Goal: Task Accomplishment & Management: Complete application form

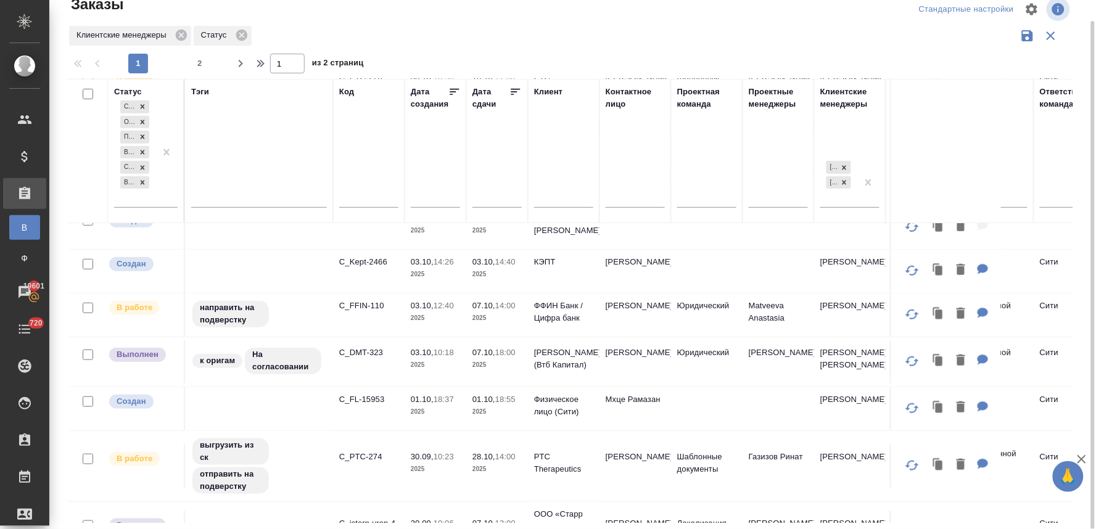
scroll to position [274, 0]
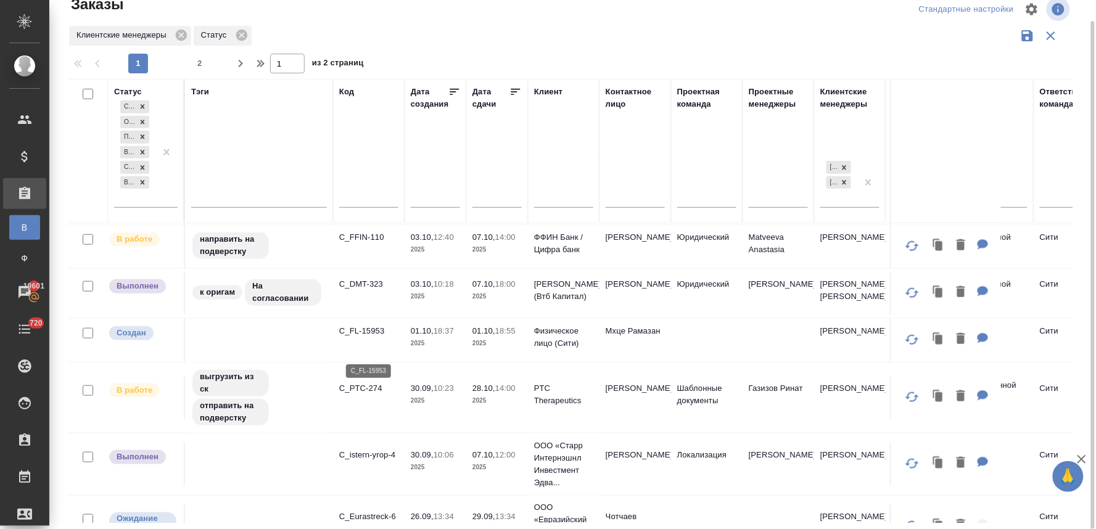
click at [374, 337] on p "C_FL-15953" at bounding box center [368, 331] width 59 height 12
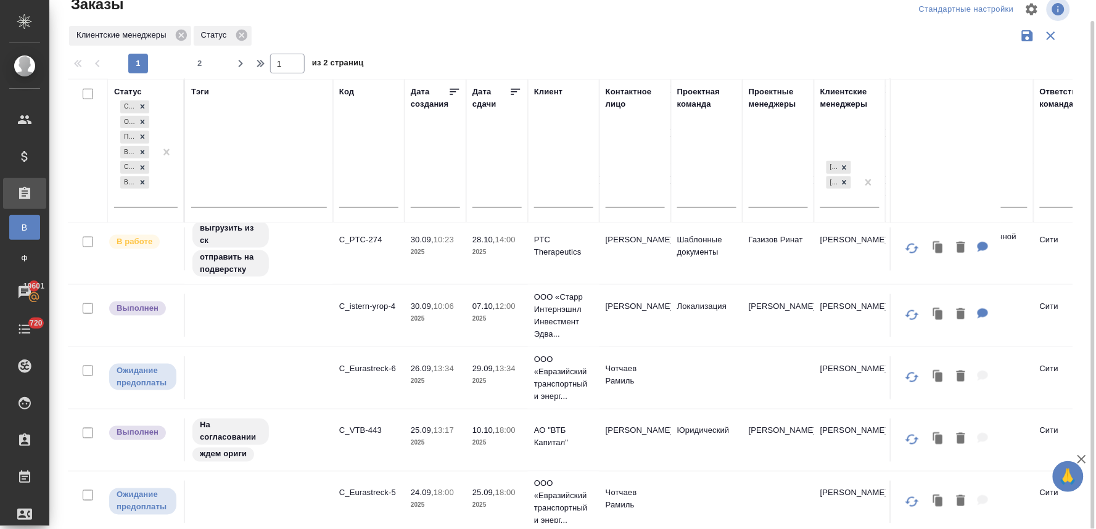
scroll to position [411, 0]
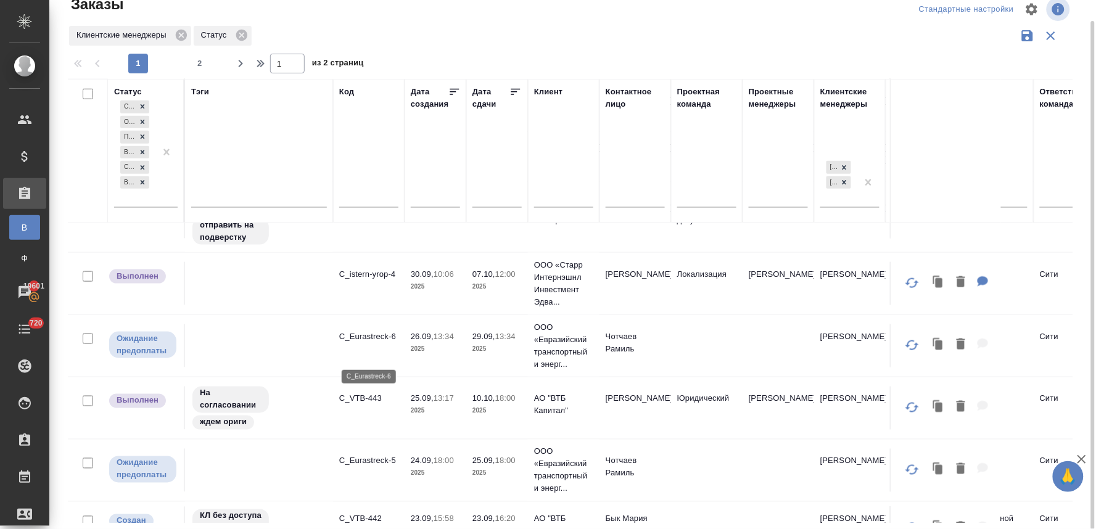
click at [381, 343] on p "C_Eurastreck-6" at bounding box center [368, 336] width 59 height 12
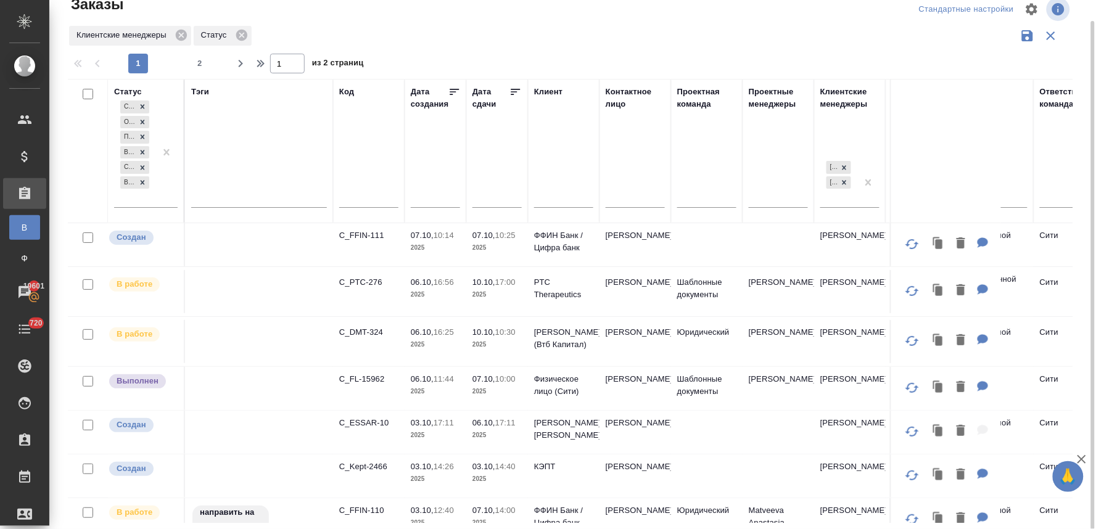
scroll to position [0, 0]
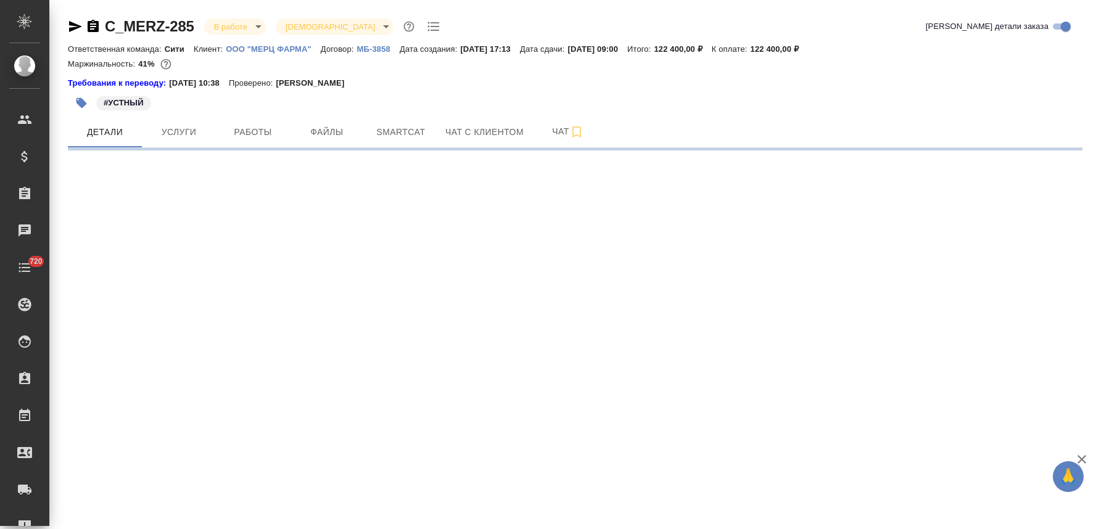
select select "RU"
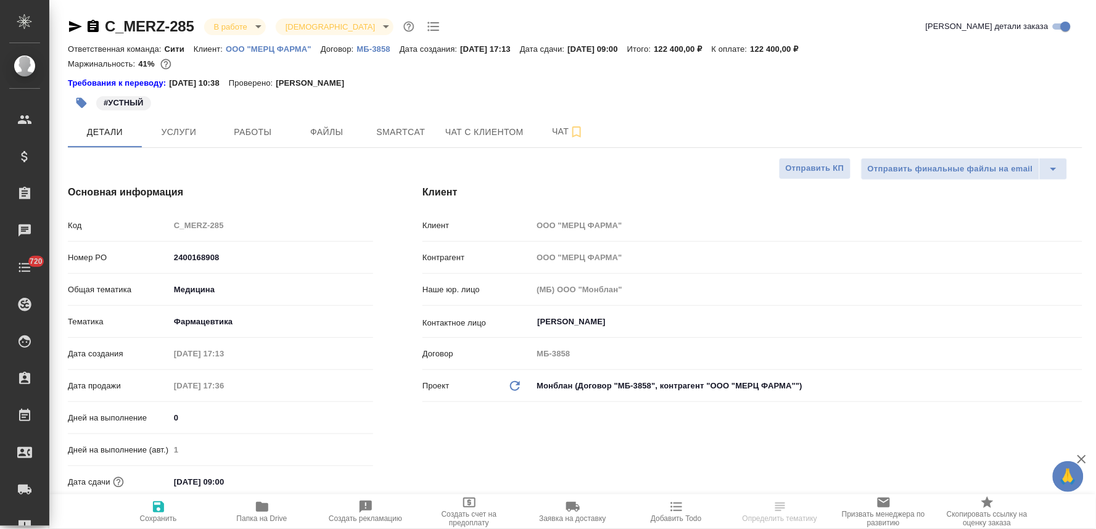
type textarea "x"
type input "[PERSON_NAME]"
type input "Сеитов Павел"
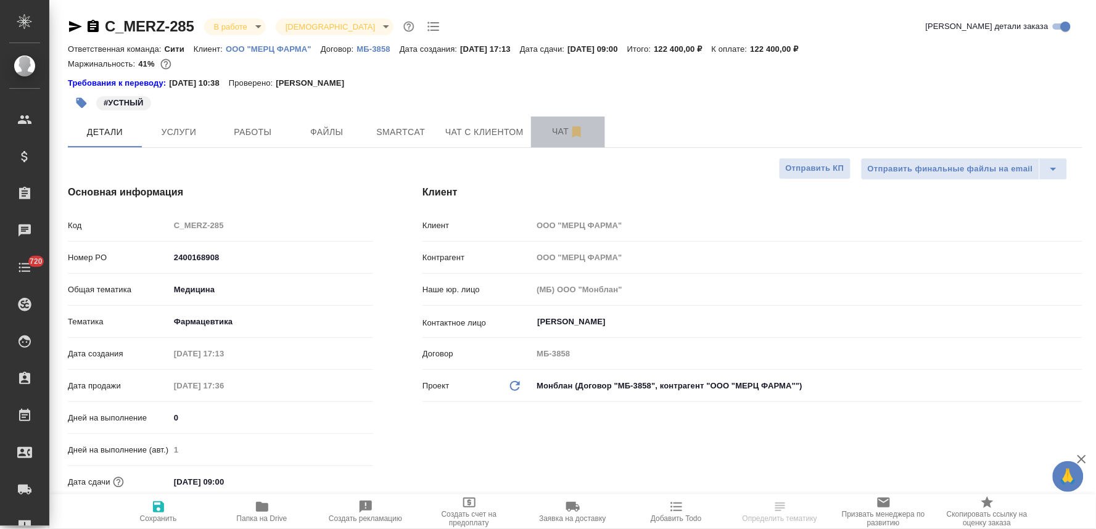
click at [556, 128] on span "Чат" at bounding box center [567, 131] width 59 height 15
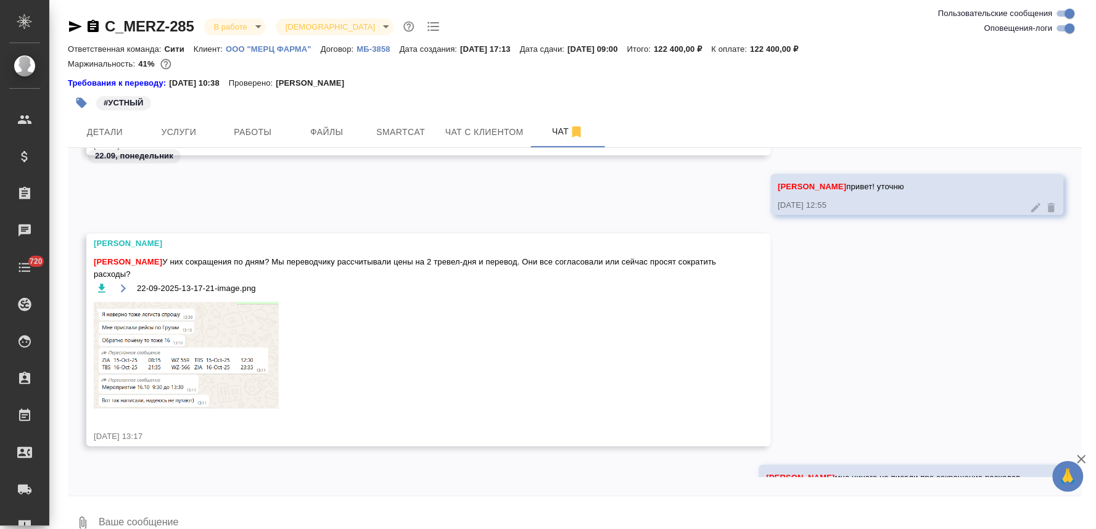
scroll to position [8185, 0]
click at [218, 502] on textarea at bounding box center [589, 523] width 985 height 42
paste textarea
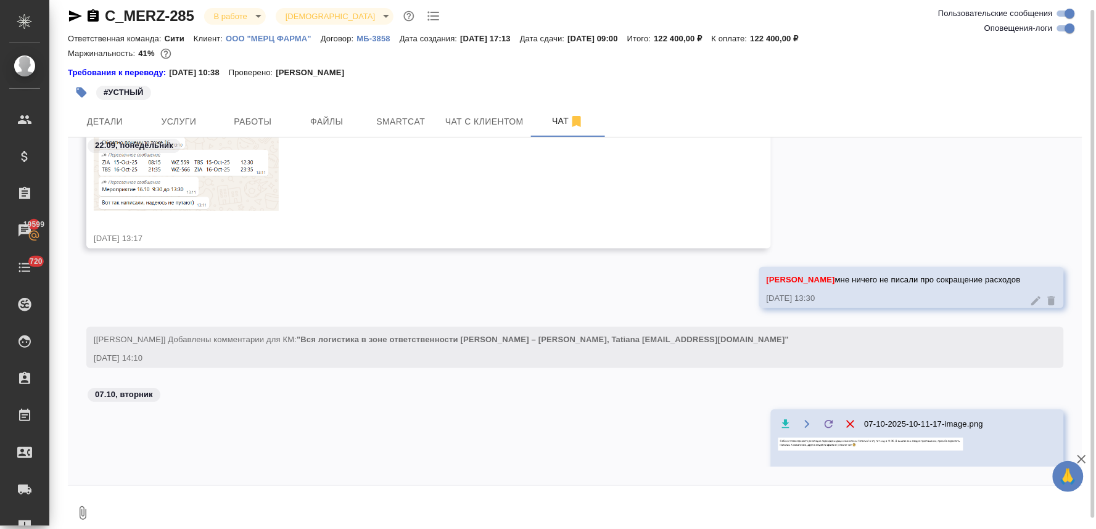
scroll to position [8399, 0]
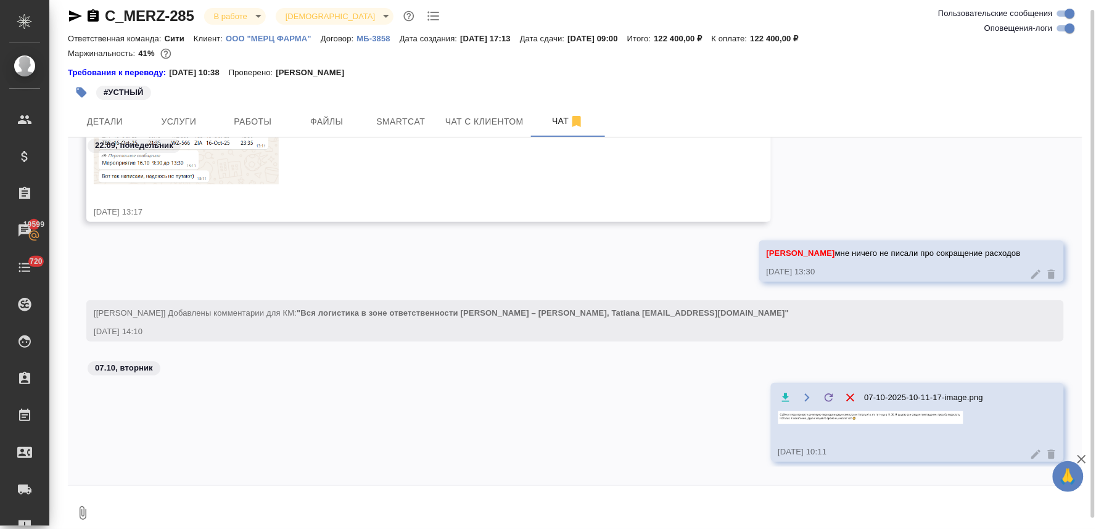
click at [380, 501] on textarea at bounding box center [589, 513] width 985 height 42
paste textarea
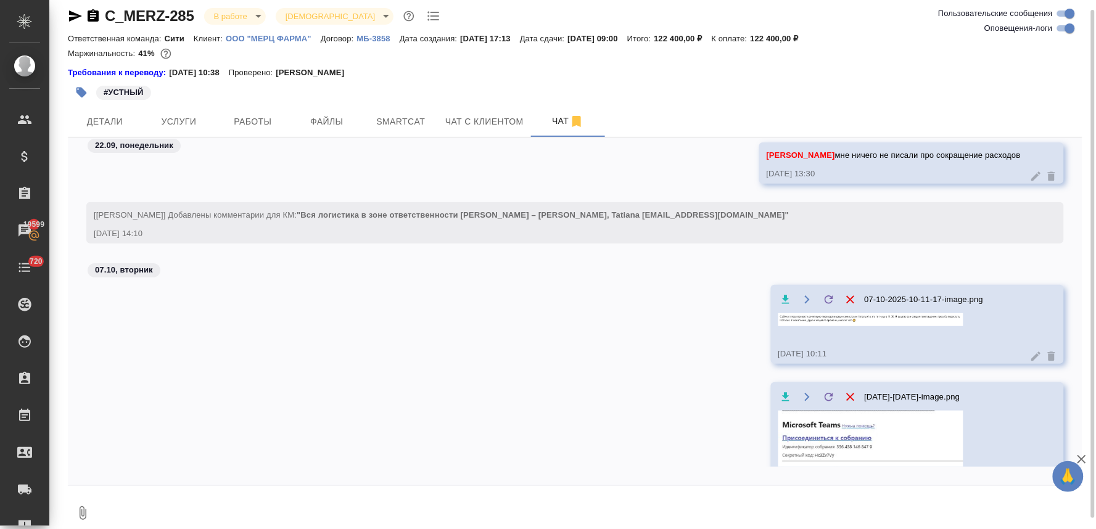
click at [535, 425] on div "07-10-2025-10-11-27-image.png 07.10.25, 10:11" at bounding box center [575, 490] width 1014 height 217
click at [390, 513] on textarea at bounding box center [589, 513] width 985 height 42
paste textarea "https://teams.microsoft.com/l/meetup-join/19%3ameeting_MTE0ZDMwOTAtZjM0MS00N2Rk…"
type textarea "https://teams.microsoft.com/l/meetup-join/19%3ameeting_MTE0ZDMwOTAtZjM0MS00N2Rk…"
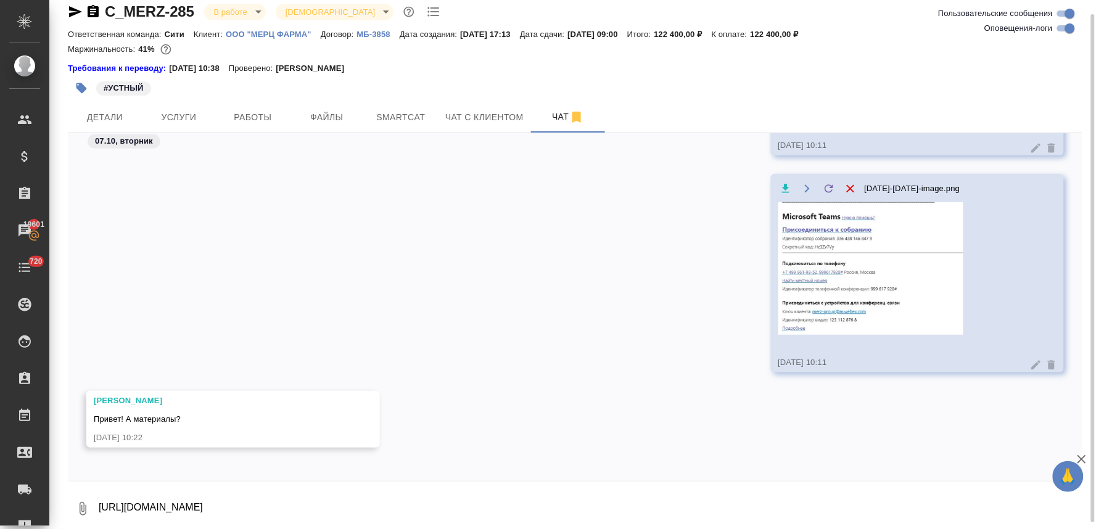
scroll to position [8780, 0]
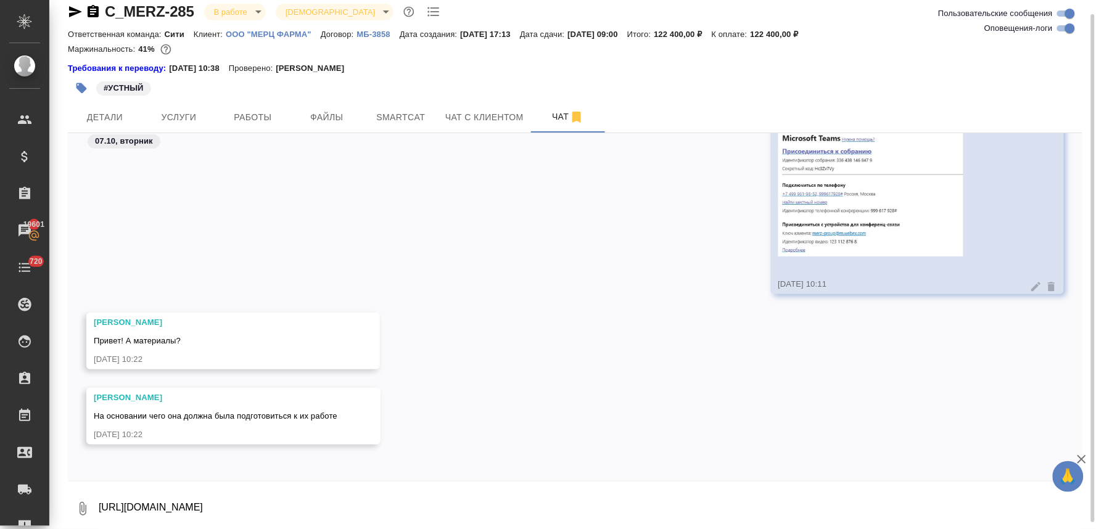
click at [448, 371] on div "Федотова Ирина Привет! А материалы? 07.10.25, 10:22" at bounding box center [575, 350] width 1014 height 75
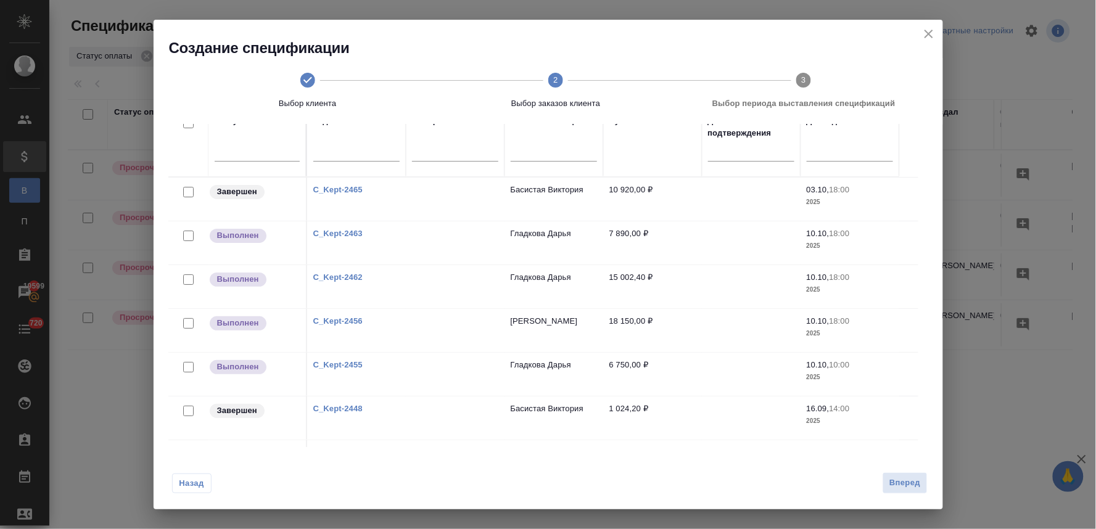
scroll to position [136, 0]
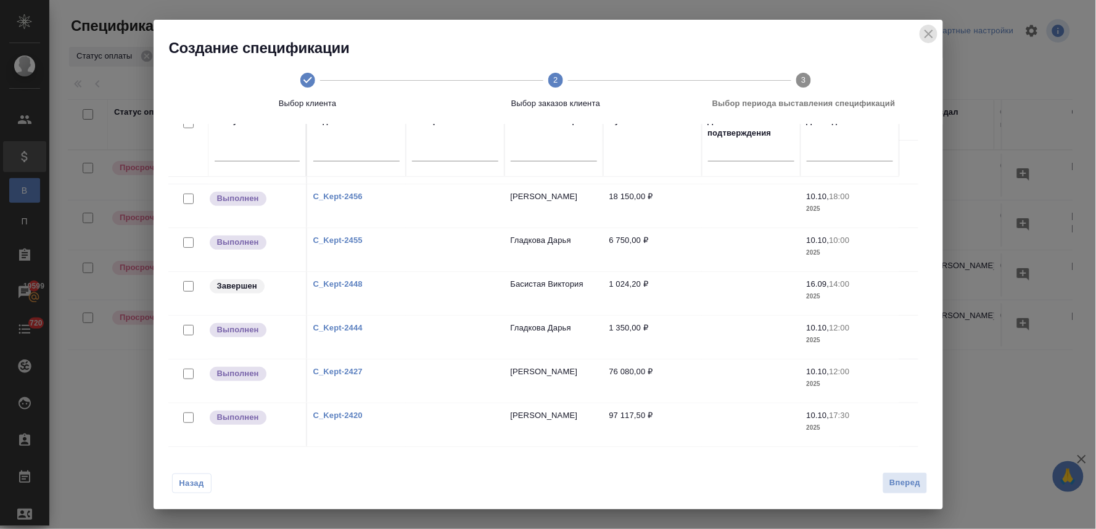
click at [928, 33] on icon "close" at bounding box center [928, 34] width 9 height 9
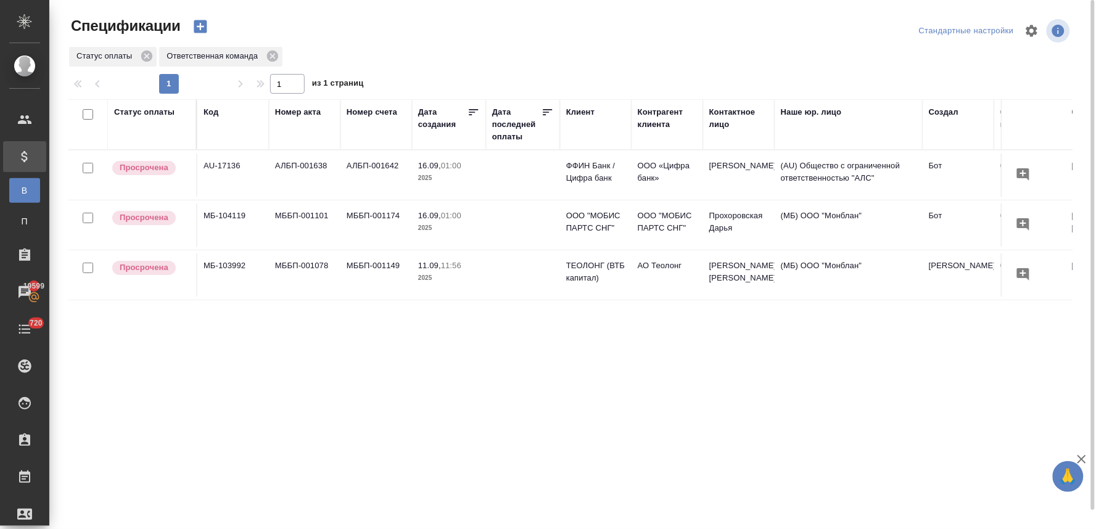
click at [138, 107] on div "Статус оплаты" at bounding box center [144, 112] width 60 height 12
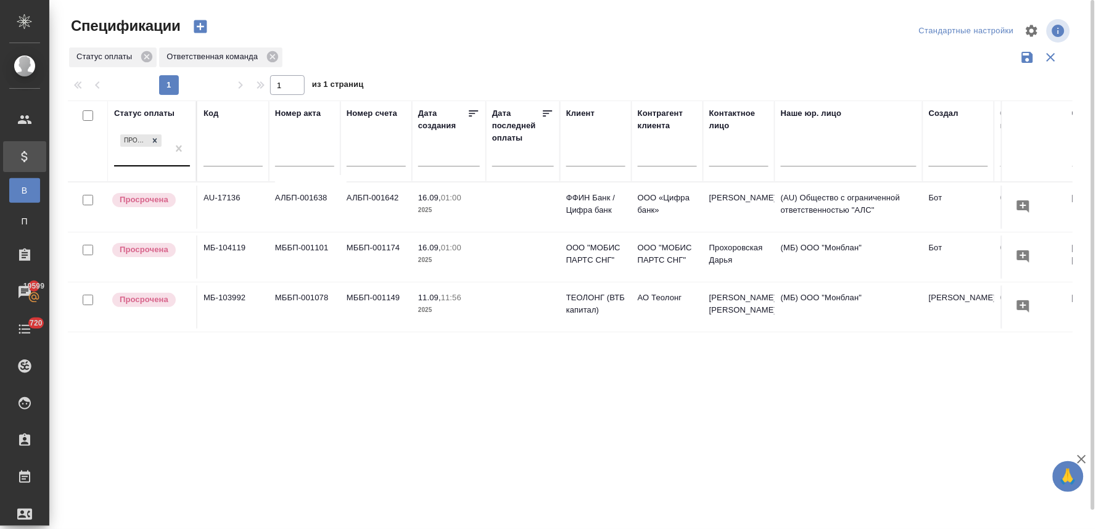
click at [141, 163] on div "Просрочена" at bounding box center [141, 148] width 54 height 33
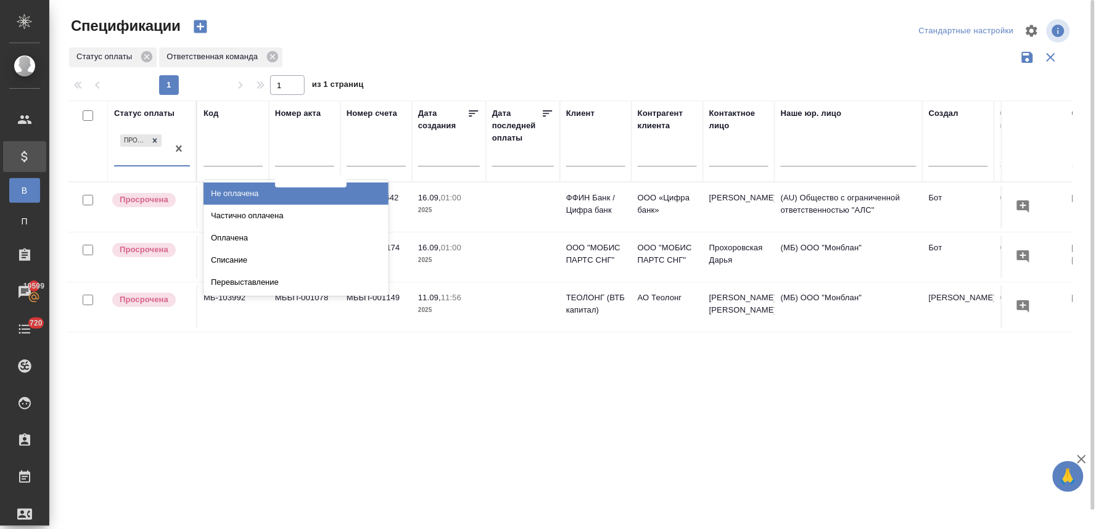
click at [262, 192] on div "Не оплачена" at bounding box center [295, 194] width 185 height 22
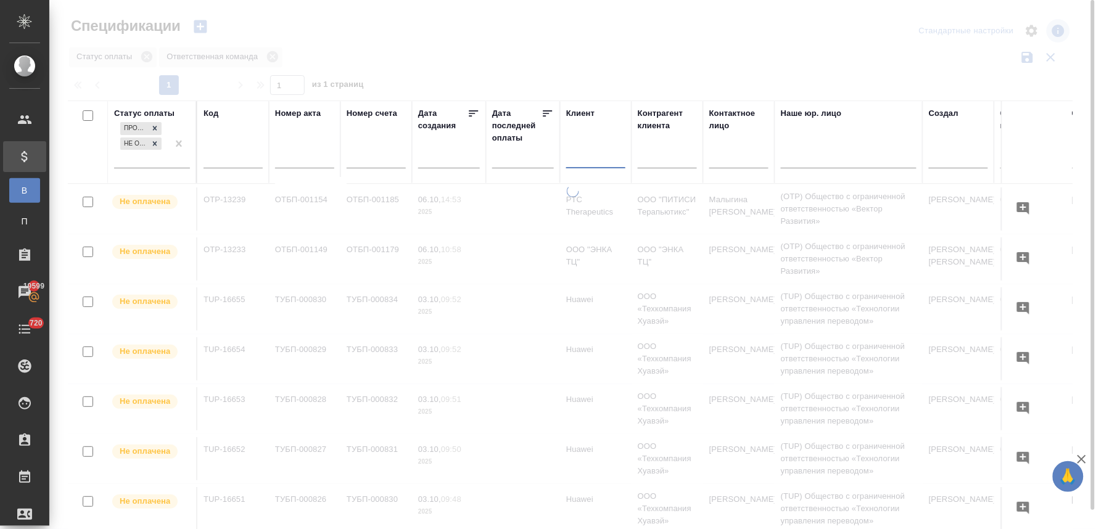
click at [576, 160] on input "text" at bounding box center [595, 160] width 59 height 15
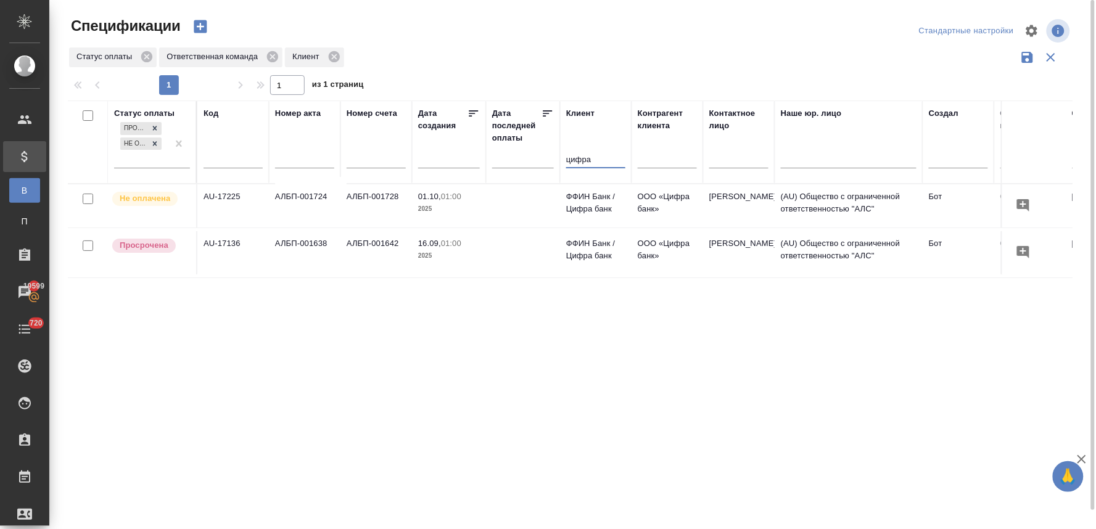
type input "цифра"
click at [223, 194] on td "AU-17225" at bounding box center [233, 205] width 72 height 43
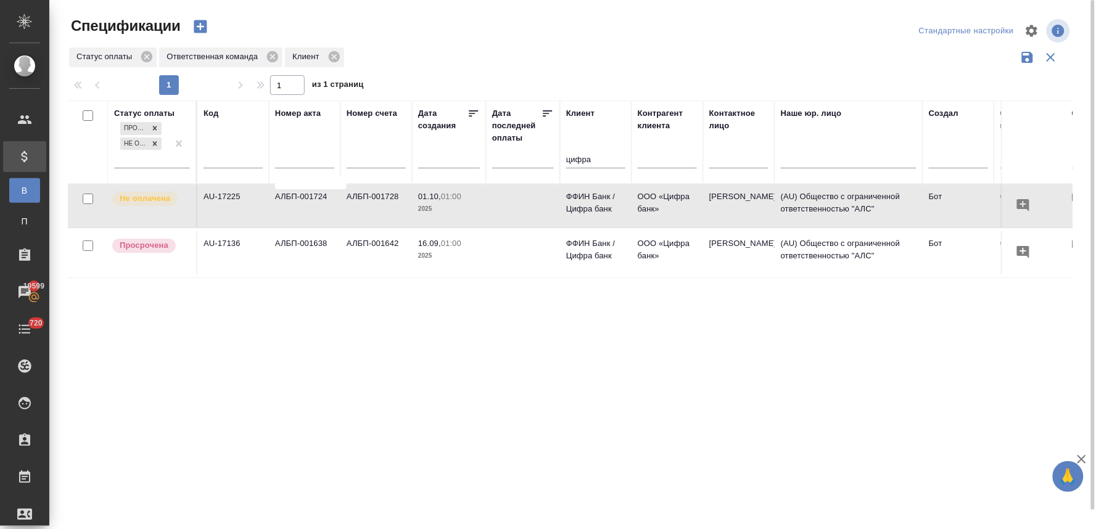
click at [226, 202] on td "AU-17225" at bounding box center [233, 205] width 72 height 43
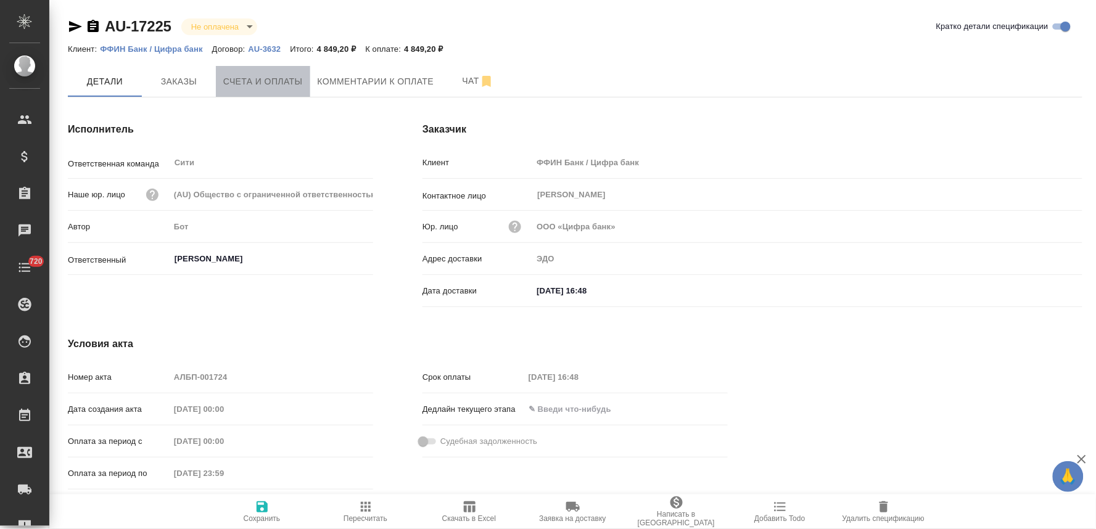
click at [294, 79] on span "Счета и оплаты" at bounding box center [263, 81] width 80 height 15
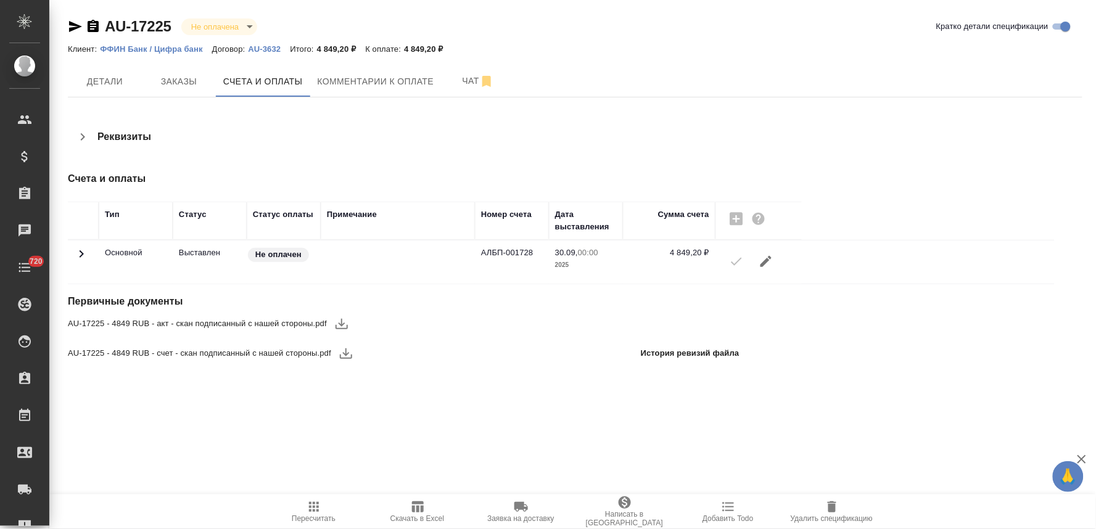
click at [404, 378] on div "AU-17225 Не оплачена notPayed Кратко детали спецификации Клиент: ФФИН Банк / Ци…" at bounding box center [575, 200] width 1028 height 400
click at [340, 323] on icon "button" at bounding box center [341, 323] width 15 height 15
click at [347, 356] on icon "button" at bounding box center [345, 353] width 15 height 15
click at [173, 48] on p "ФФИН Банк / Цифра банк" at bounding box center [156, 48] width 112 height 9
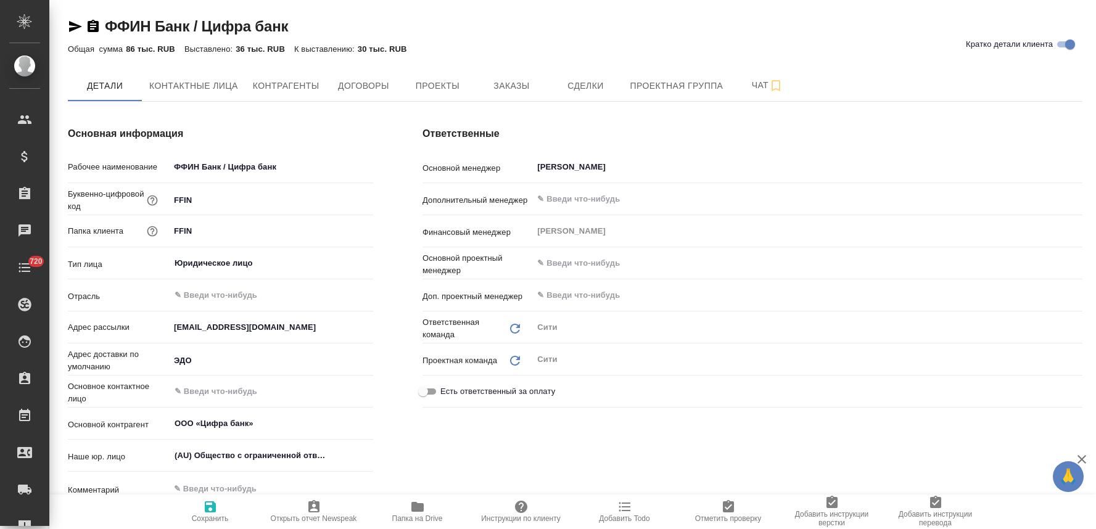
type textarea "x"
click at [519, 84] on span "Заказы" at bounding box center [511, 85] width 59 height 15
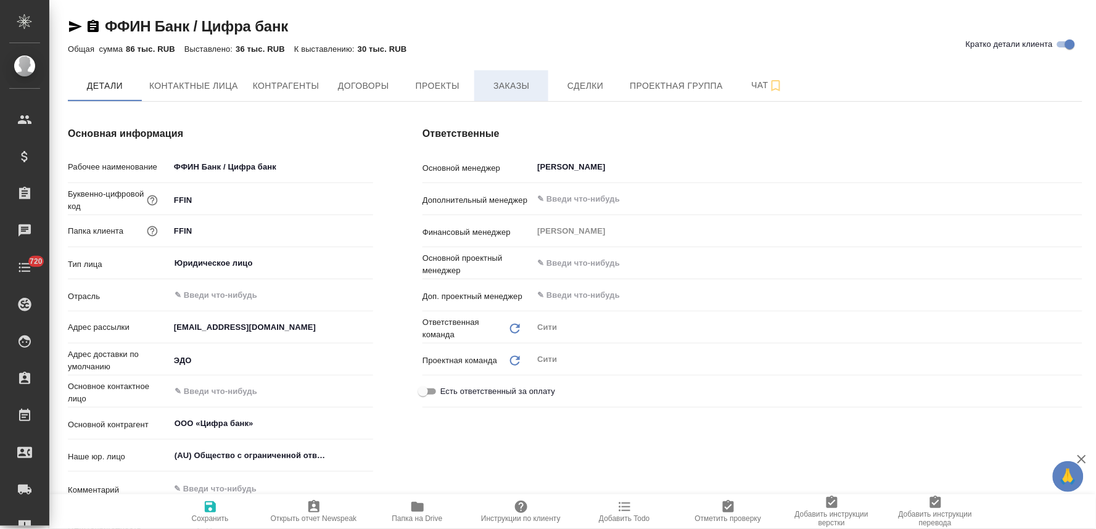
type textarea "x"
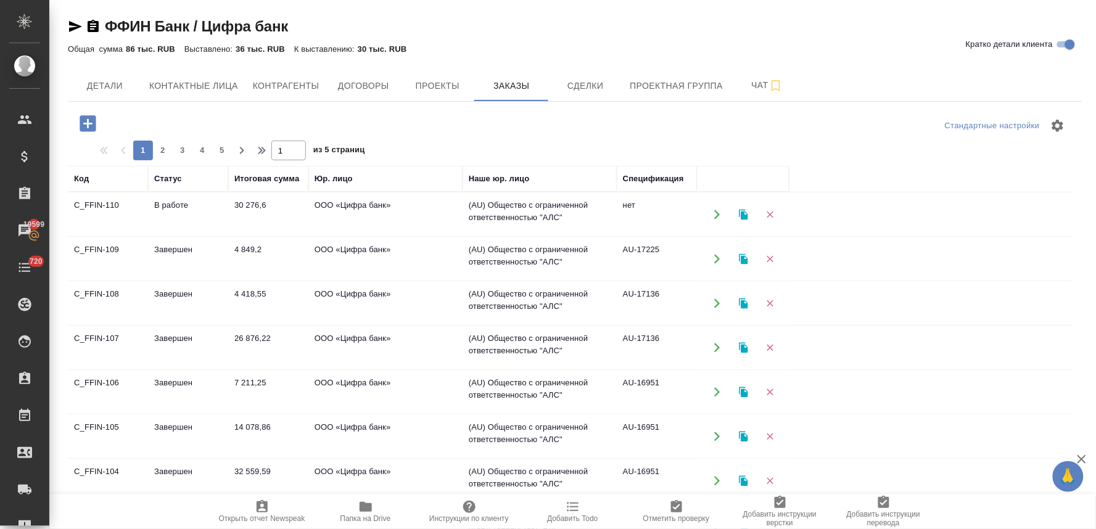
click at [84, 125] on icon "button" at bounding box center [88, 123] width 16 height 16
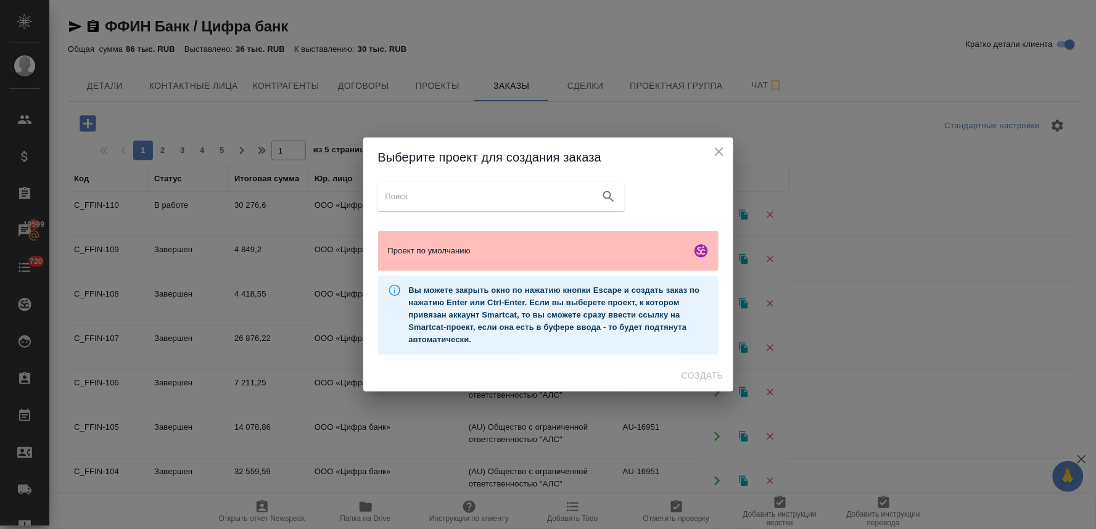
click at [442, 243] on div "Проект по умолчанию" at bounding box center [548, 250] width 340 height 39
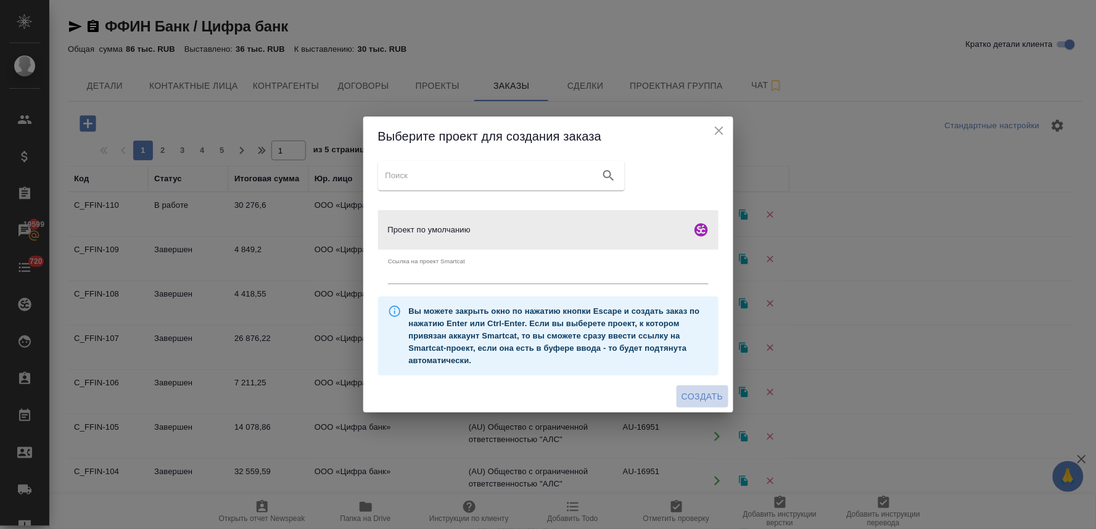
click at [706, 393] on span "Создать" at bounding box center [701, 396] width 41 height 15
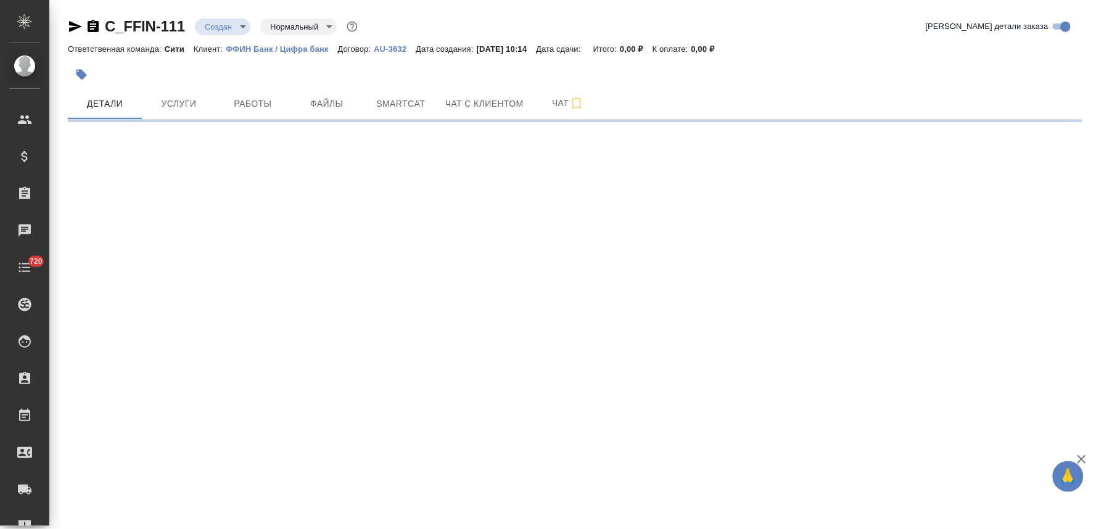
select select "RU"
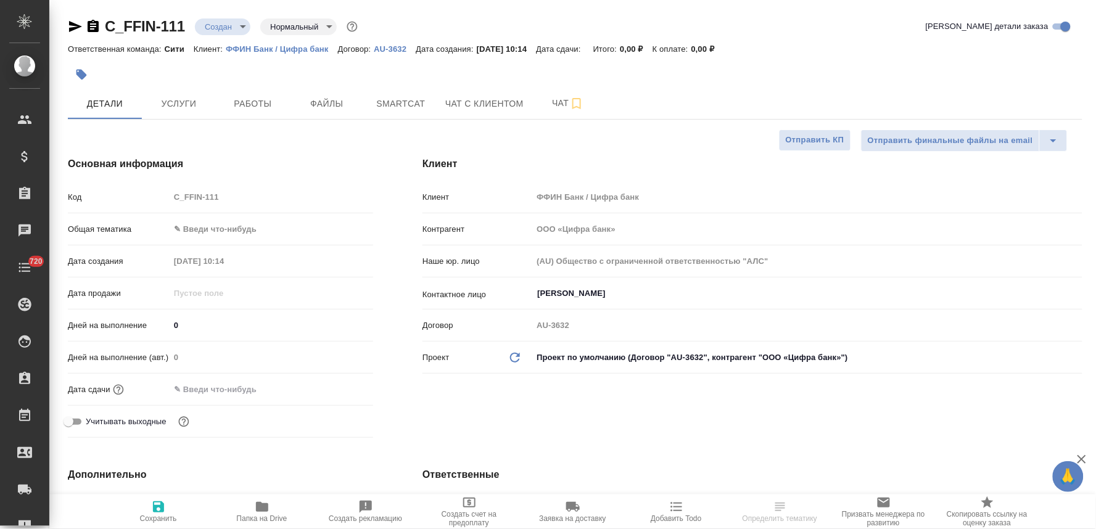
type textarea "x"
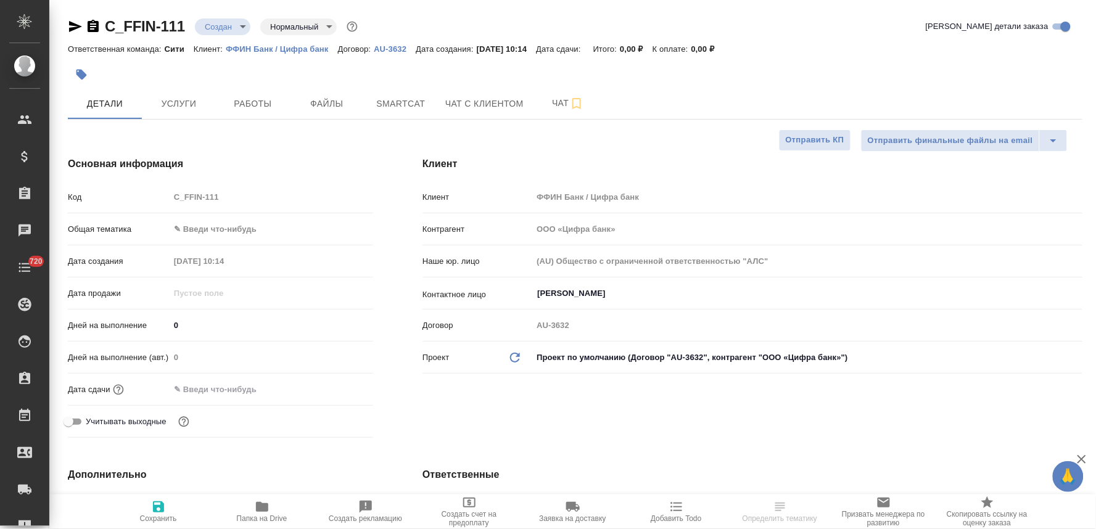
type textarea "x"
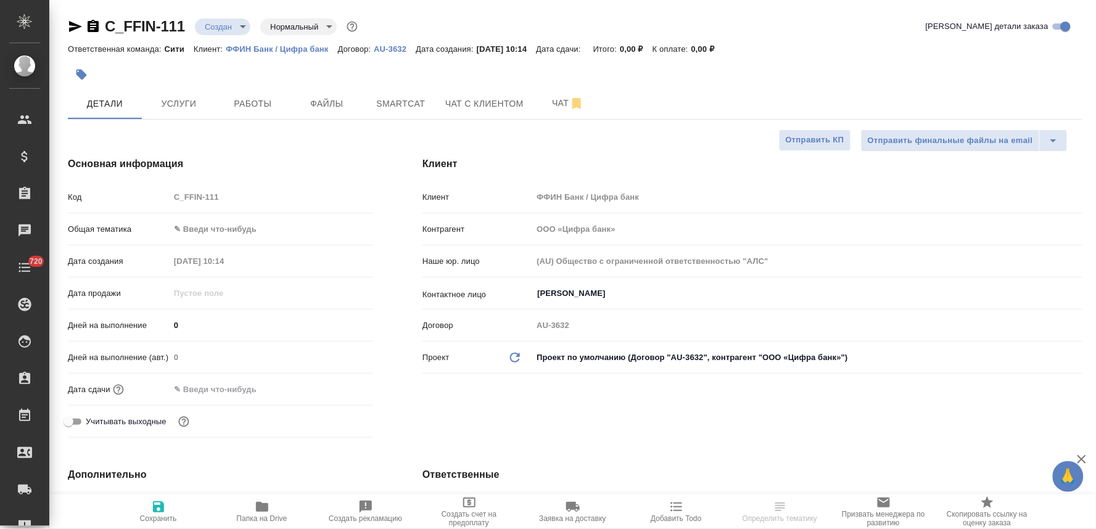
type textarea "x"
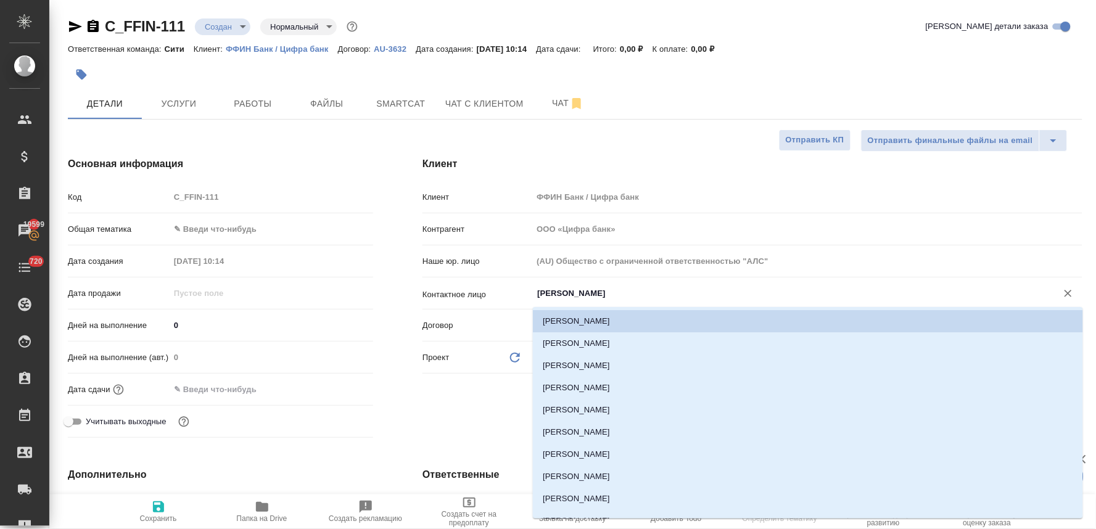
click at [572, 296] on input "[PERSON_NAME]" at bounding box center [786, 293] width 501 height 15
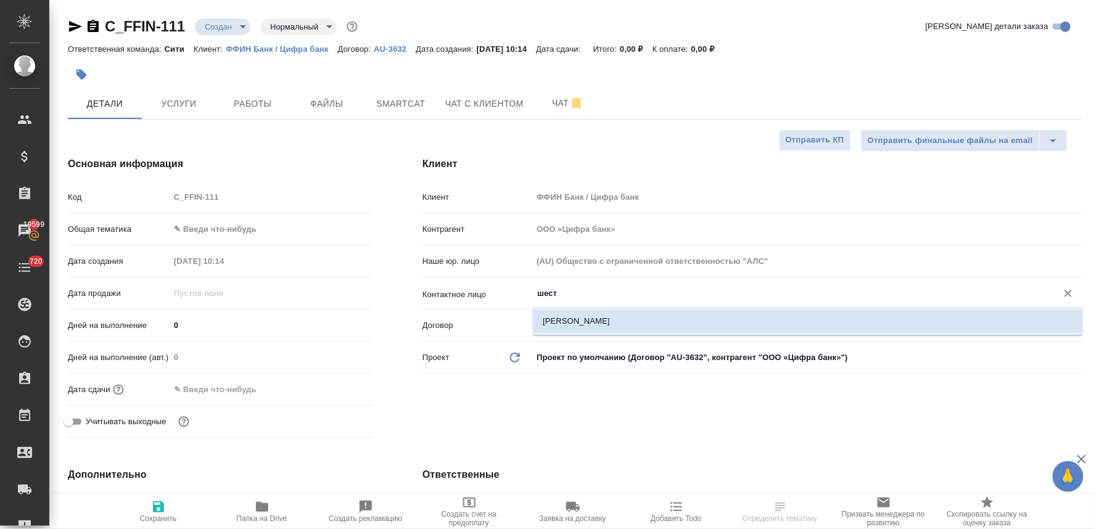
click at [571, 322] on li "[PERSON_NAME]" at bounding box center [808, 321] width 550 height 22
type input "[PERSON_NAME]"
type textarea "x"
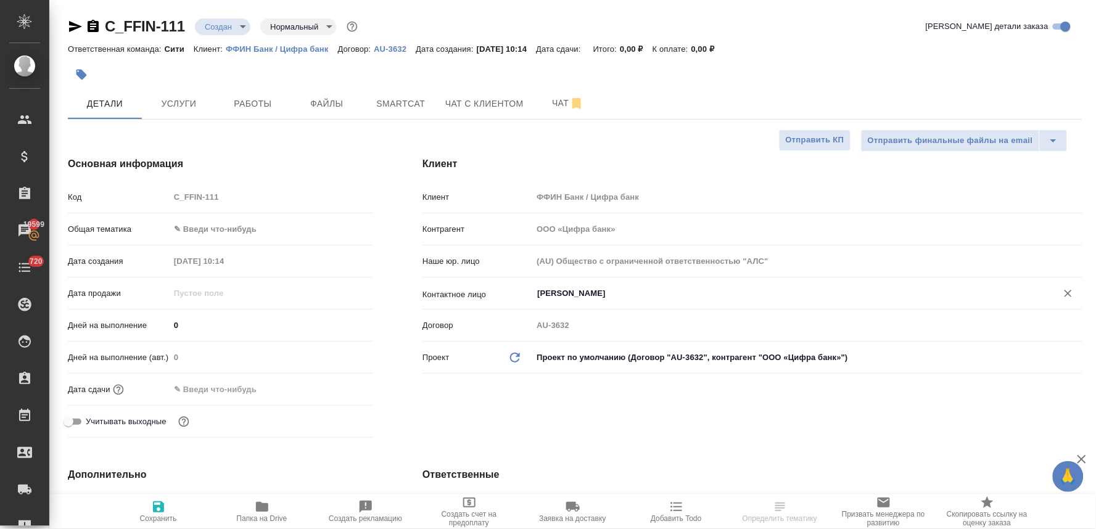
type input "[PERSON_NAME]"
click at [164, 518] on span "Сохранить" at bounding box center [158, 518] width 37 height 9
type textarea "x"
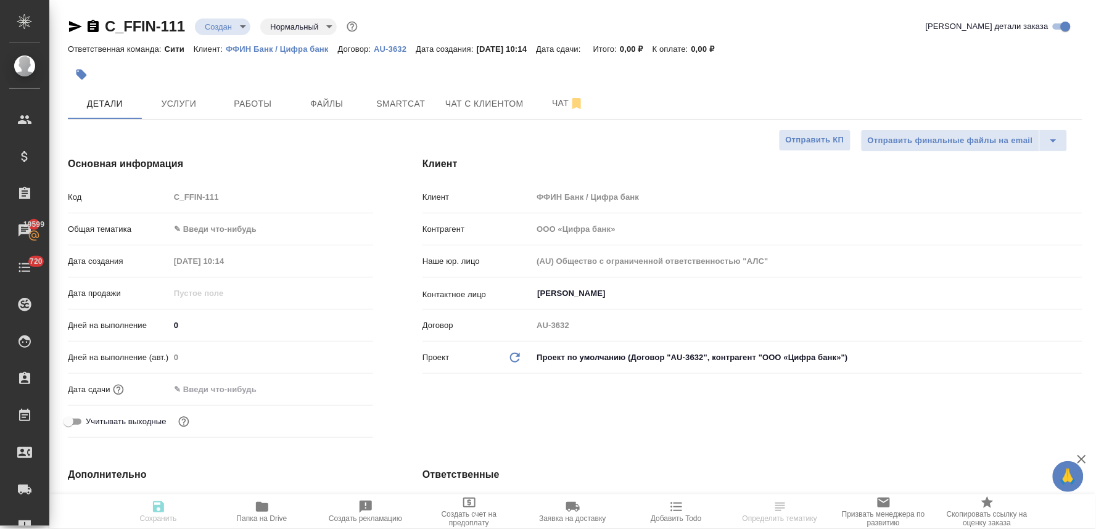
type textarea "x"
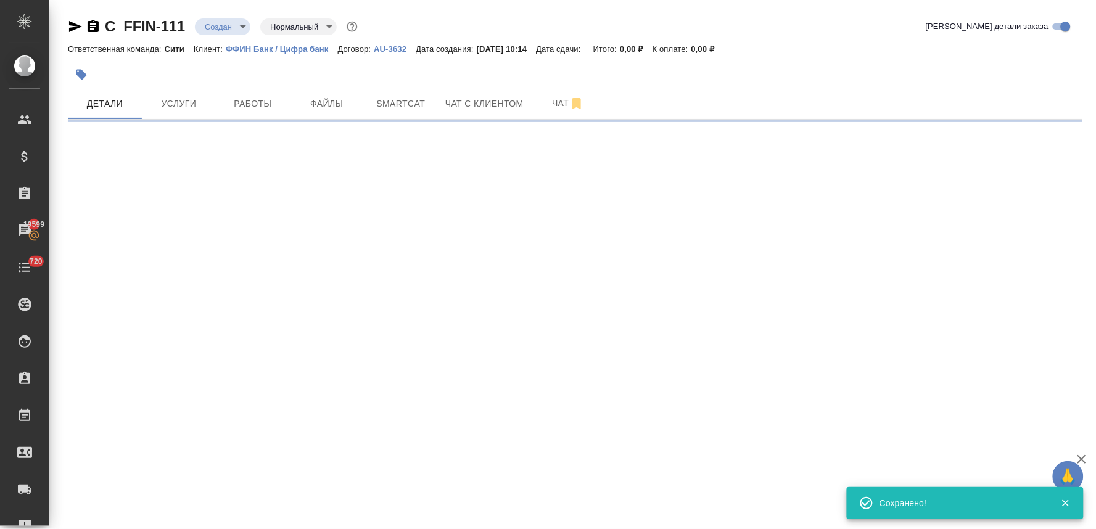
type input "holyTrinity"
select select "RU"
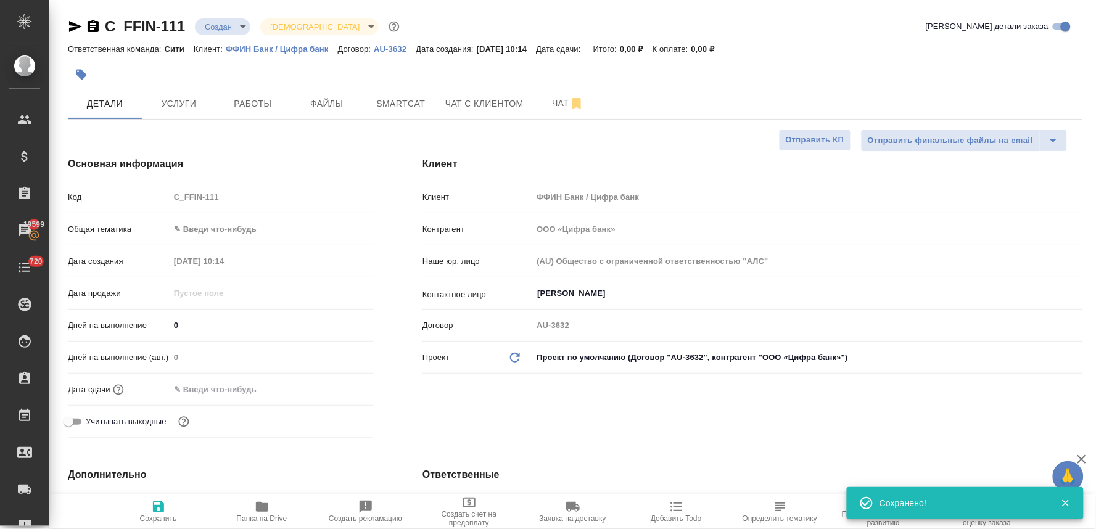
type textarea "x"
click at [163, 199] on div "Код C_FFIN-111" at bounding box center [220, 197] width 305 height 22
click at [347, 385] on div at bounding box center [271, 389] width 203 height 18
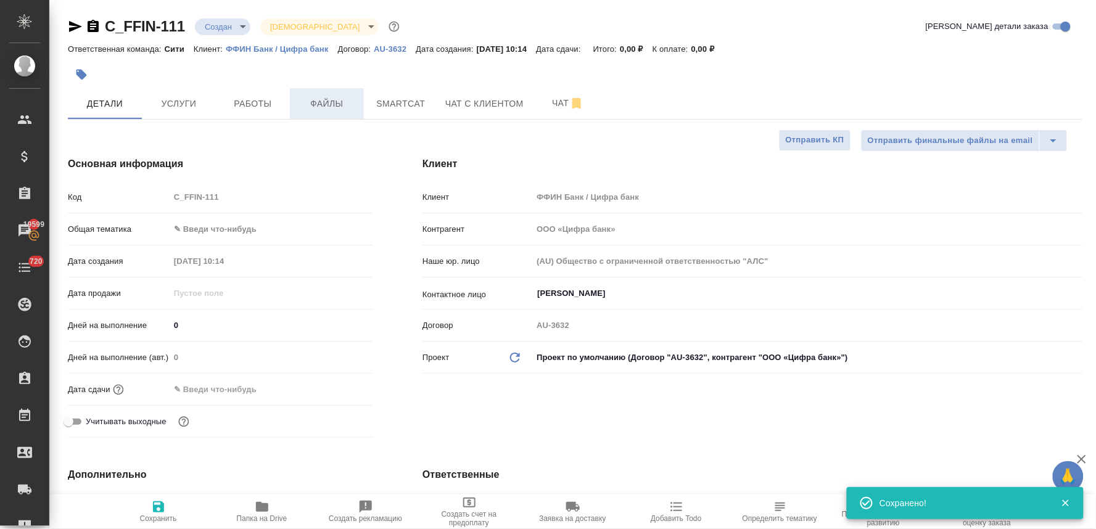
click at [335, 108] on span "Файлы" at bounding box center [326, 103] width 59 height 15
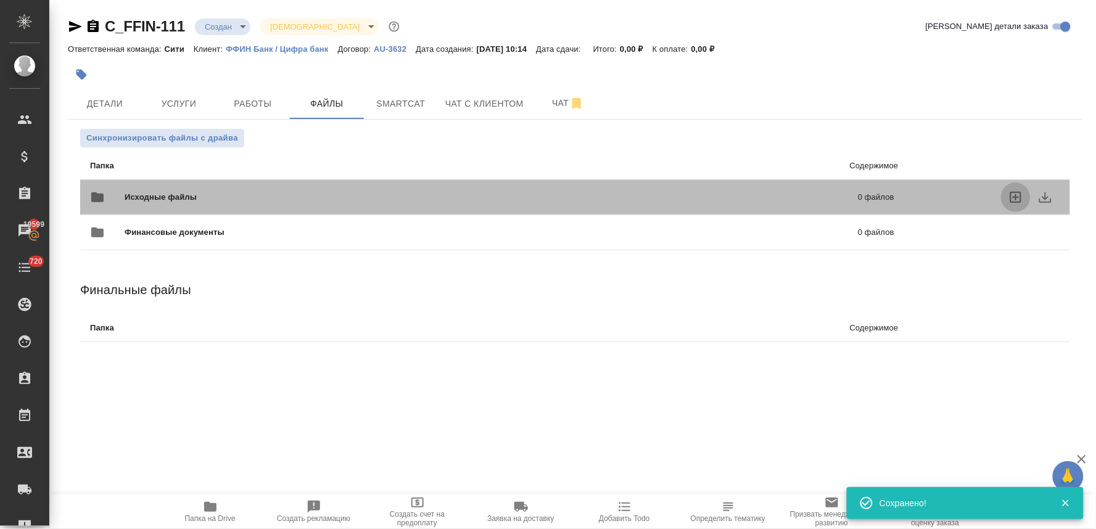
click at [1018, 192] on icon "uploadFiles" at bounding box center [1015, 197] width 11 height 11
click at [0, 0] on input "uploadFiles" at bounding box center [0, 0] width 0 height 0
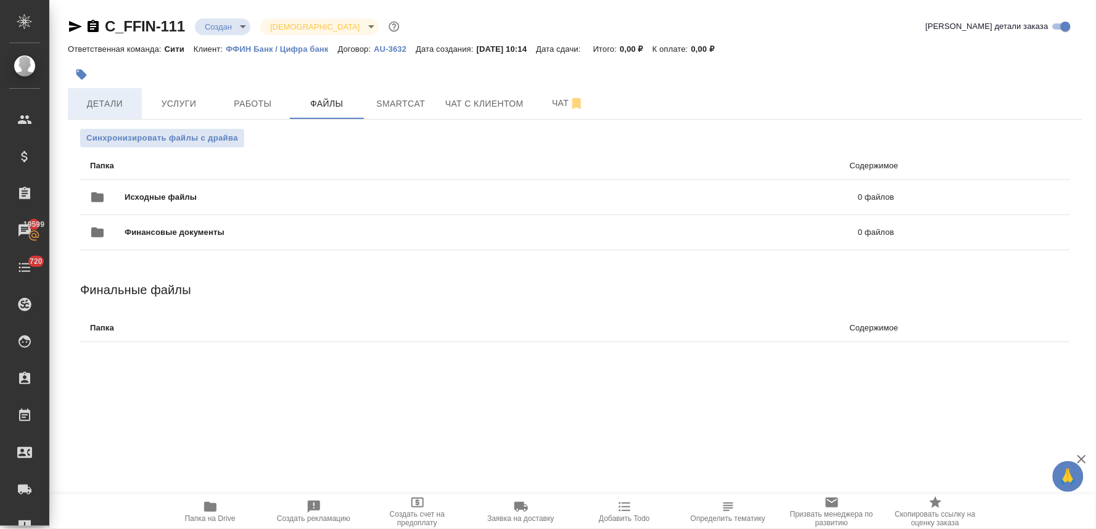
click at [118, 99] on span "Детали" at bounding box center [104, 103] width 59 height 15
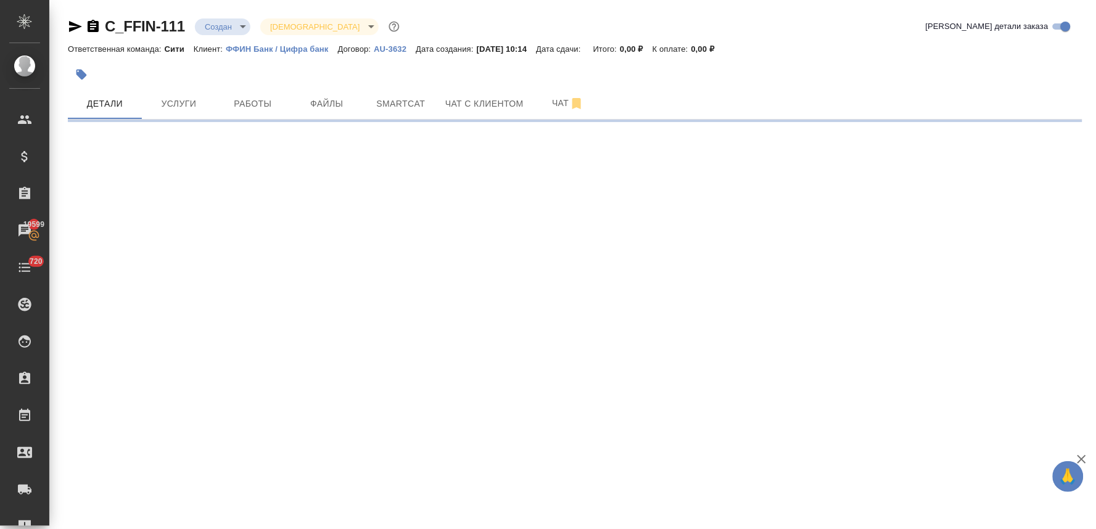
select select "RU"
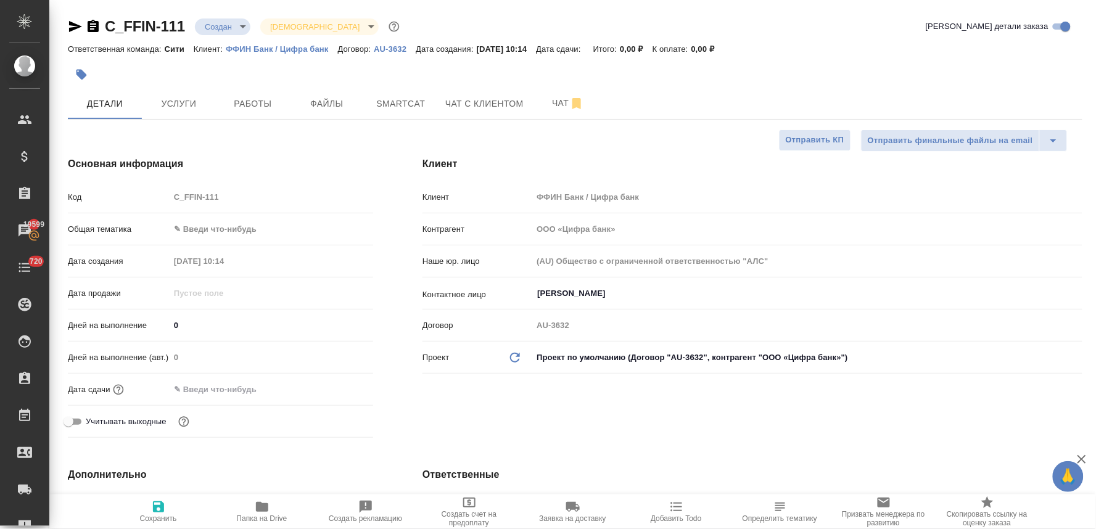
type textarea "x"
click at [237, 386] on input "text" at bounding box center [224, 389] width 108 height 18
click at [338, 387] on icon "button" at bounding box center [337, 388] width 15 height 15
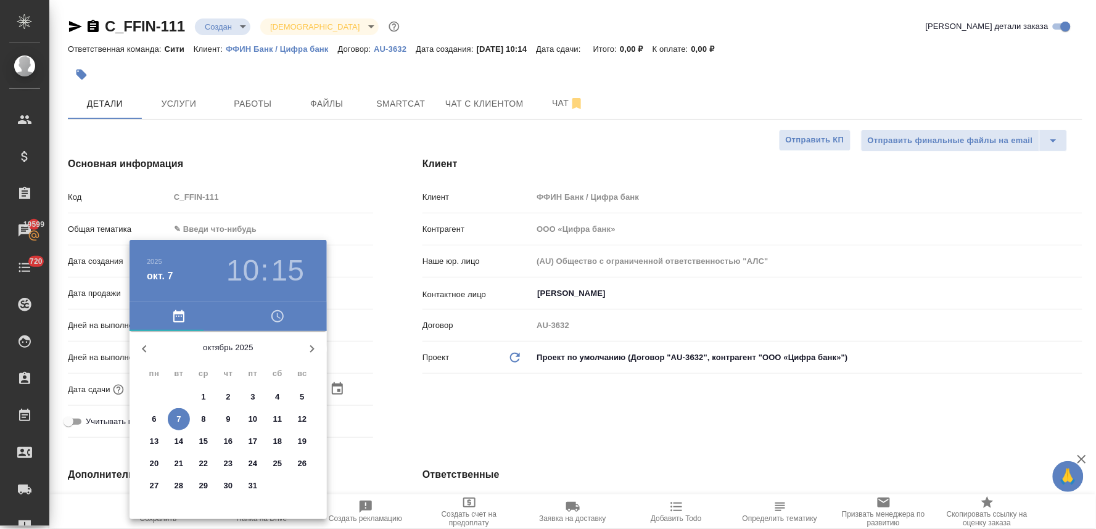
click at [275, 313] on icon "button" at bounding box center [277, 316] width 15 height 15
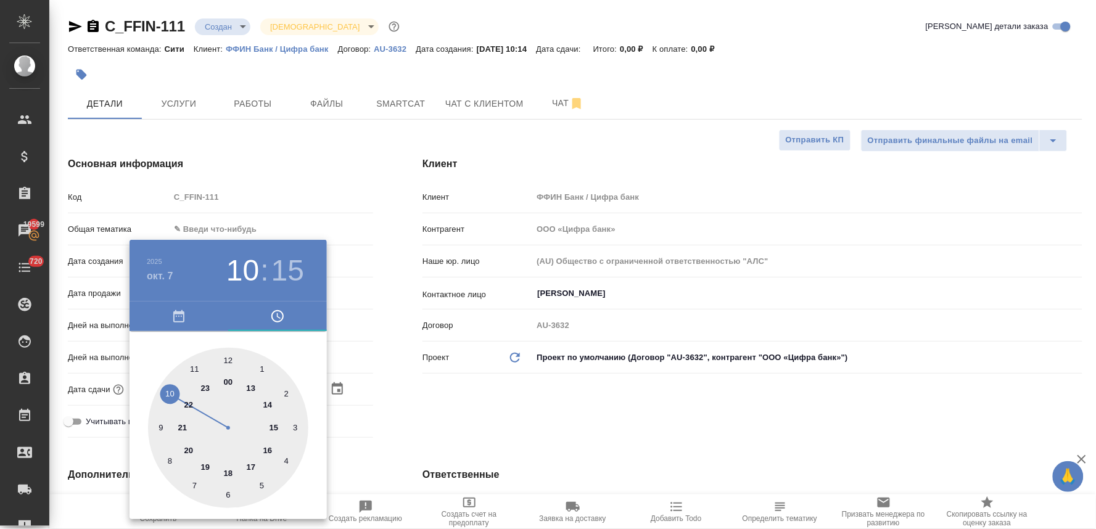
drag, startPoint x: 169, startPoint y: 392, endPoint x: 279, endPoint y: 402, distance: 110.9
click at [170, 392] on div at bounding box center [228, 428] width 160 height 160
type input "07.10.2025 10:15"
type textarea "x"
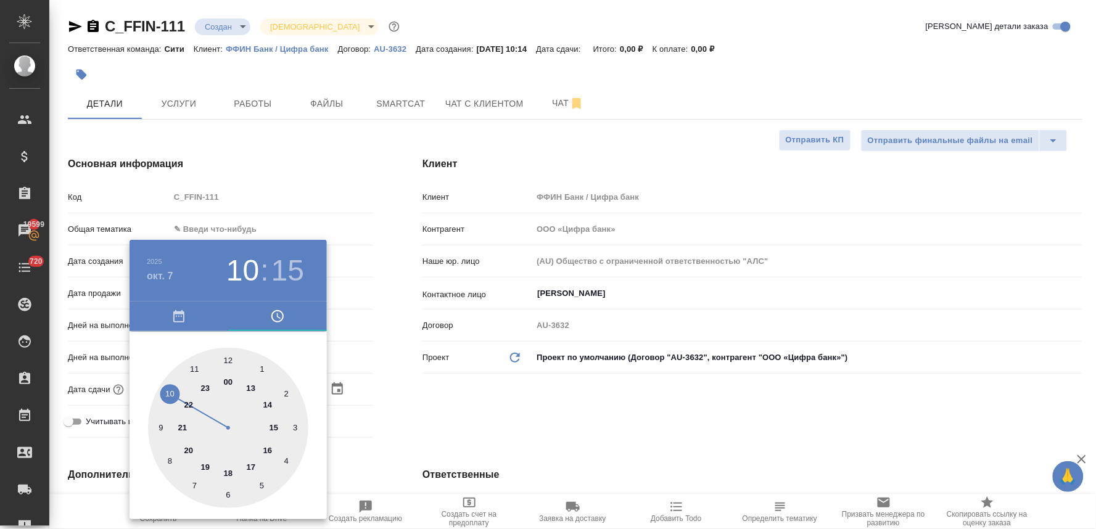
type textarea "x"
click at [263, 487] on div at bounding box center [228, 428] width 160 height 160
type input "07.10.2025 10:25"
type textarea "x"
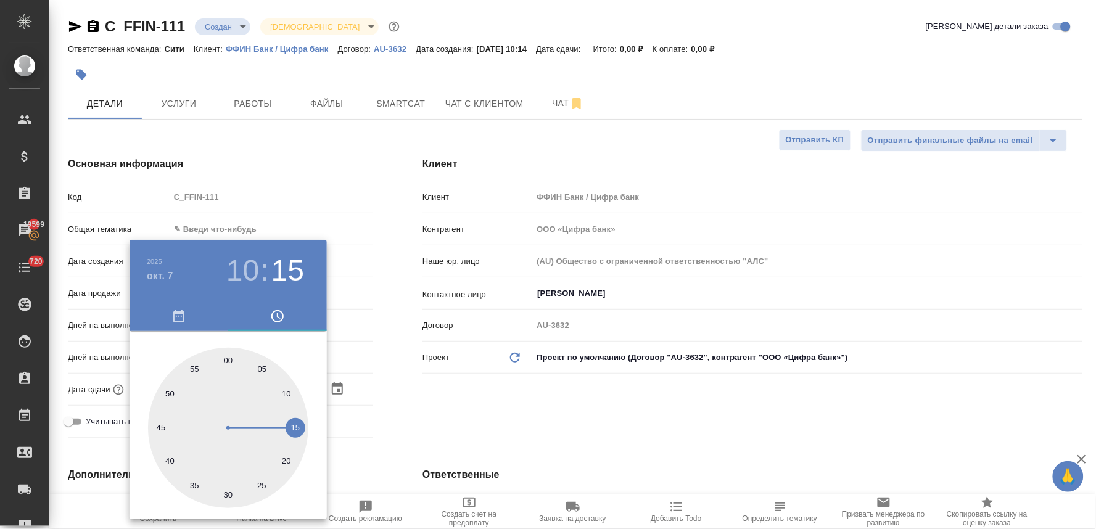
type textarea "x"
click at [434, 430] on div at bounding box center [548, 264] width 1096 height 529
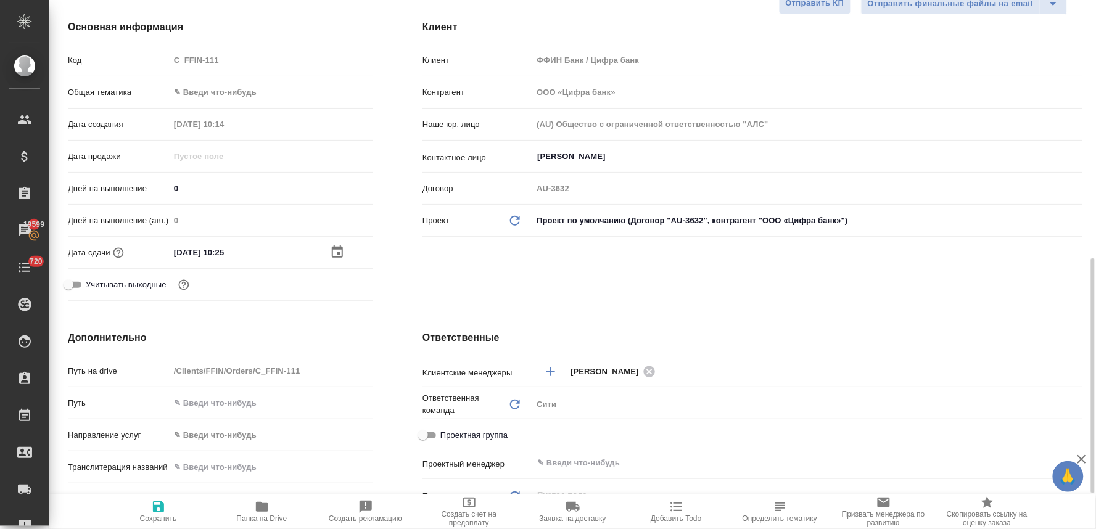
scroll to position [342, 0]
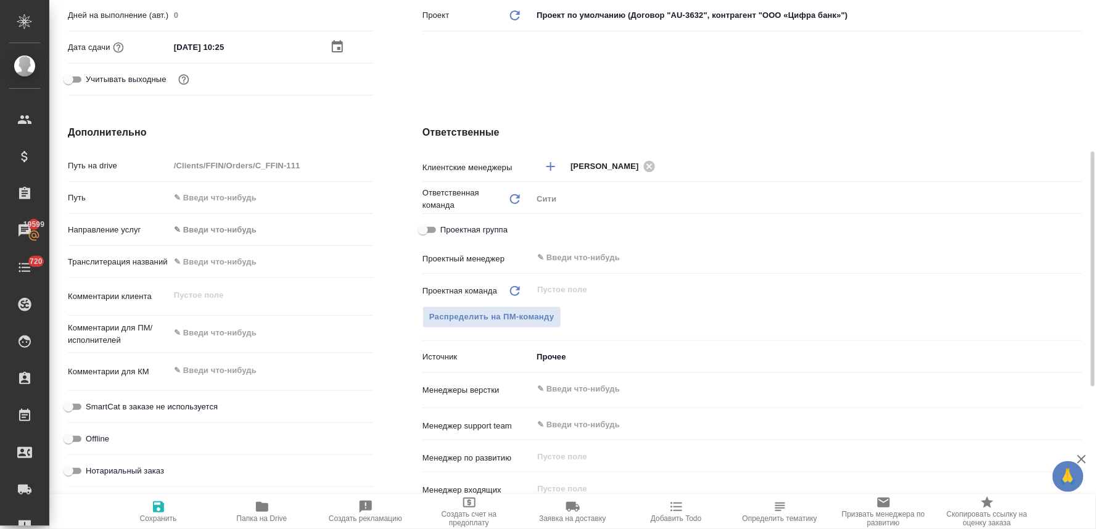
type textarea "x"
click at [220, 331] on textarea at bounding box center [271, 332] width 203 height 21
type textarea "x"
type textarea "с"
type textarea "x"
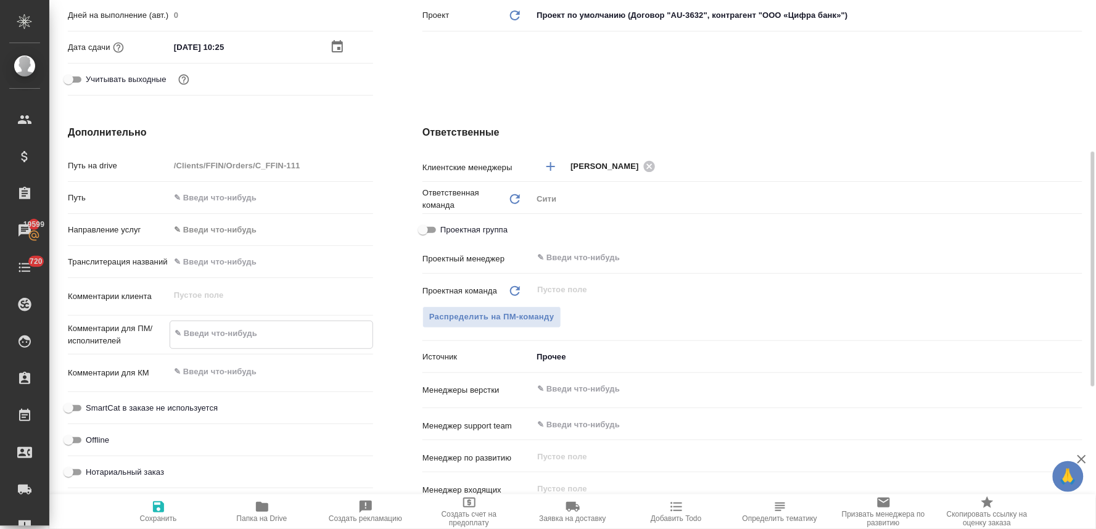
type textarea "x"
type textarea "сд"
type textarea "x"
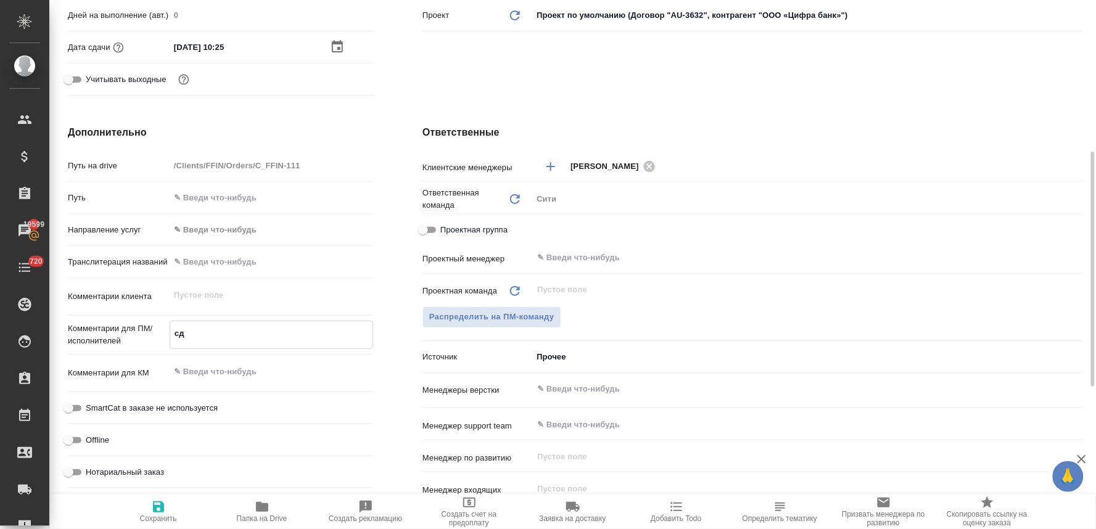
type textarea "x"
type textarea "сде"
type textarea "x"
type textarea "сд"
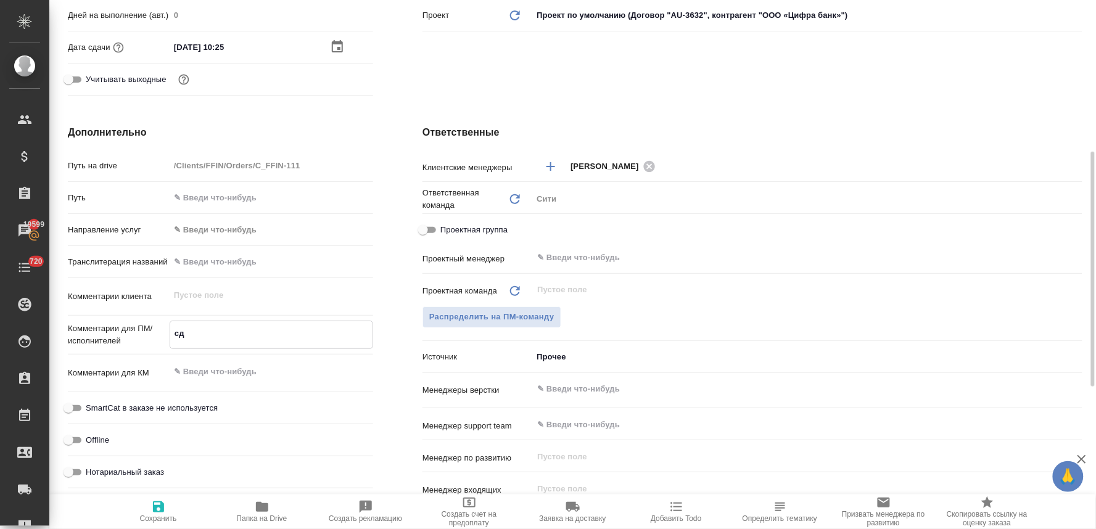
type textarea "x"
type textarea "с"
type textarea "x"
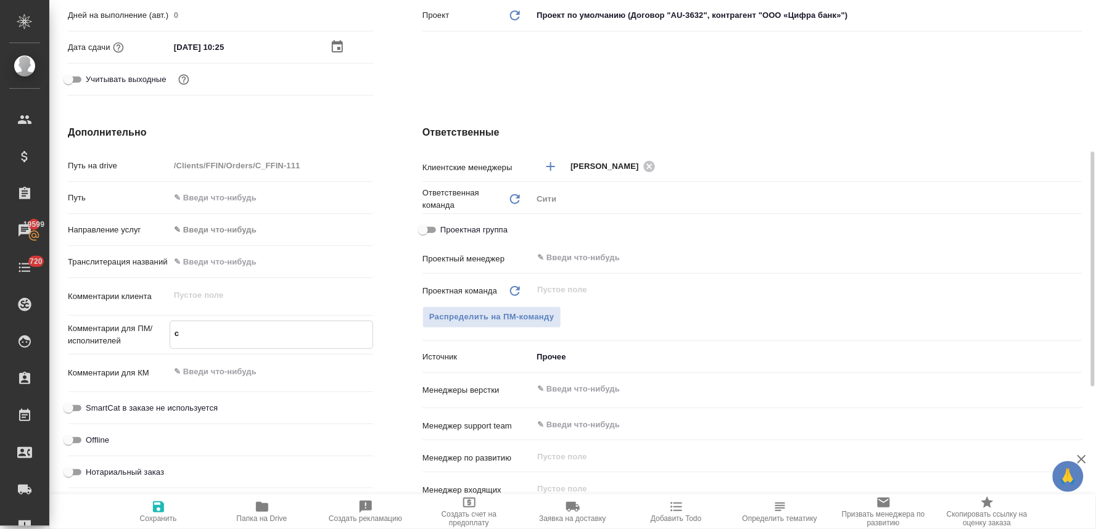
type textarea "x"
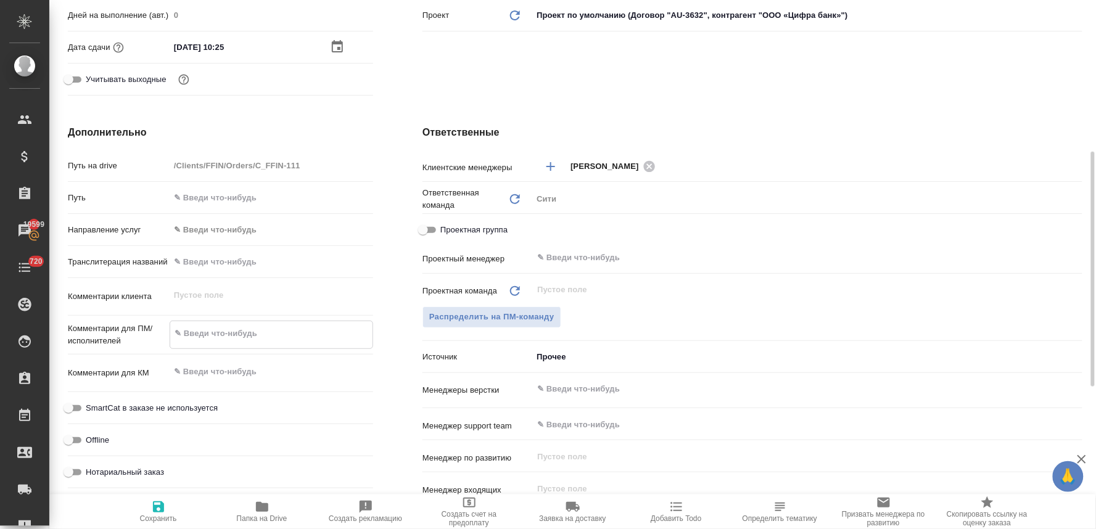
type textarea "x"
type textarea "п"
type textarea "x"
type textarea "по"
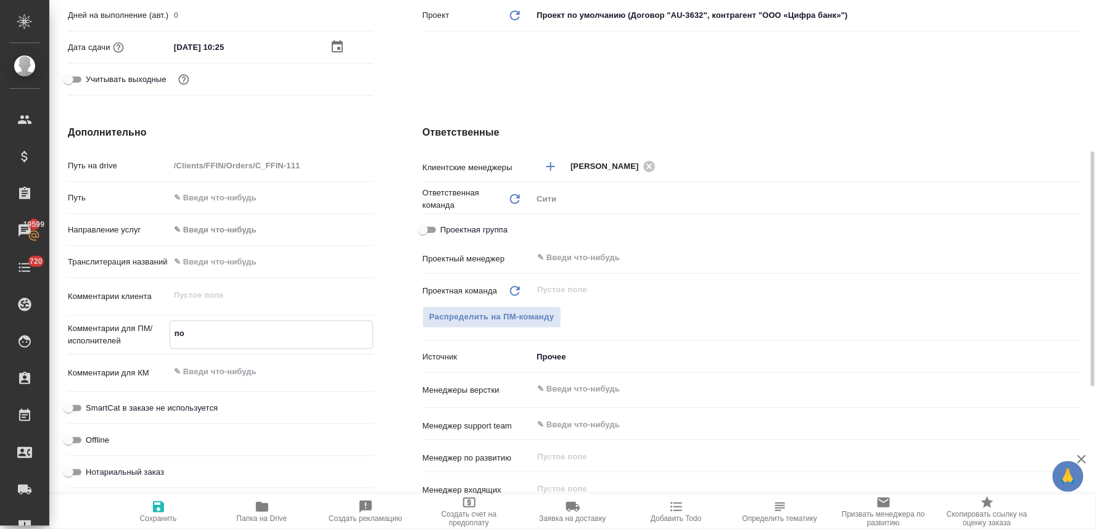
type textarea "x"
type textarea "посм"
type textarea "x"
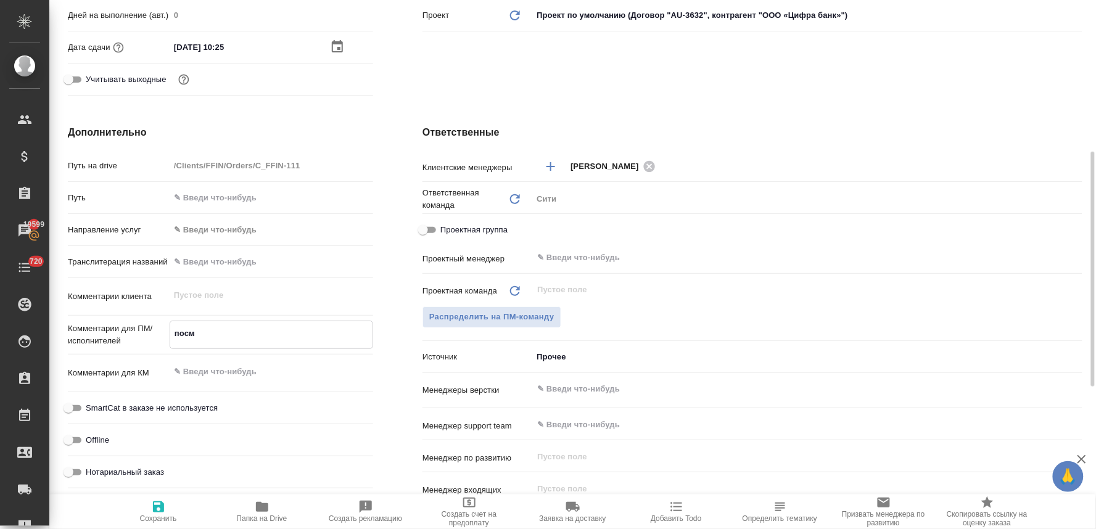
type textarea "x"
type textarea "пос"
type textarea "x"
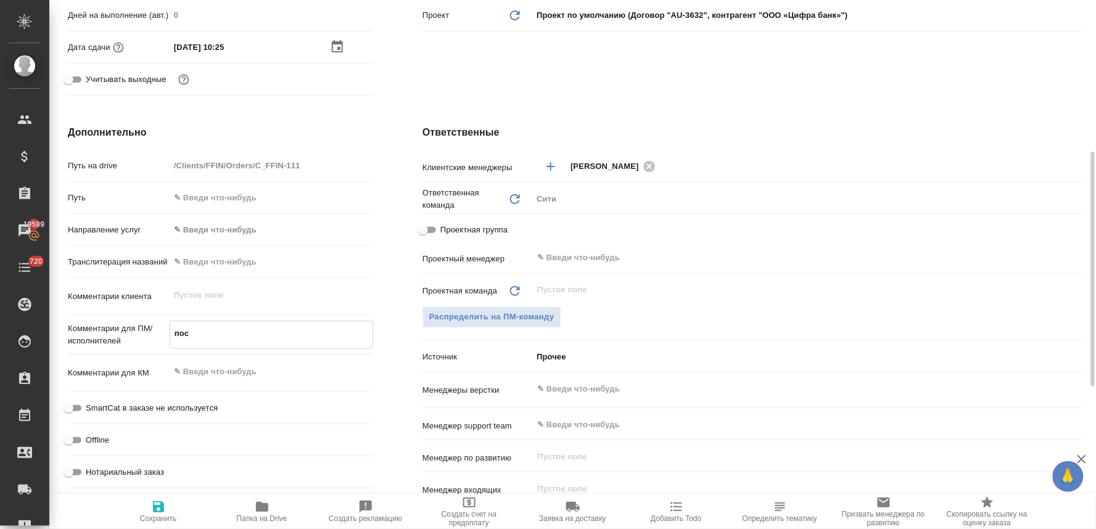
type textarea "x"
type textarea "посч"
type textarea "x"
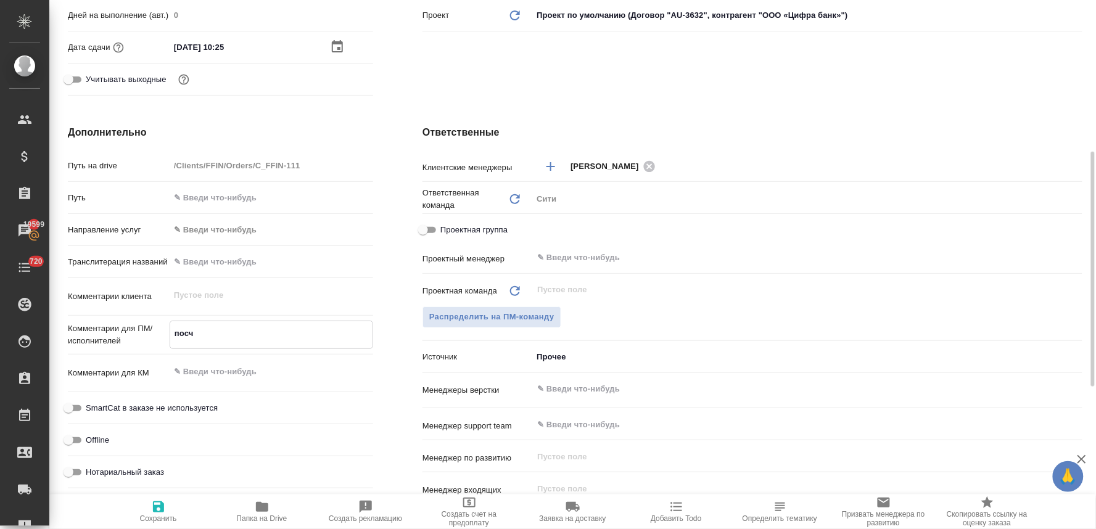
type textarea "x"
type textarea "посчи"
type textarea "x"
type textarea "посчит"
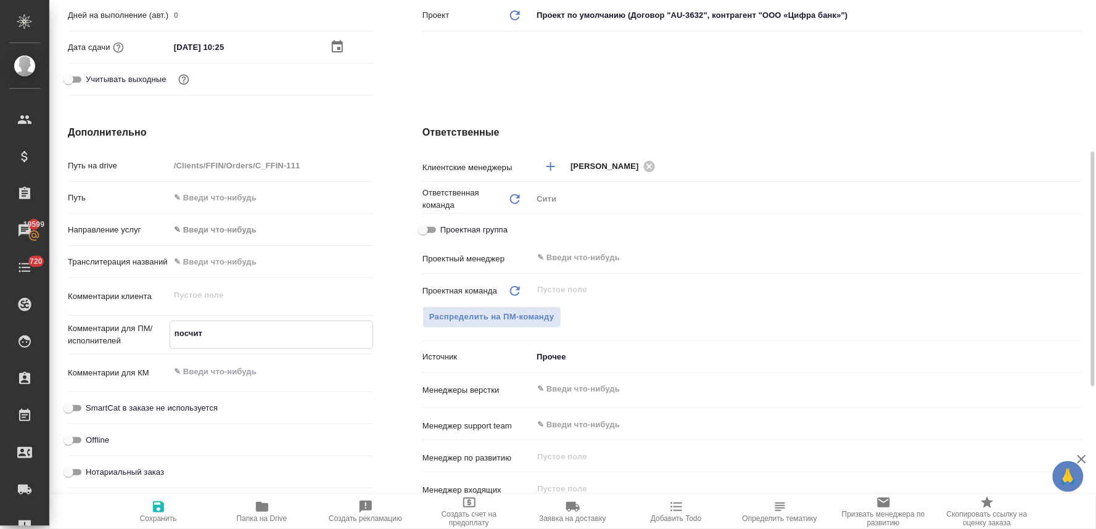
type textarea "x"
type textarea "посчита"
type textarea "x"
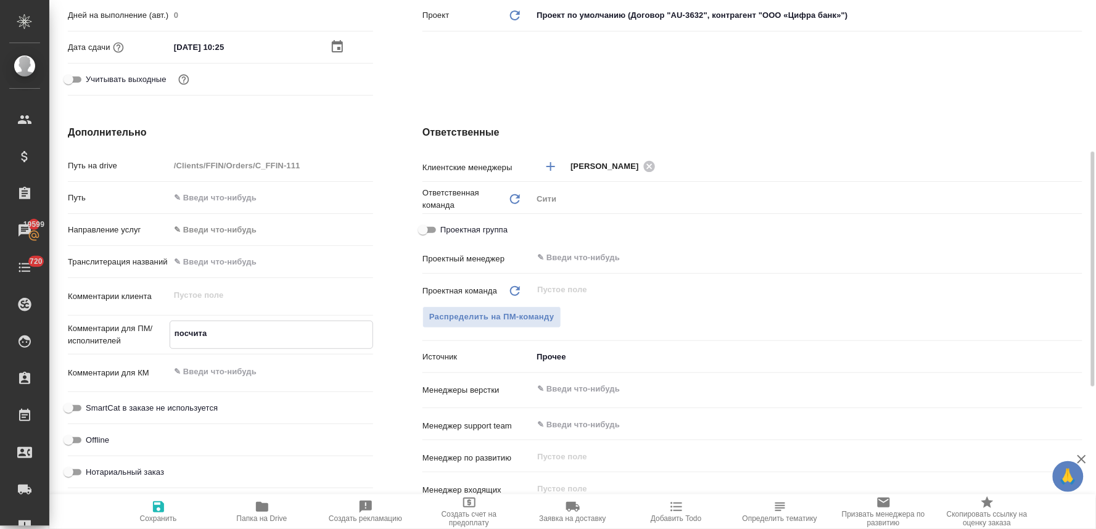
type textarea "x"
type textarea "посчитай"
type textarea "x"
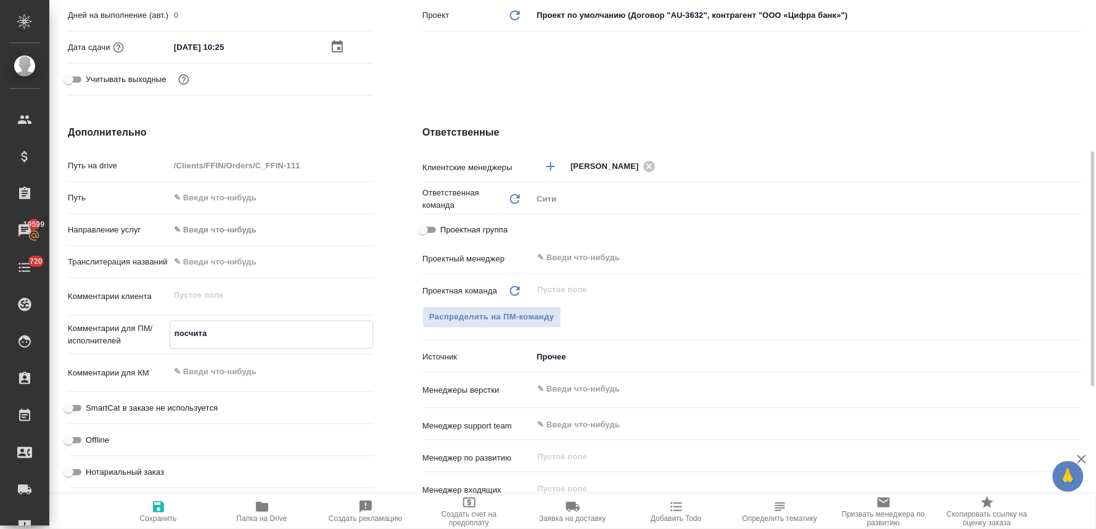
type textarea "x"
type textarea "посчитайт"
type textarea "x"
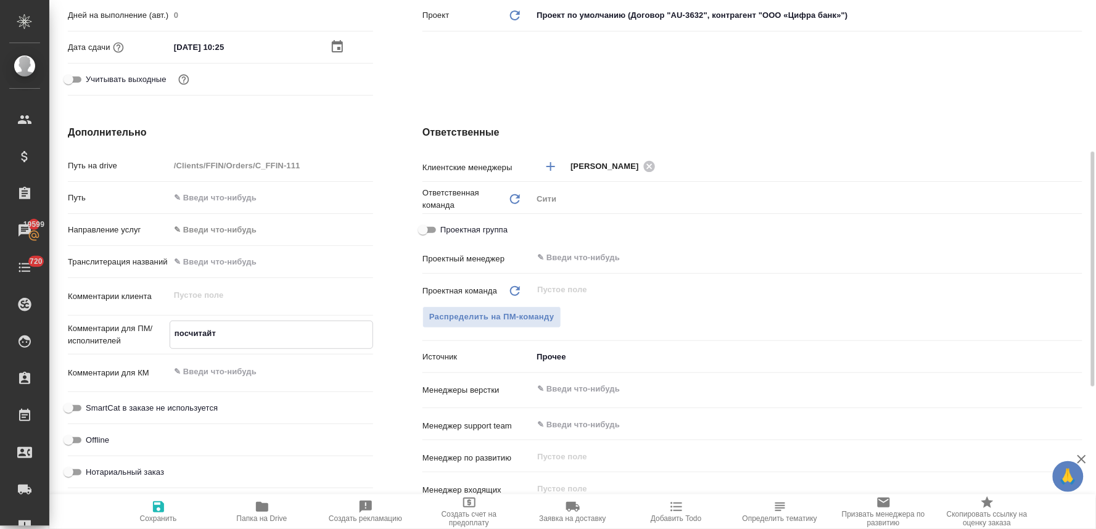
type textarea "x"
type textarea "посчитайте"
type textarea "x"
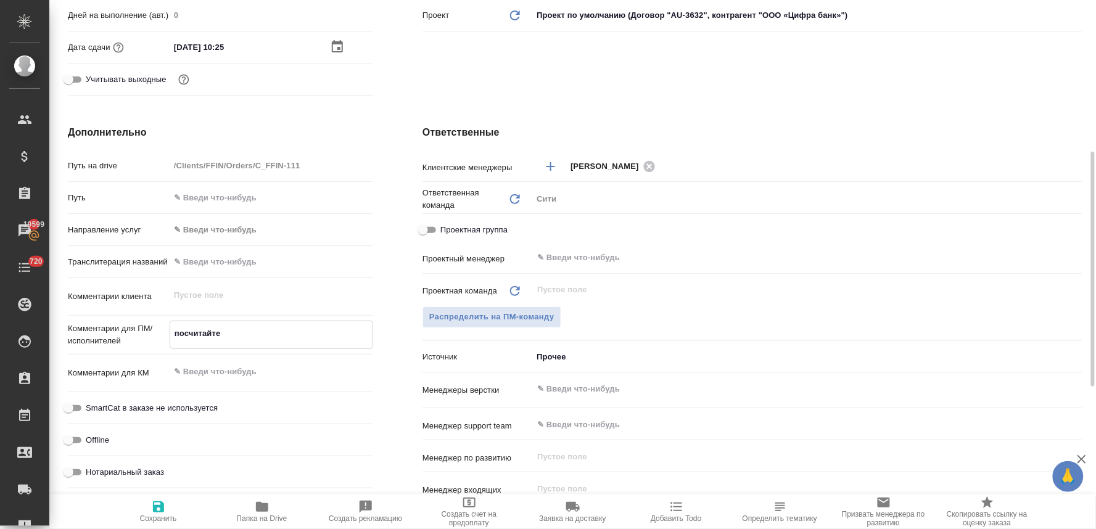
type textarea "посчитайте"
type textarea "x"
type textarea "посчитайте т"
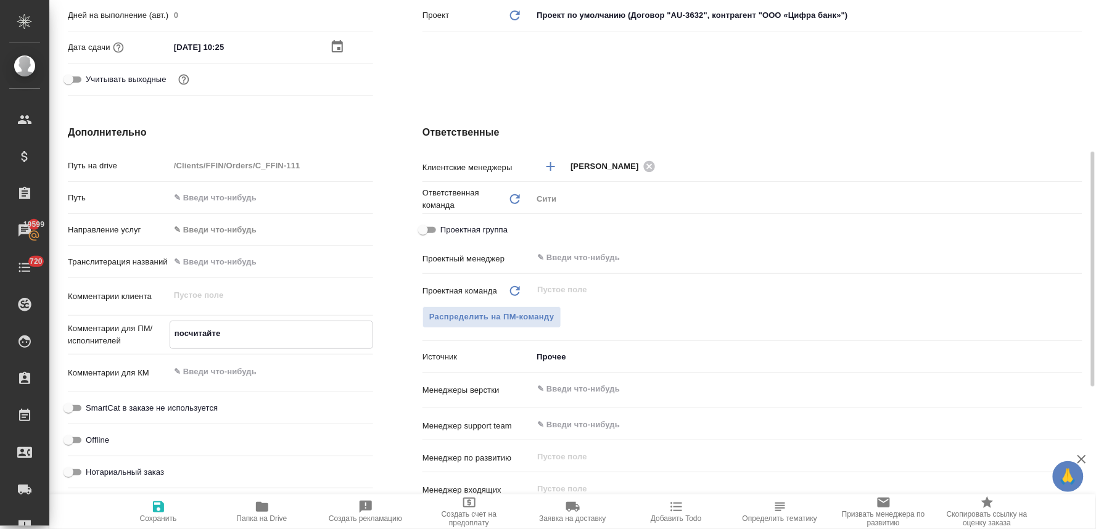
type textarea "x"
type textarea "посчитайте ти"
type textarea "x"
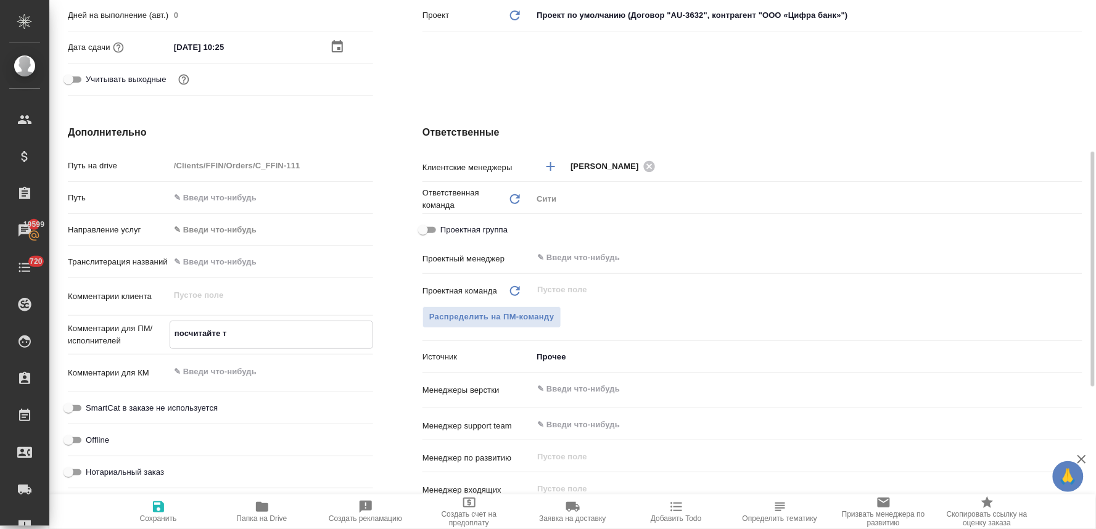
type textarea "x"
type textarea "посчитайте тик"
type textarea "x"
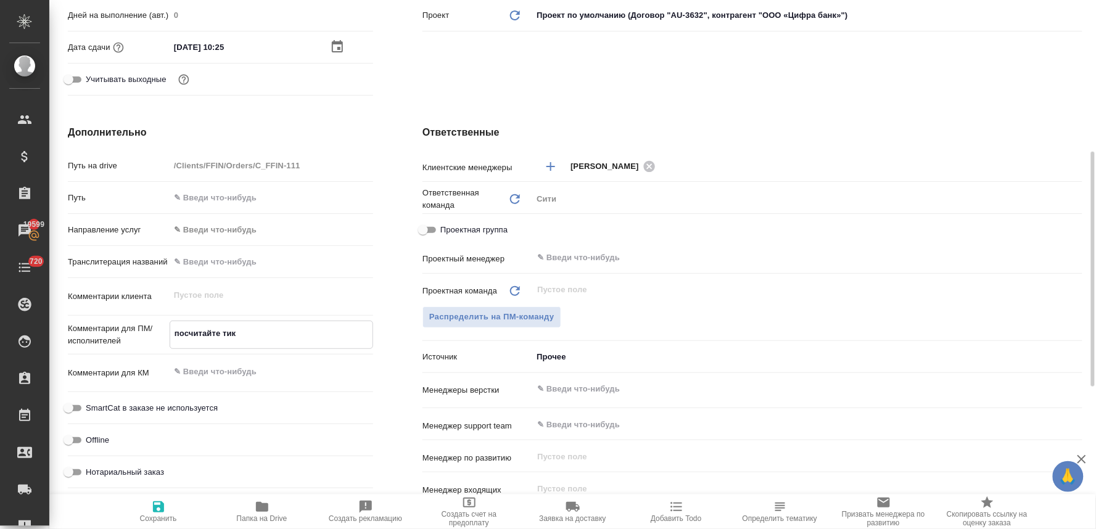
type textarea "x"
type textarea "посчитайте тике"
type textarea "x"
type textarea "посчитайте тикет"
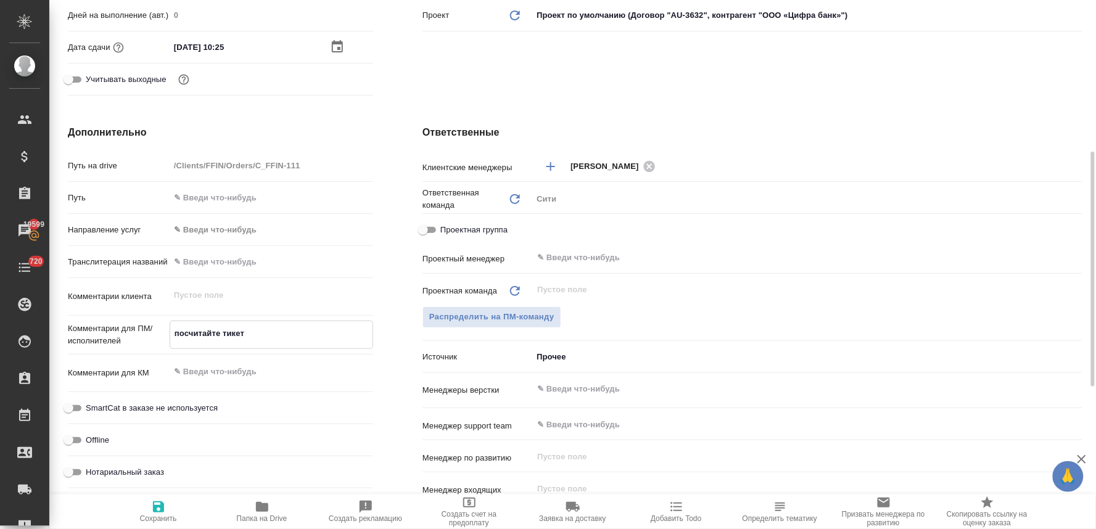
type textarea "x"
type textarea "посчитайте тикет,"
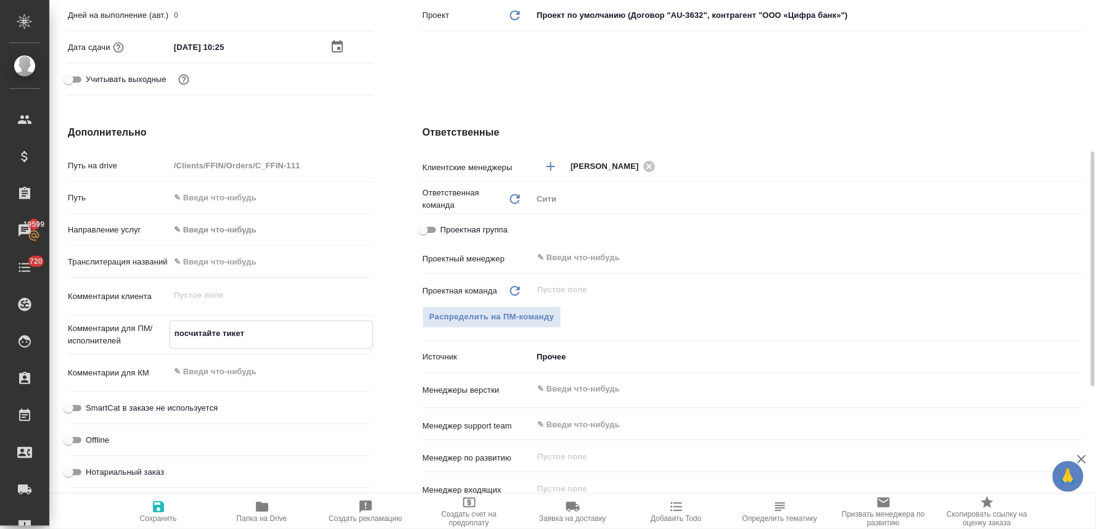
type textarea "x"
type textarea "посчитайте тикет,"
type textarea "x"
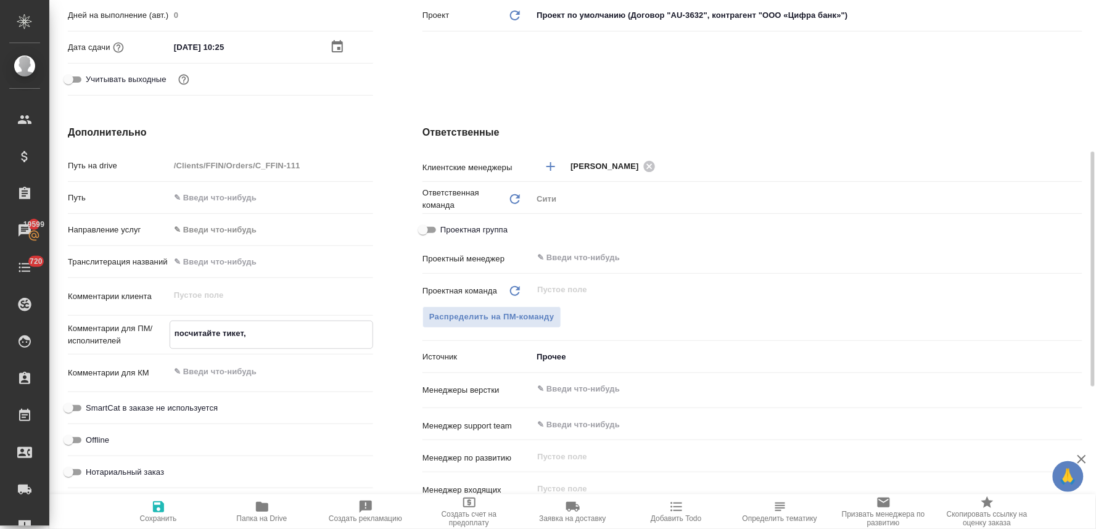
type textarea "x"
type textarea "посчитайте тикет, п"
type textarea "x"
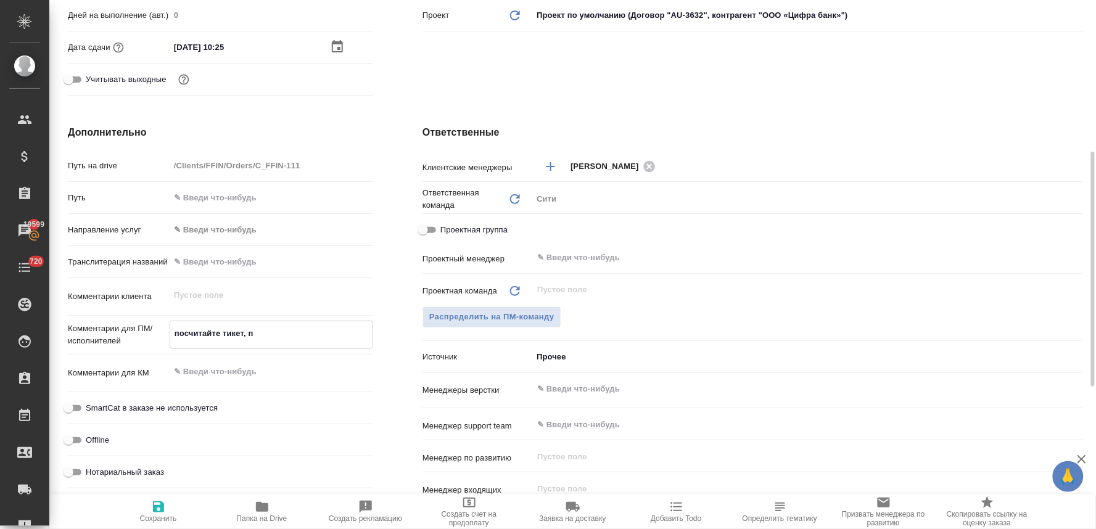
type textarea "посчитайте тикет, пл"
type textarea "x"
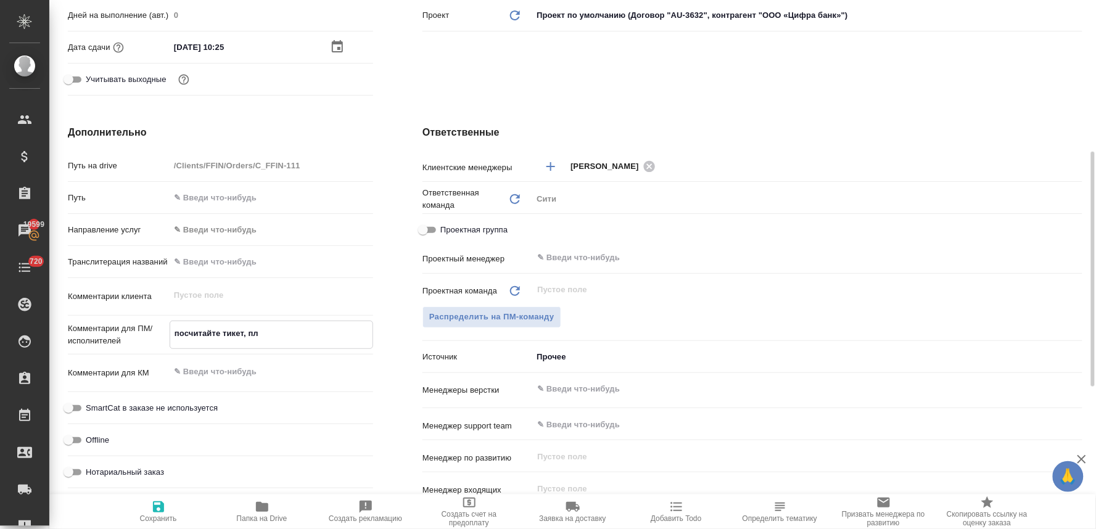
type textarea "посчитайте тикет, пли"
type textarea "x"
type textarea "посчитайте тикет, плиз"
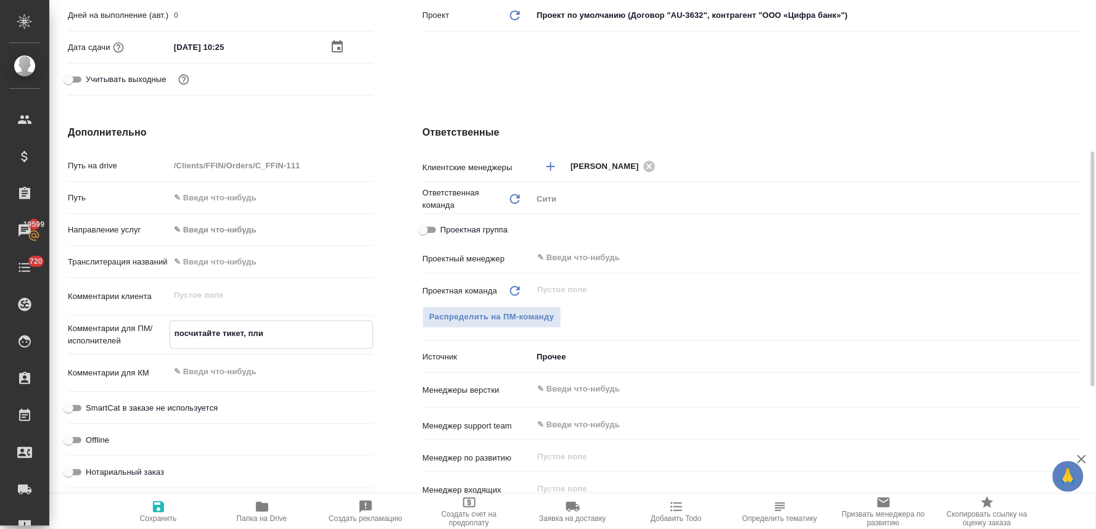
type textarea "x"
type textarea "посчитайте тикет, плиз"
type textarea "x"
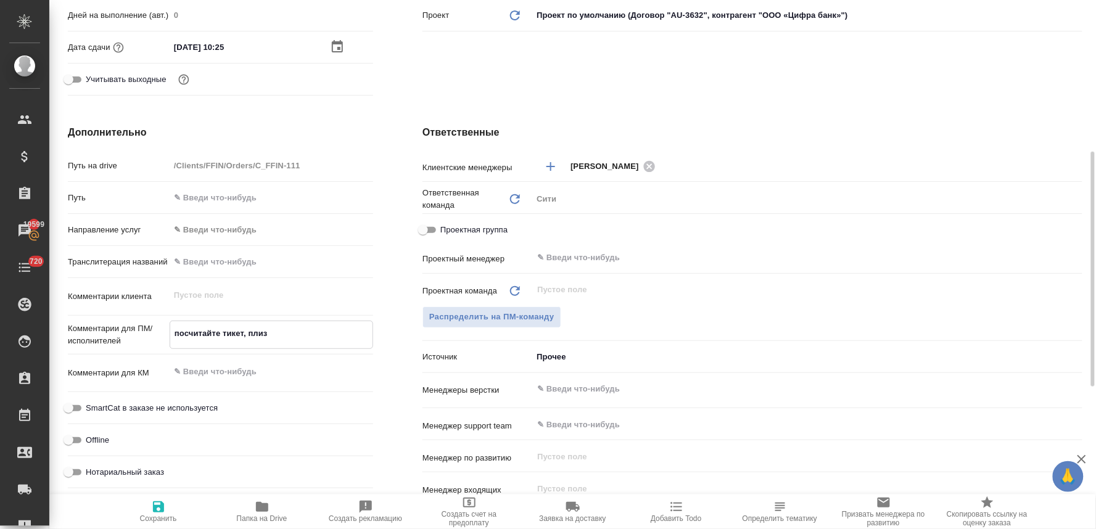
type textarea "x"
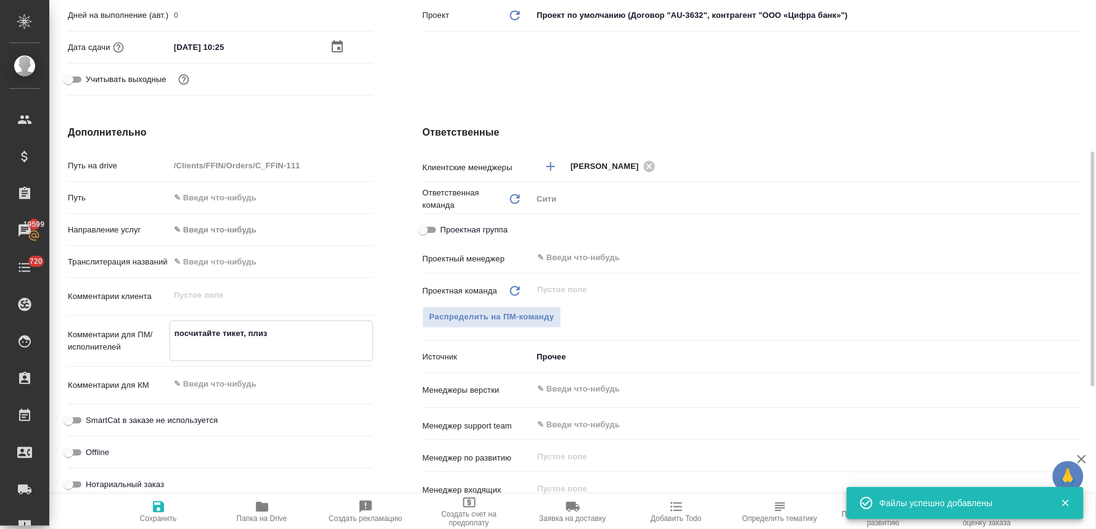
type textarea "посчитайте тикет, плиз"
type textarea "x"
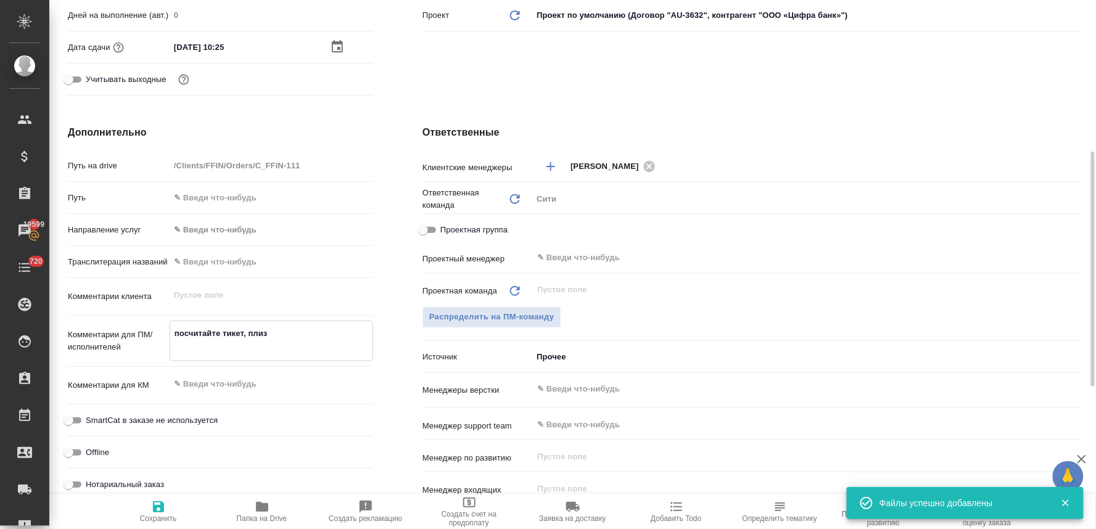
type textarea "посчитайте тикет, плиз н"
type textarea "x"
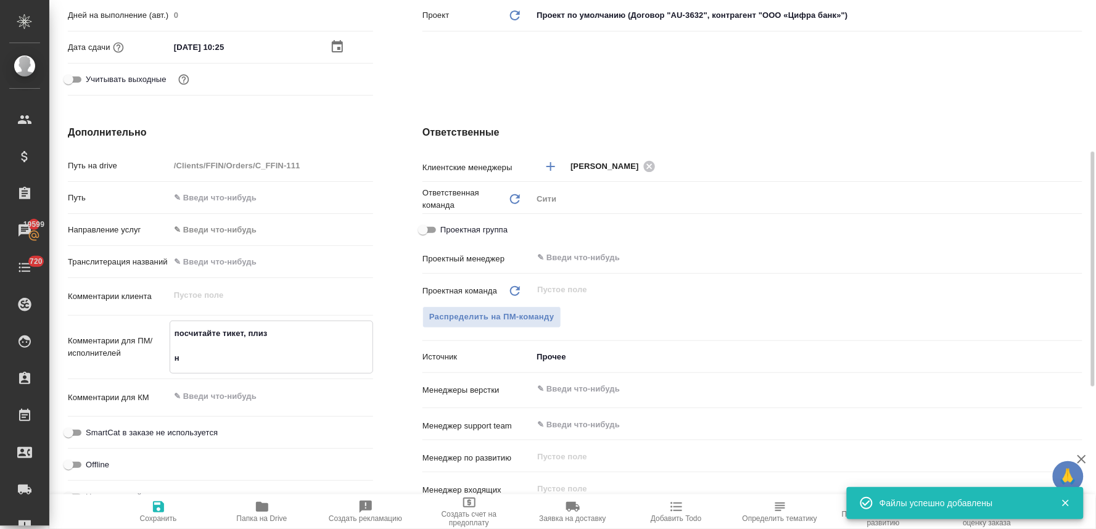
type textarea "x"
type textarea "посчитайте тикет, плиз но"
type textarea "x"
type textarea "посчитайте тикет, плиз нот"
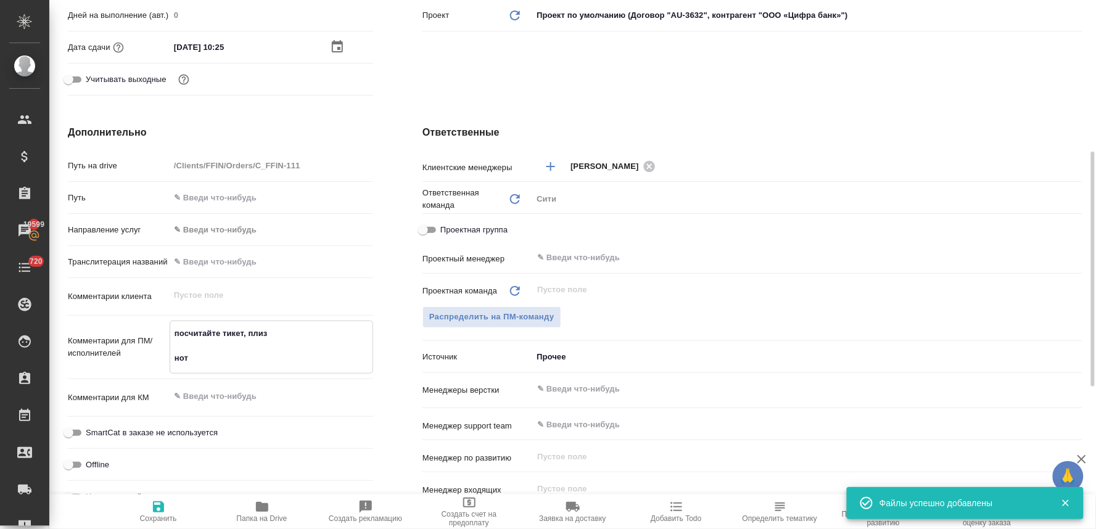
type textarea "x"
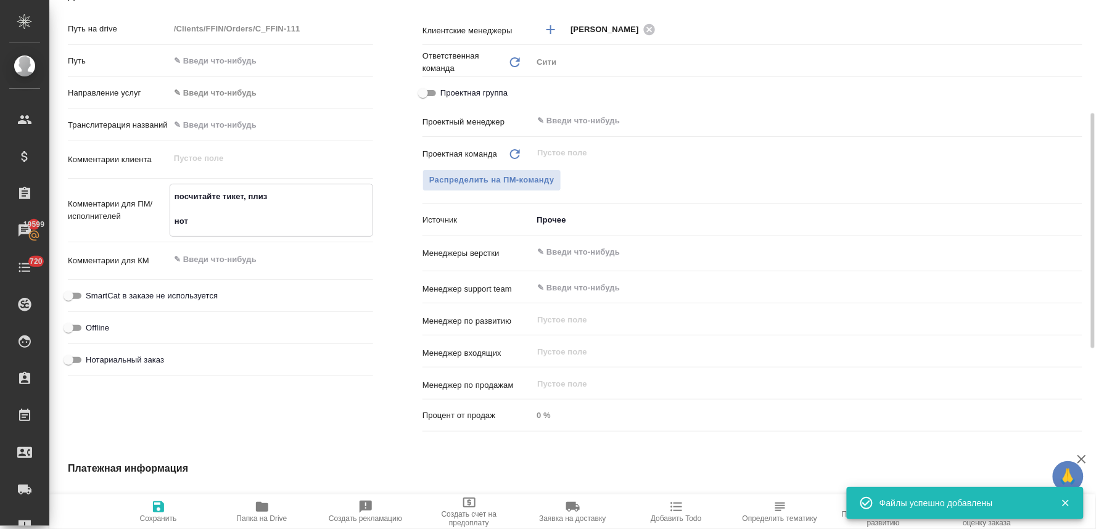
scroll to position [617, 0]
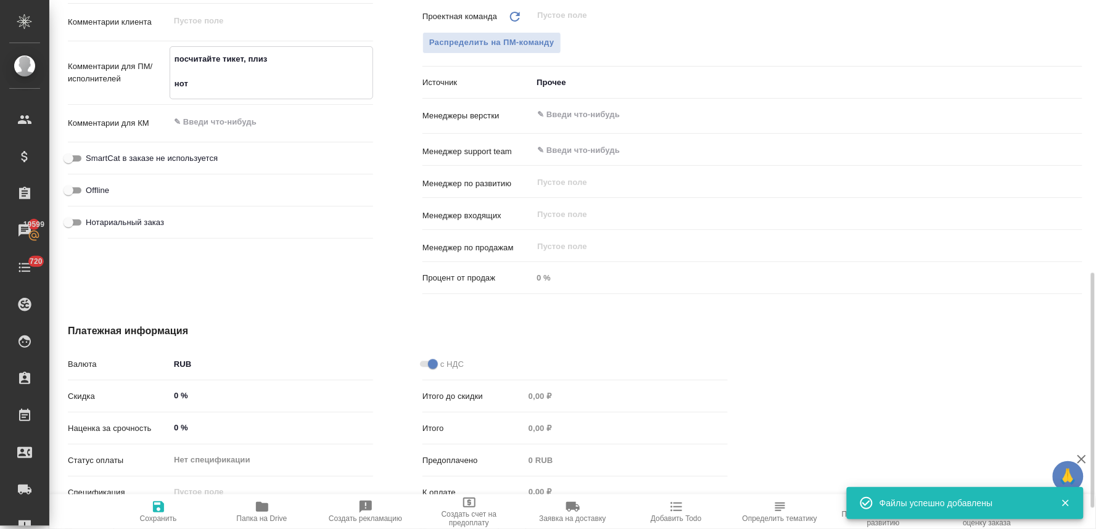
type textarea "x"
type textarea "посчитайте тикет, плиз но"
type textarea "x"
type textarea "посчитайте тикет, плиз н"
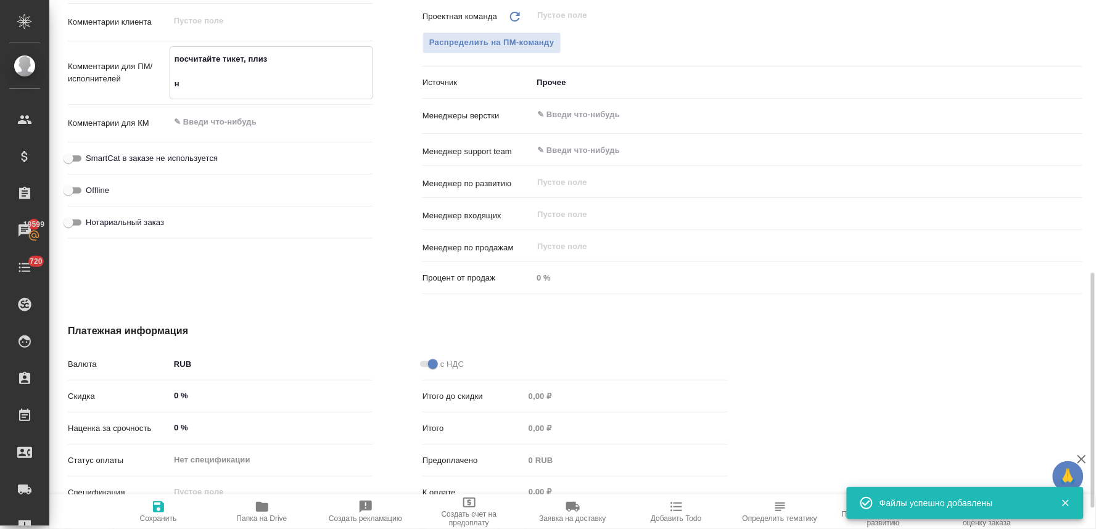
type textarea "x"
type textarea "посчитайте тикет, плиз"
type textarea "x"
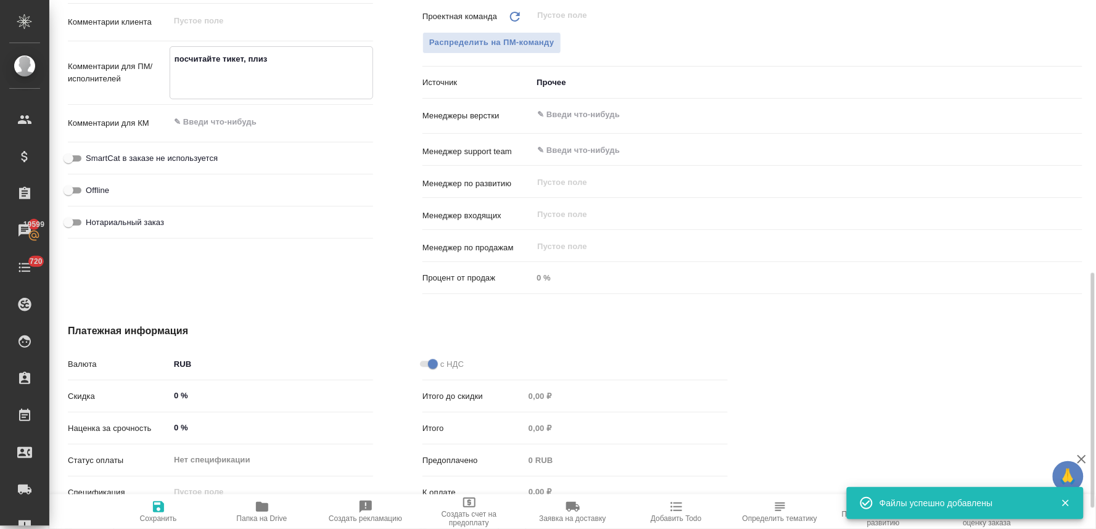
type textarea "x"
type textarea "посчитайте тикет, плиз"
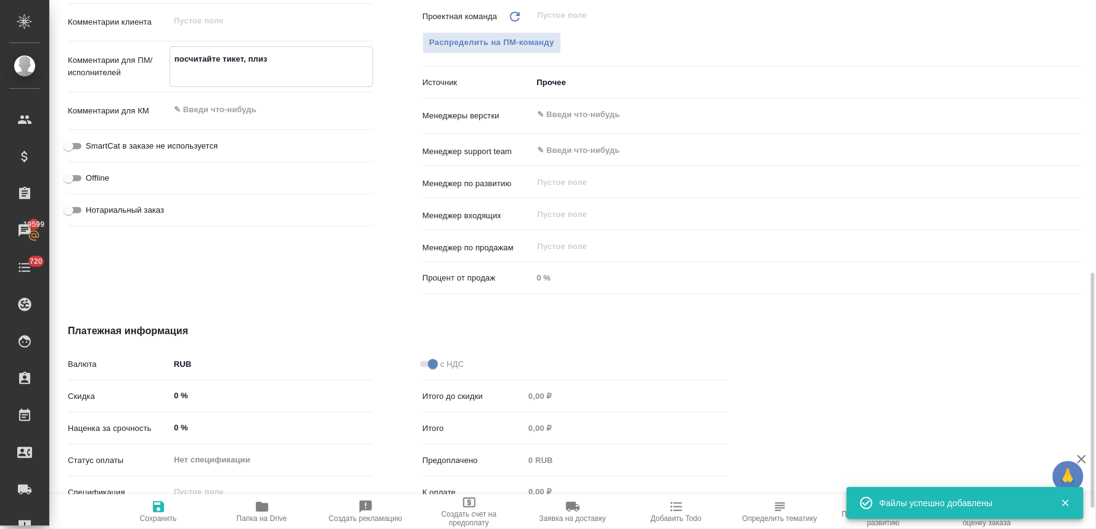
type textarea "x"
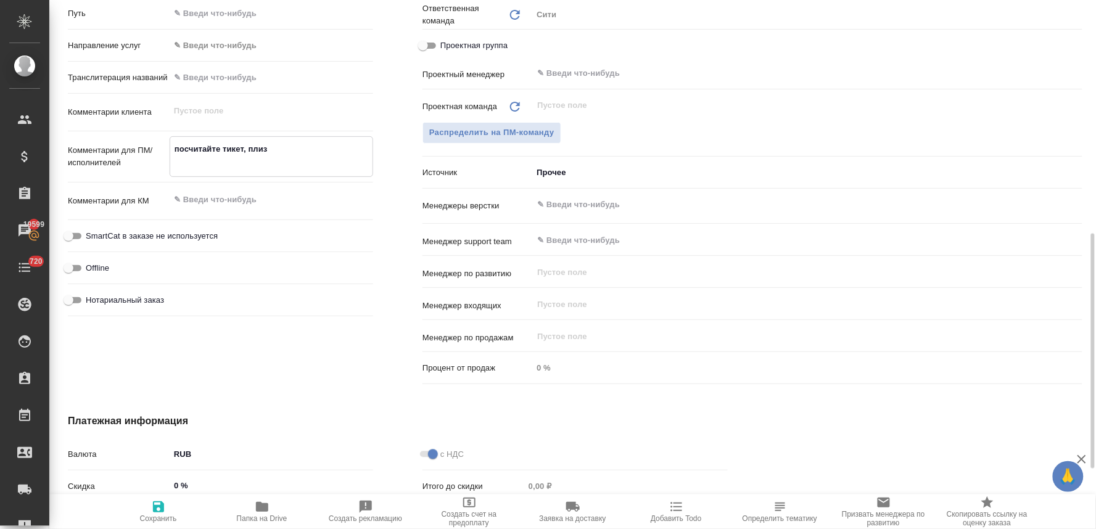
scroll to position [390, 0]
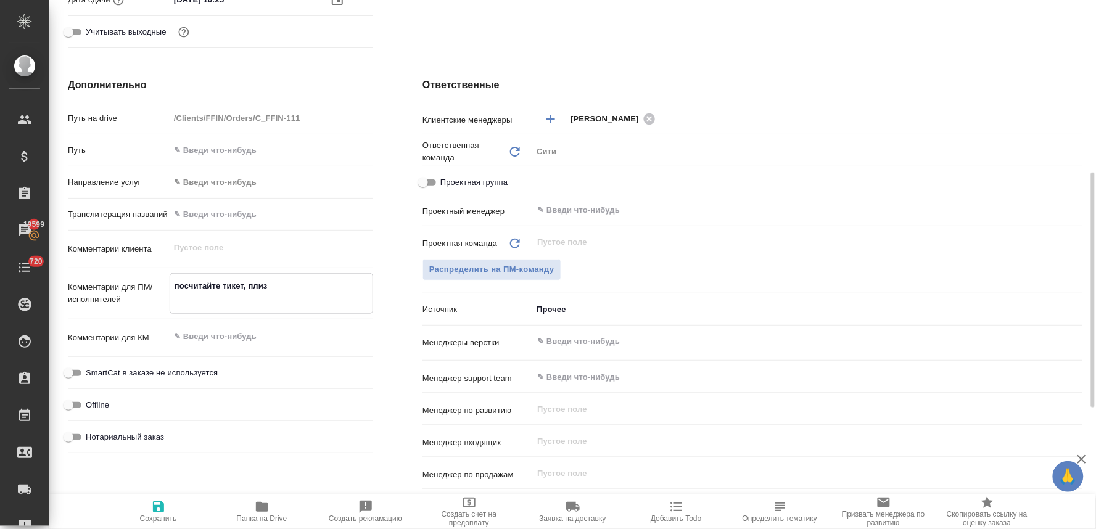
type textarea "посчитайте тикет, плиз"
type textarea "x"
click at [602, 341] on input "text" at bounding box center [786, 341] width 501 height 15
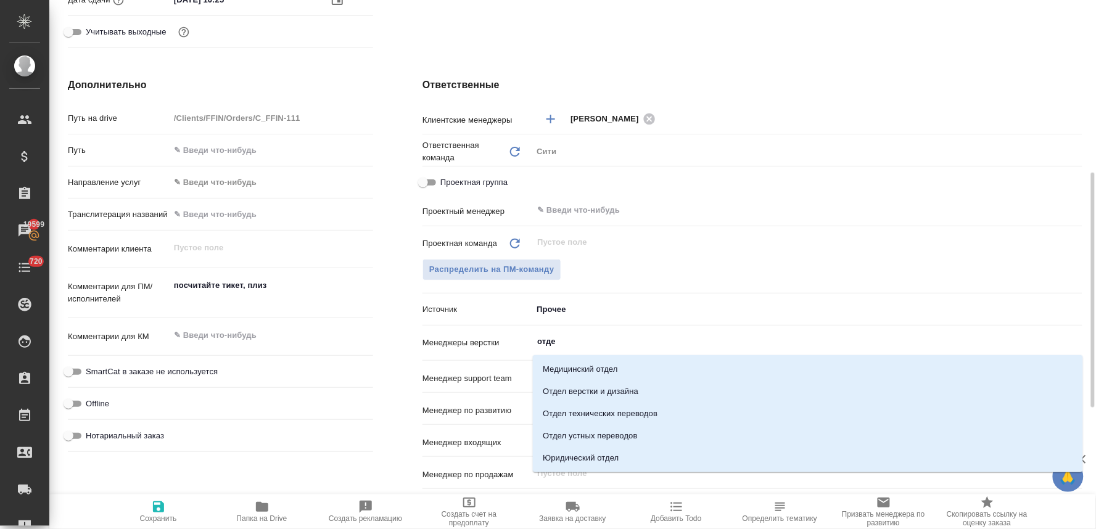
type input "отдел"
click at [605, 397] on li "Отдел верстки и дизайна" at bounding box center [808, 391] width 550 height 22
type textarea "x"
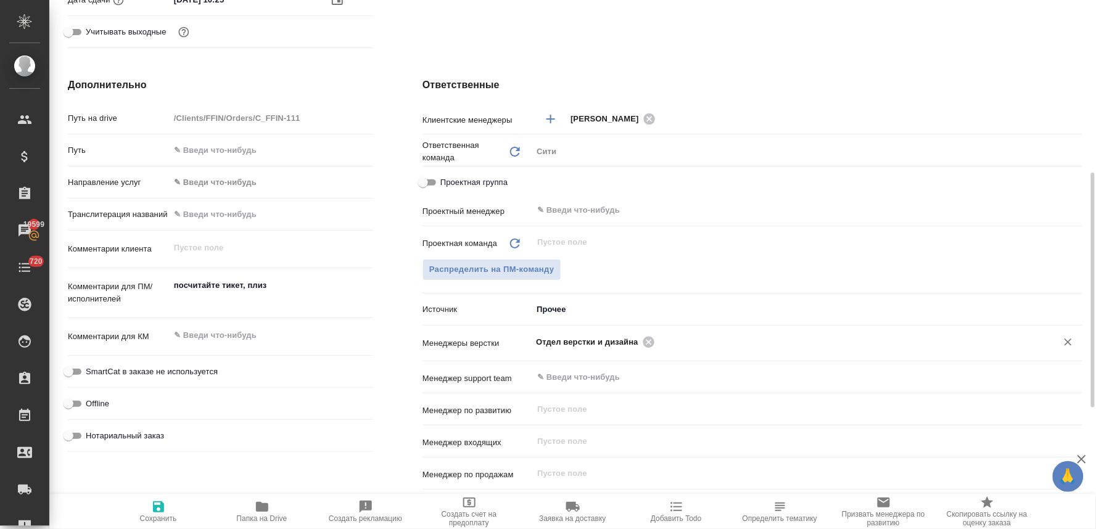
click at [166, 512] on span "Сохранить" at bounding box center [158, 510] width 89 height 23
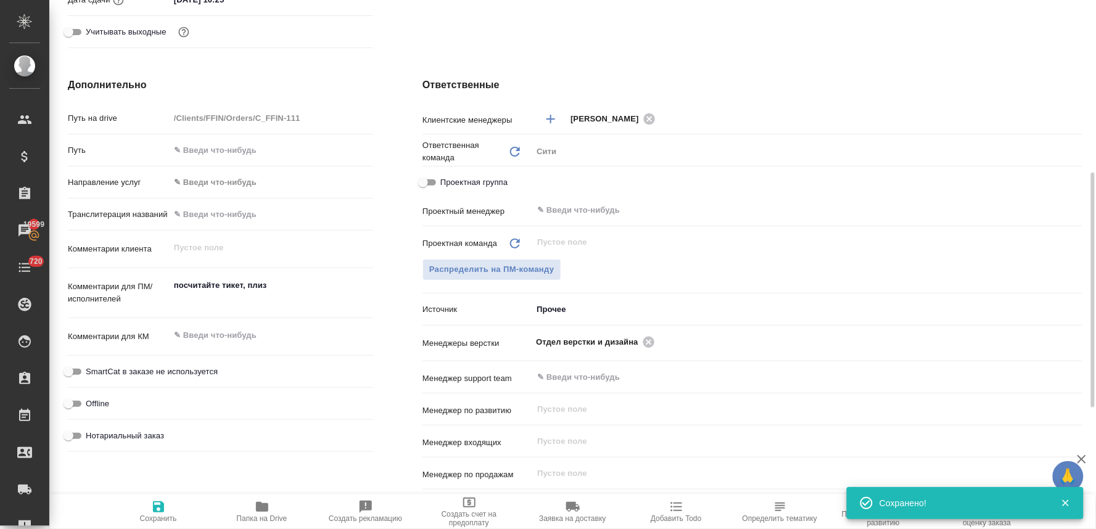
scroll to position [0, 0]
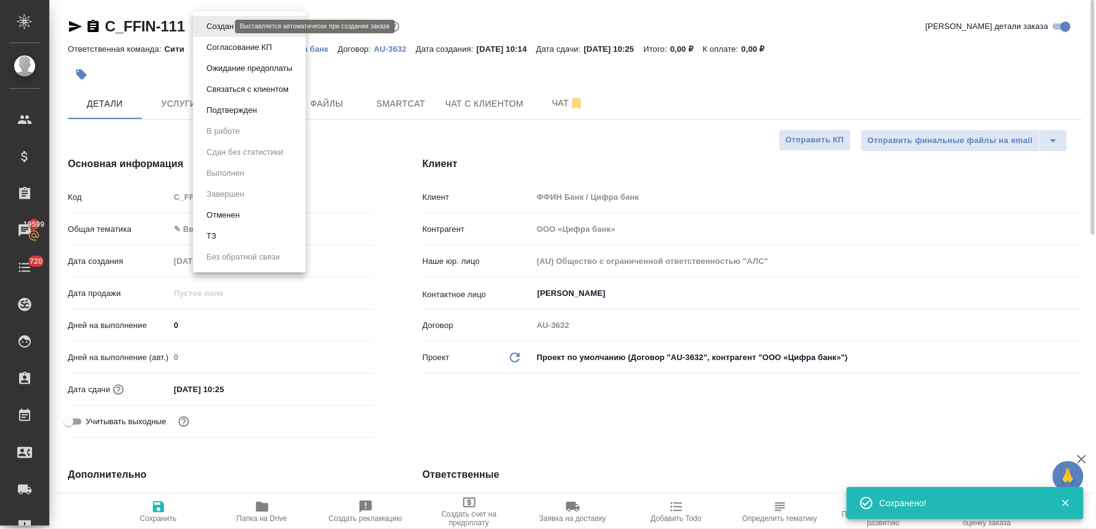
click at [224, 27] on body "🙏 .cls-1 fill:#fff; AWATERA Lyamina Nadezhda Клиенты Спецификации Заказы 19599 …" at bounding box center [548, 264] width 1096 height 529
click at [248, 239] on li "ТЗ" at bounding box center [249, 236] width 113 height 21
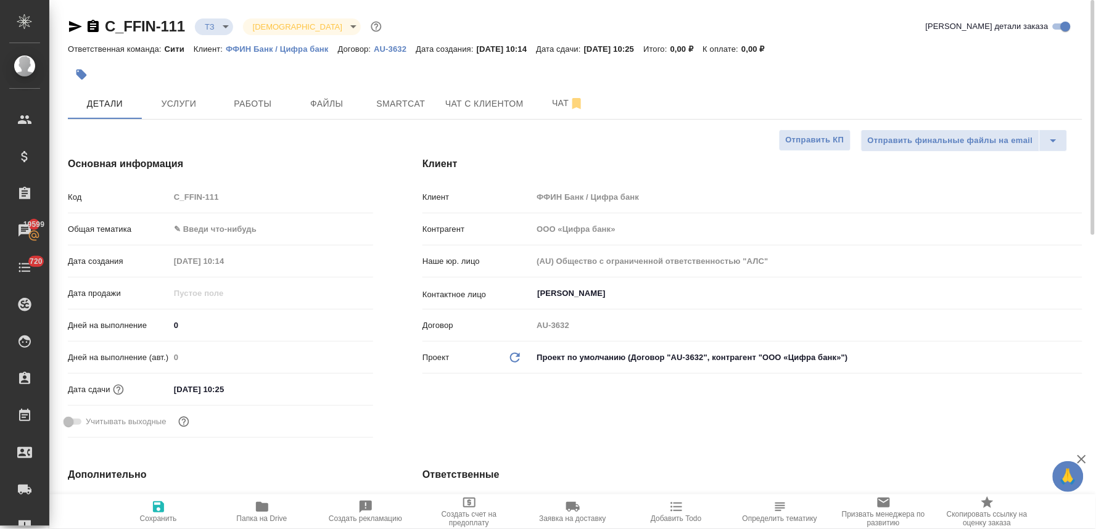
drag, startPoint x: 477, startPoint y: 432, endPoint x: 510, endPoint y: 422, distance: 34.1
click at [478, 432] on div "Клиент Клиент ФФИН Банк / Цифра банк Контрагент ООО «Цифра банк» Наше юр. лицо …" at bounding box center [752, 299] width 709 height 335
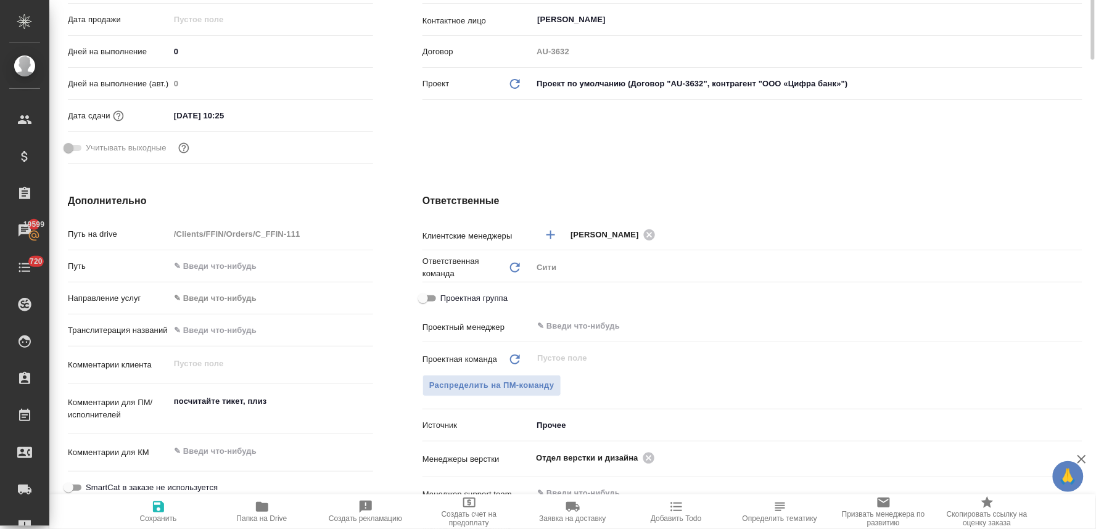
scroll to position [342, 0]
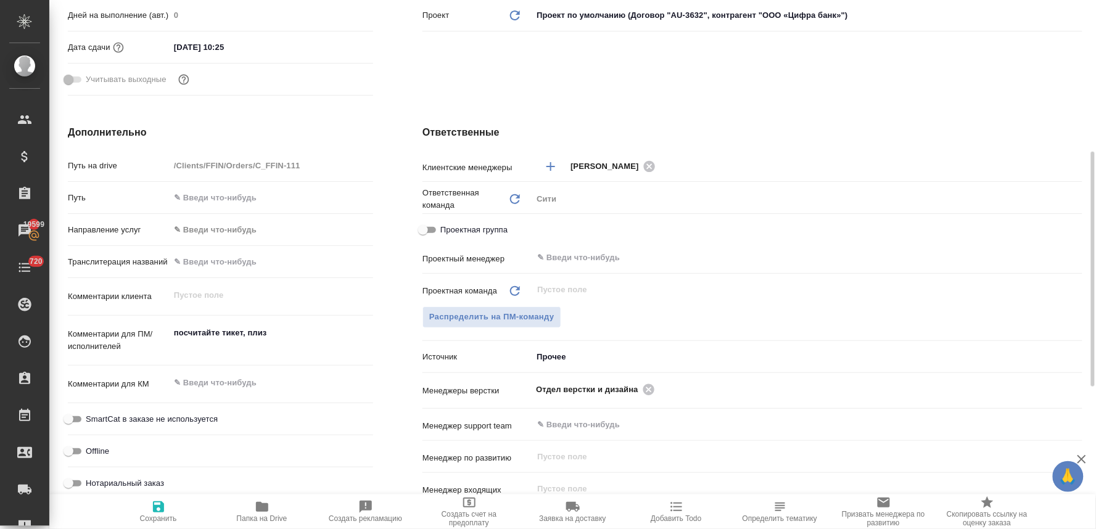
click at [277, 332] on textarea "посчитайте тикет, плиз" at bounding box center [271, 338] width 203 height 33
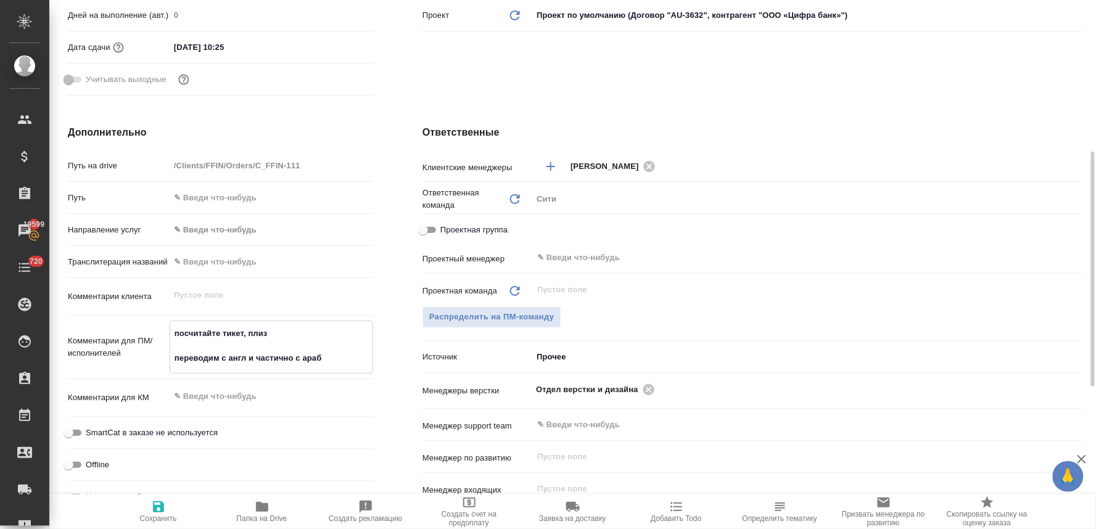
click at [157, 504] on icon "button" at bounding box center [158, 506] width 15 height 15
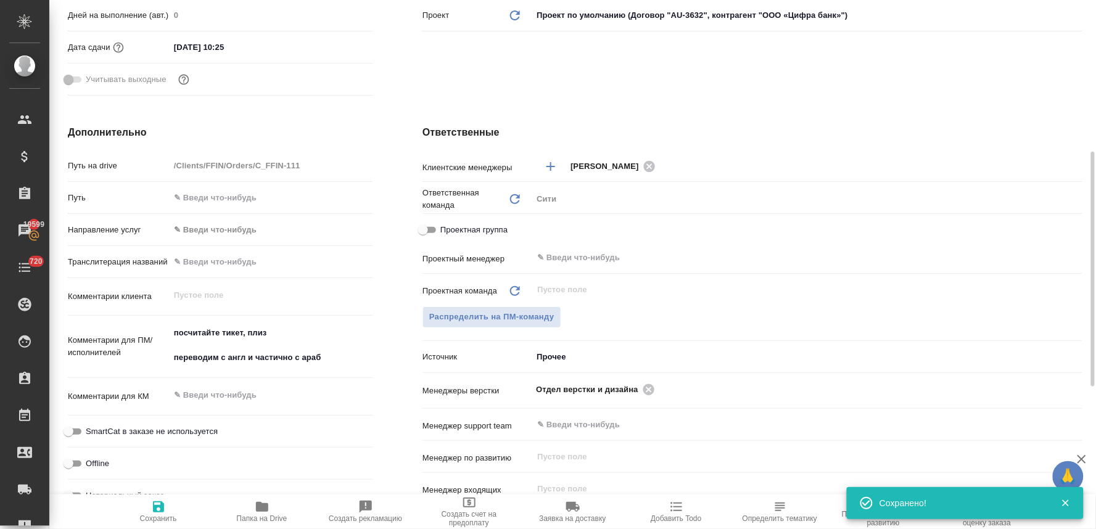
scroll to position [68, 0]
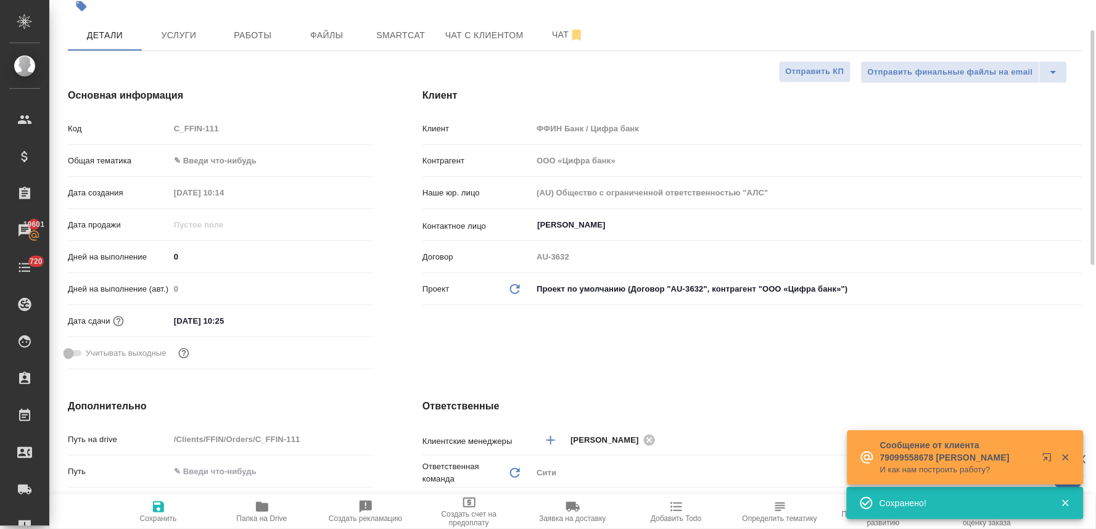
click at [531, 361] on div "Клиент Клиент ФФИН Банк / Цифра банк Контрагент ООО «Цифра банк» Наше юр. лицо …" at bounding box center [752, 231] width 709 height 335
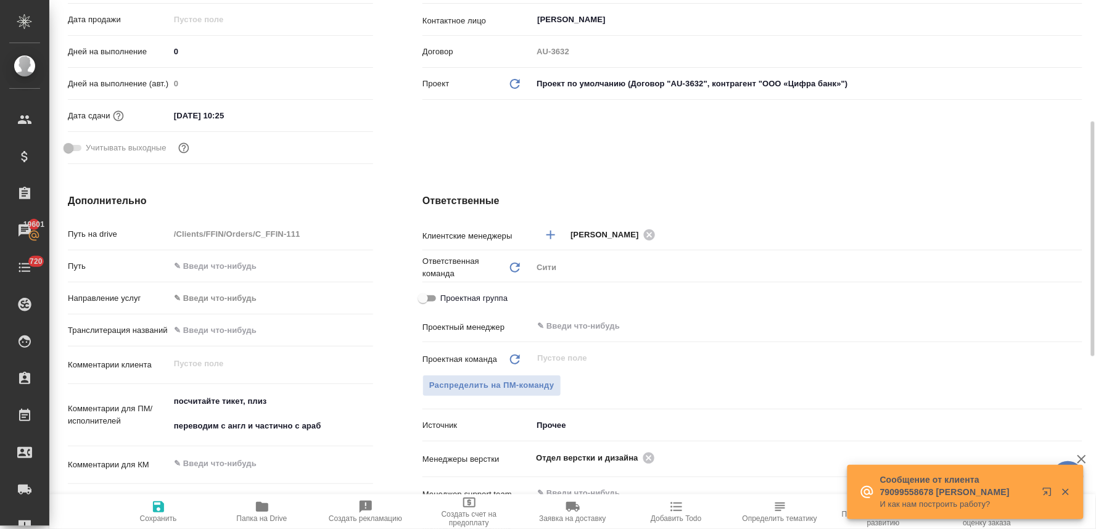
scroll to position [0, 0]
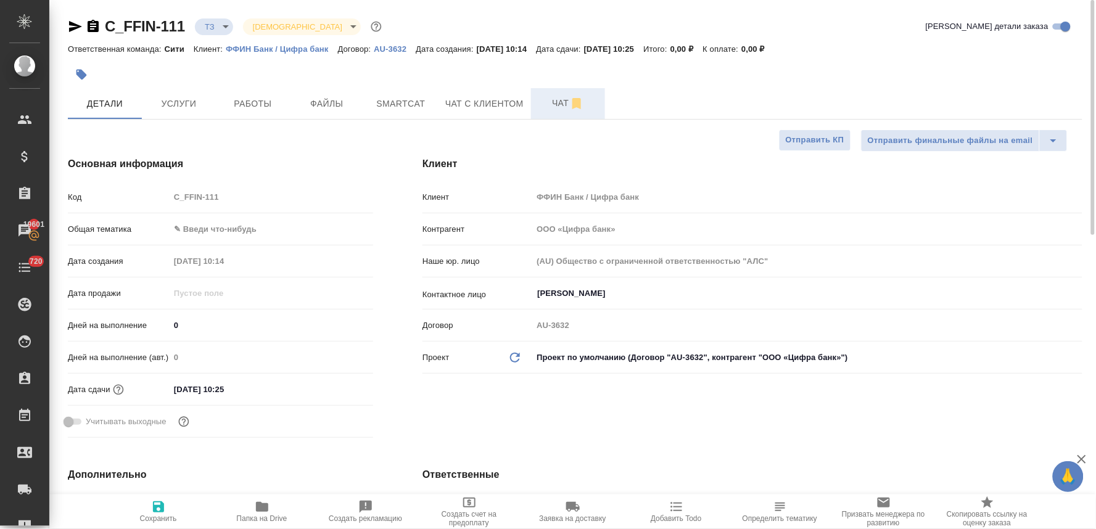
click at [555, 104] on span "Чат" at bounding box center [567, 103] width 59 height 15
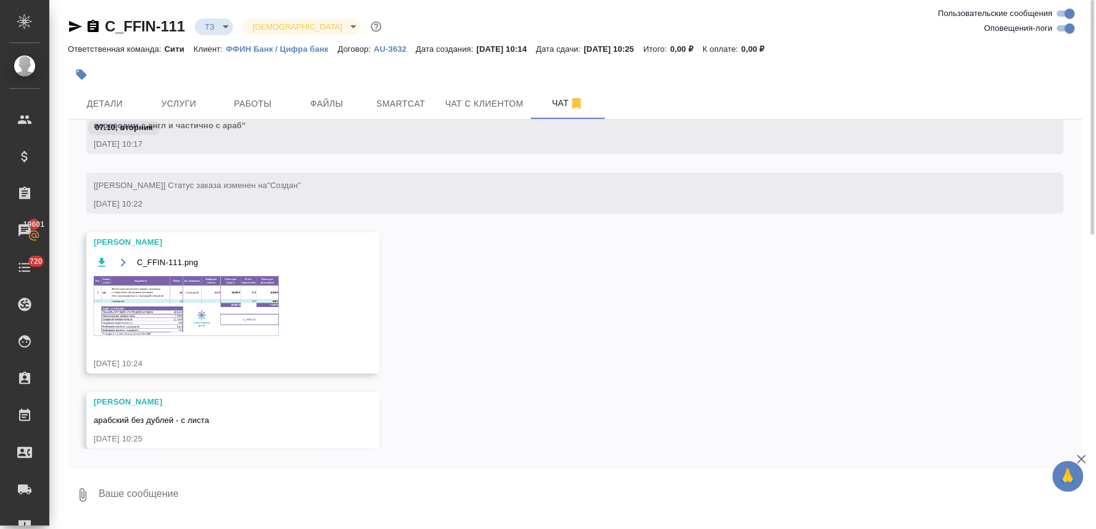
scroll to position [216, 0]
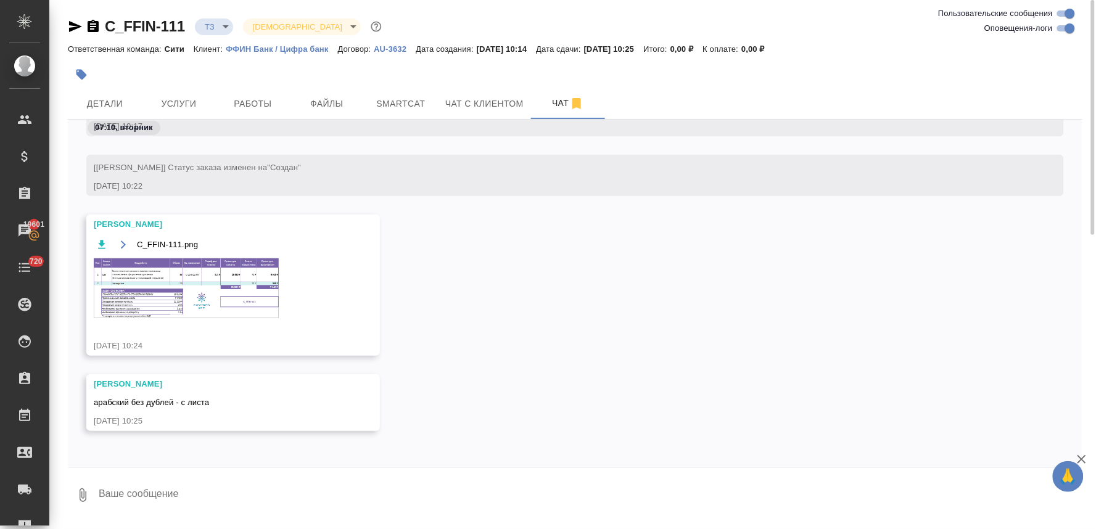
click at [208, 298] on img at bounding box center [186, 288] width 185 height 60
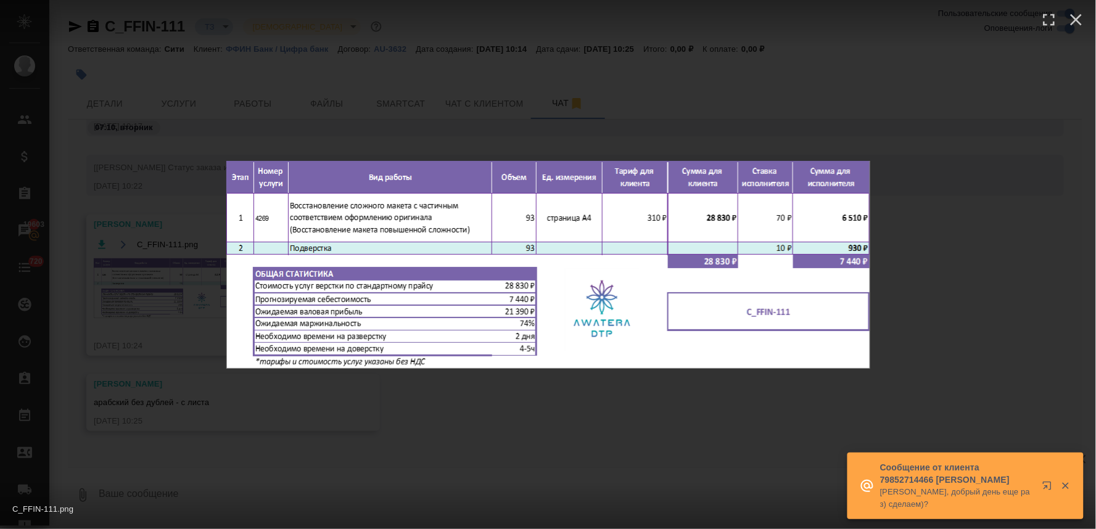
click at [387, 354] on img at bounding box center [548, 265] width 644 height 208
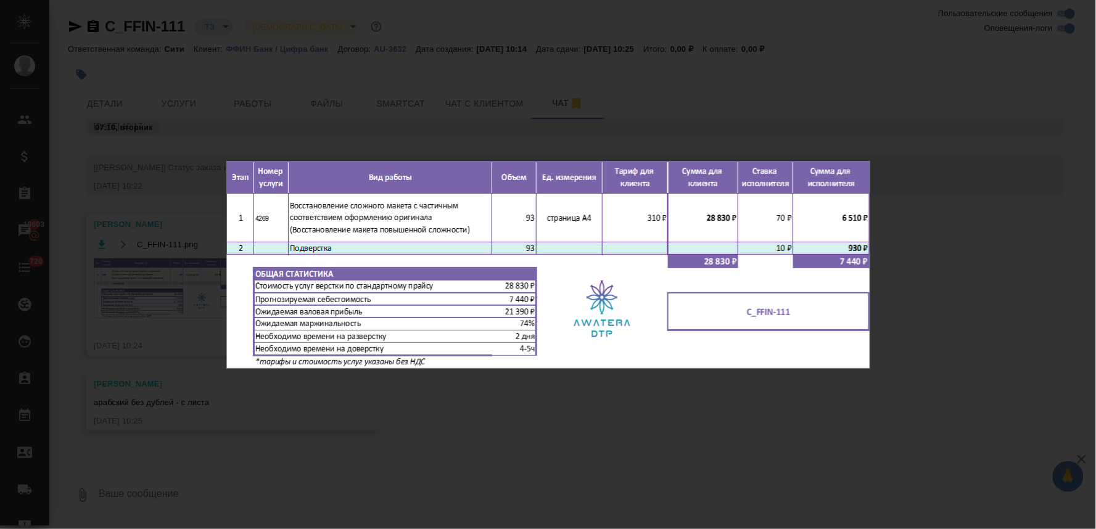
click at [488, 436] on div "C_FFIN-111.png 1 of 1" at bounding box center [548, 264] width 1096 height 529
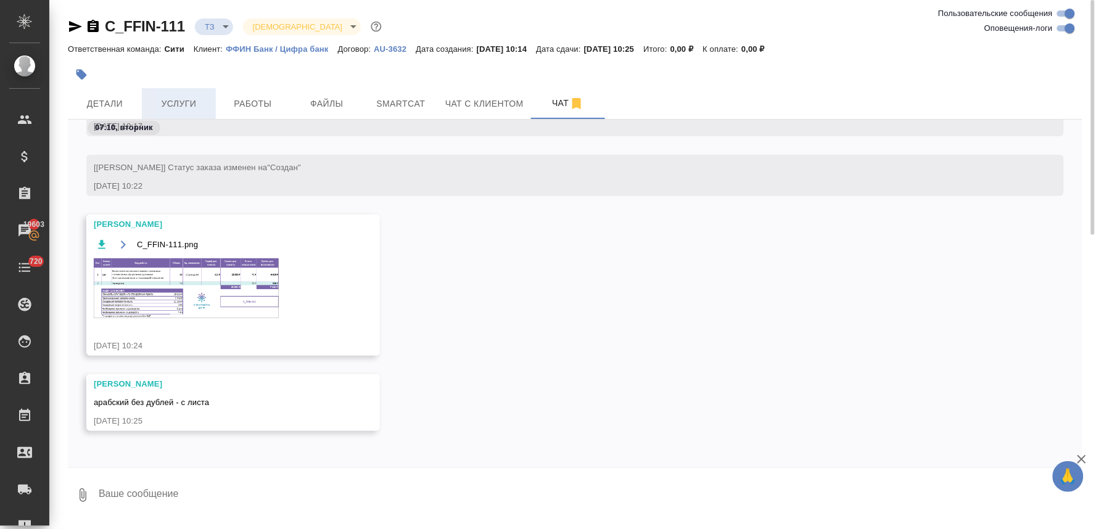
click at [163, 106] on span "Услуги" at bounding box center [178, 103] width 59 height 15
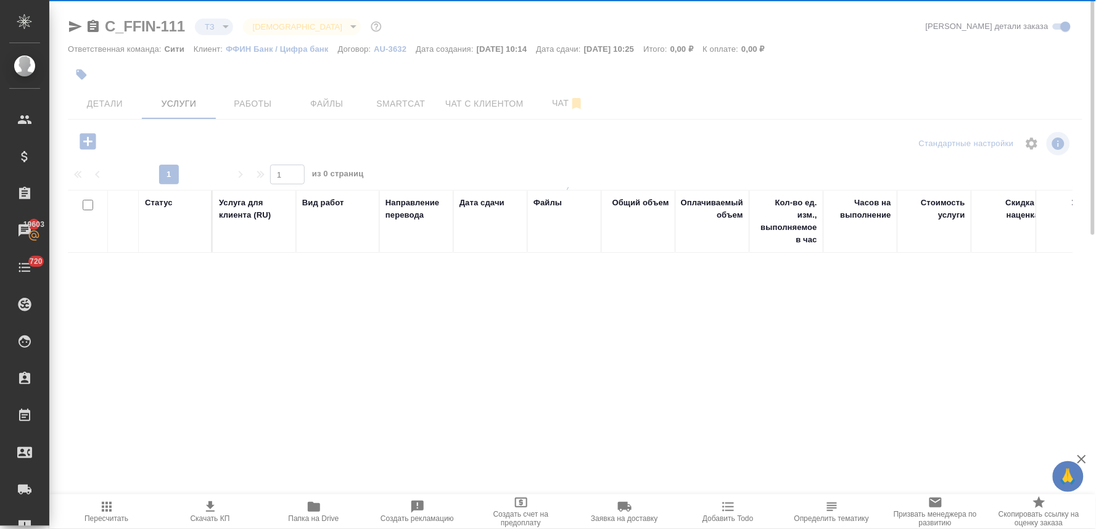
click at [87, 140] on div at bounding box center [572, 243] width 1046 height 486
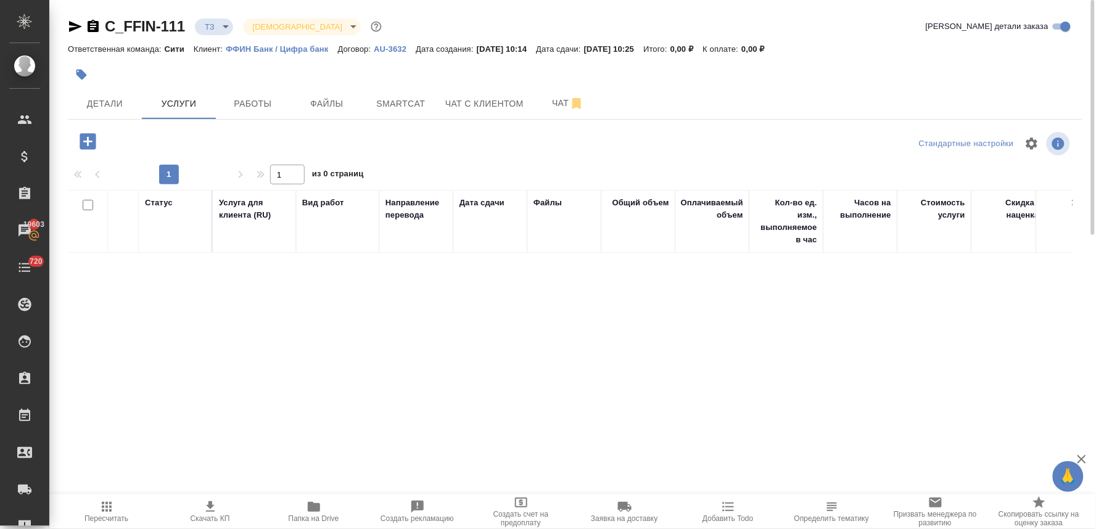
click at [89, 146] on icon "button" at bounding box center [88, 141] width 16 height 16
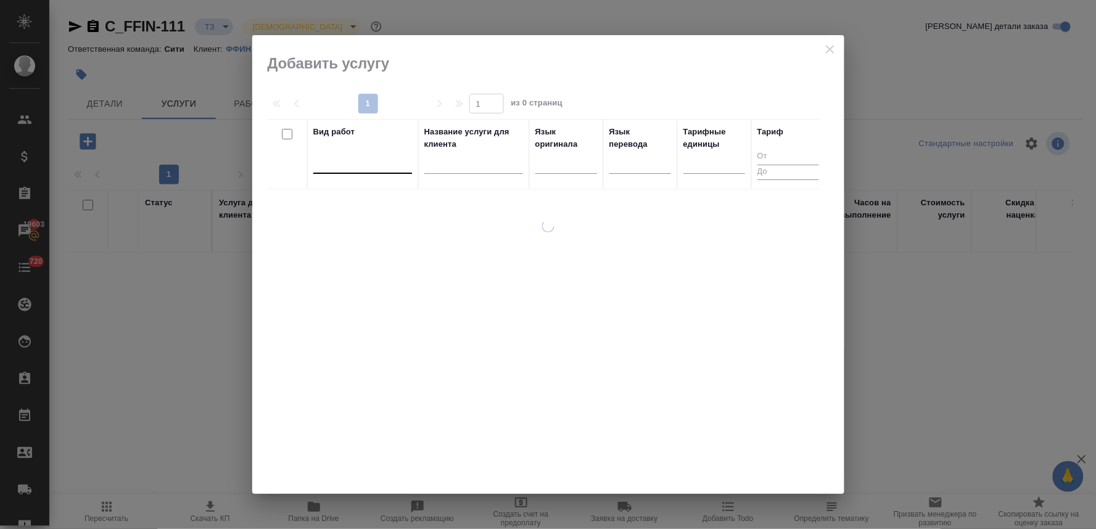
click at [325, 169] on div at bounding box center [362, 161] width 99 height 18
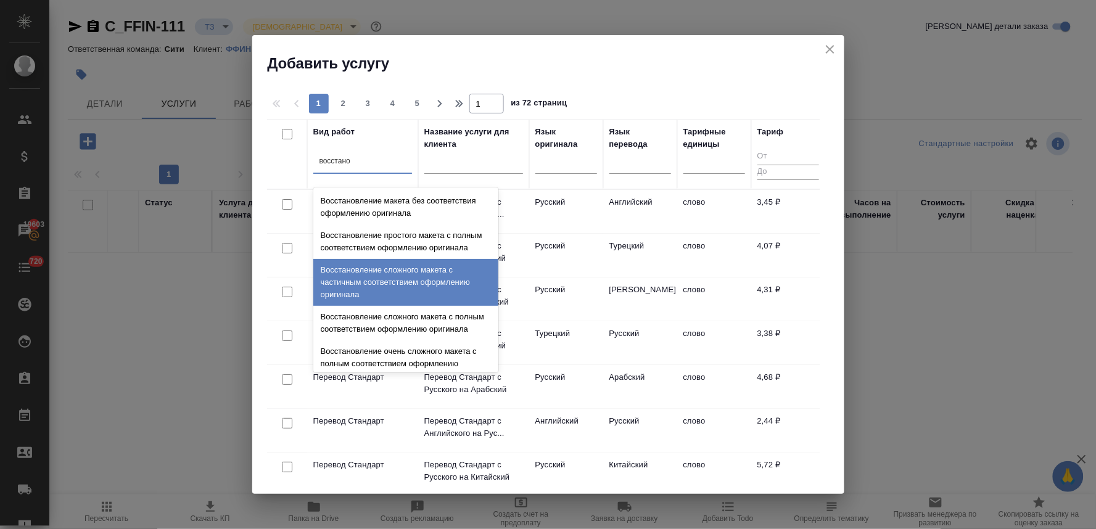
click at [356, 282] on div "Восстановление сложного макета с частичным соответствием оформлению оригинала" at bounding box center [405, 282] width 185 height 47
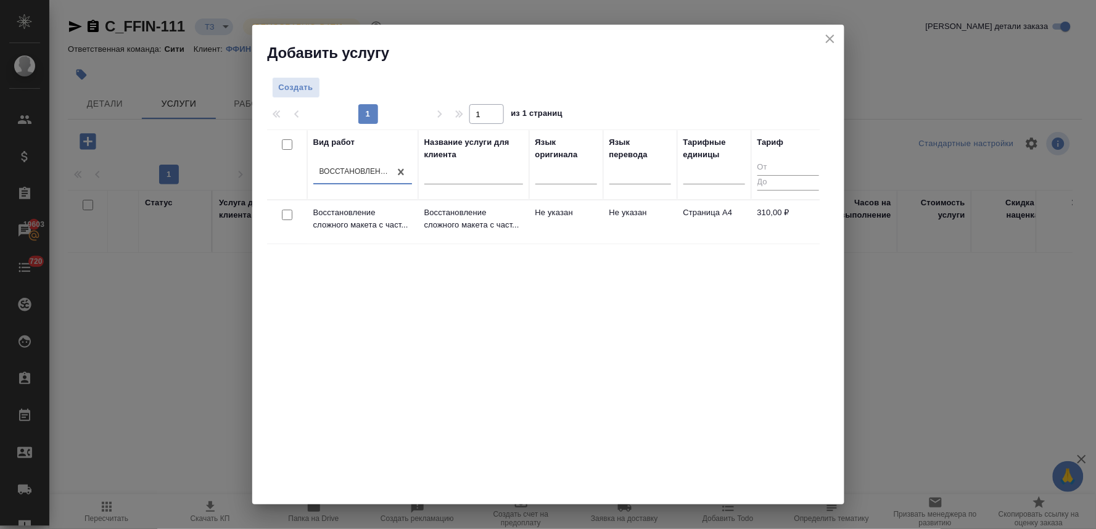
click at [288, 217] on input "checkbox" at bounding box center [287, 215] width 10 height 10
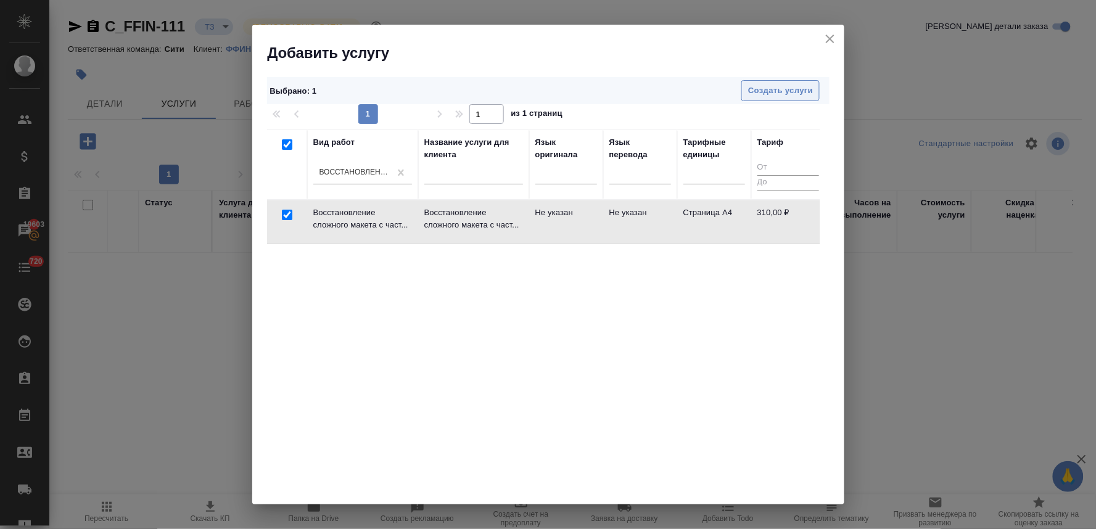
click at [783, 89] on span "Создать услуги" at bounding box center [780, 91] width 65 height 14
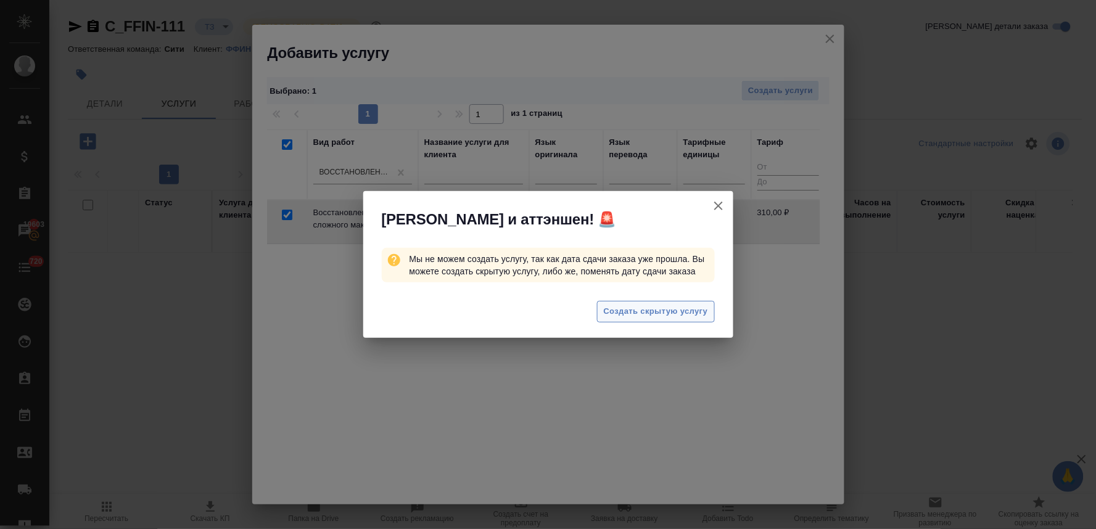
click at [655, 311] on span "Создать скрытую услугу" at bounding box center [656, 312] width 104 height 14
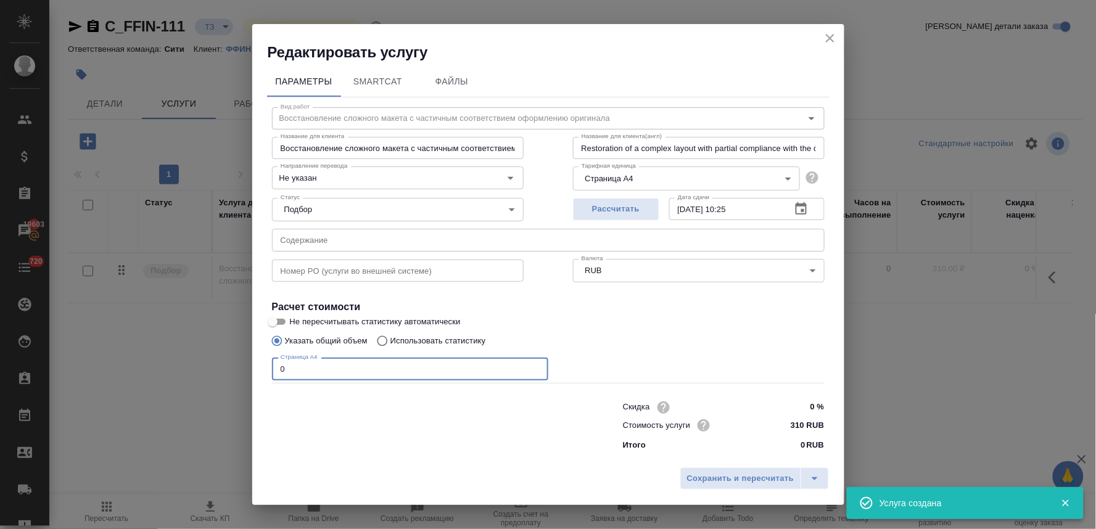
drag, startPoint x: 272, startPoint y: 371, endPoint x: 261, endPoint y: 371, distance: 10.5
click at [261, 371] on div "Параметры SmartCat Файлы Вид работ Восстановление сложного макета с частичным с…" at bounding box center [548, 262] width 592 height 400
click at [346, 451] on div "Параметры SmartCat Файлы Вид работ Восстановление сложного макета с частичным с…" at bounding box center [548, 262] width 592 height 400
click at [338, 226] on div "Статус Подбор none Статус" at bounding box center [397, 208] width 301 height 80
click at [340, 234] on input "text" at bounding box center [548, 240] width 552 height 22
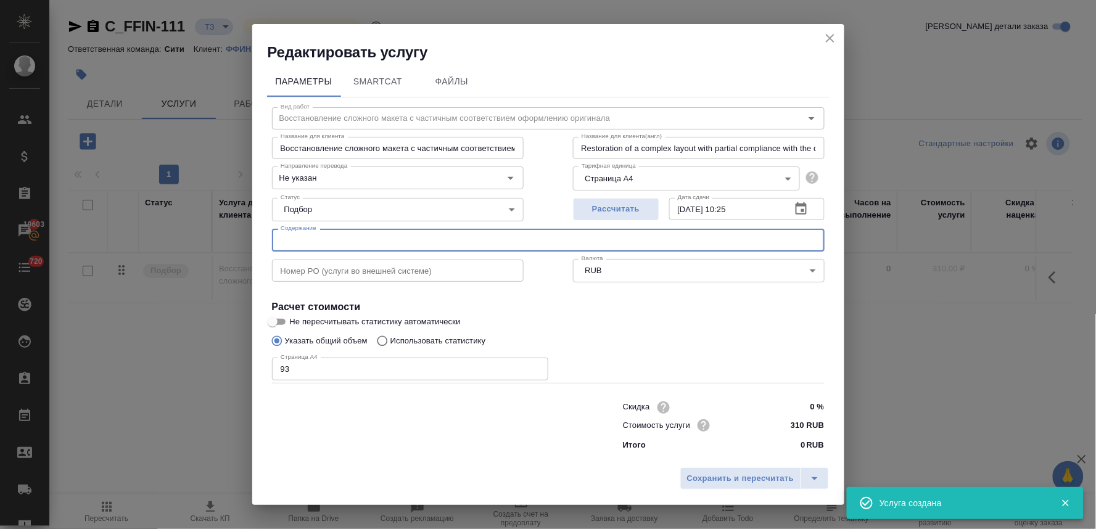
paste input "Aposittled MOA AOA 1"
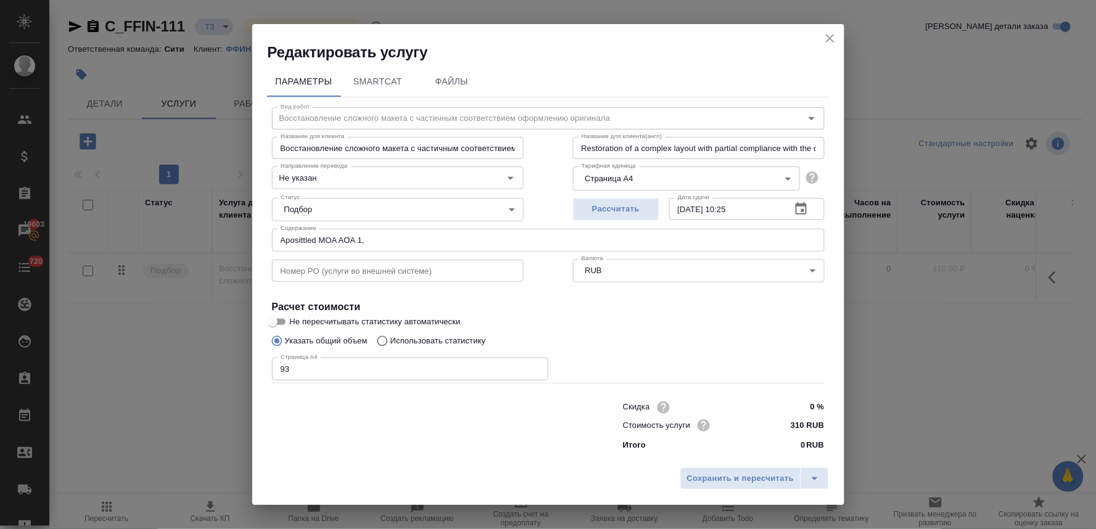
drag, startPoint x: 340, startPoint y: 432, endPoint x: 363, endPoint y: 297, distance: 136.9
click at [341, 427] on div at bounding box center [422, 424] width 351 height 49
click at [380, 238] on input "Aposittled MOA AOA 1," at bounding box center [548, 240] width 552 height 22
paste input "Aposittled MOA AOA 2"
click at [372, 436] on div at bounding box center [422, 424] width 351 height 49
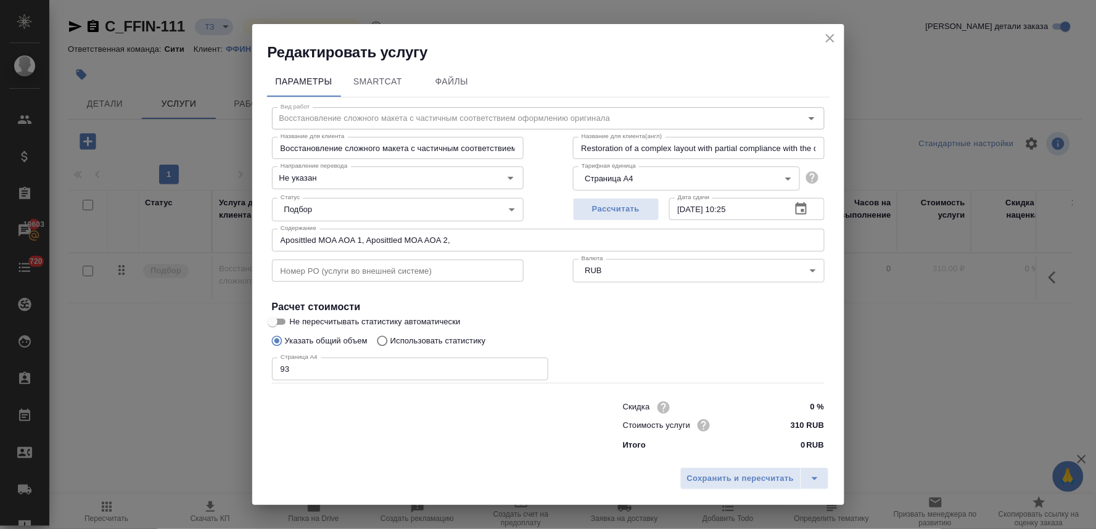
click at [466, 236] on input "Aposittled MOA AOA 1, Aposittled MOA AOA 2," at bounding box center [548, 240] width 552 height 22
paste input "Aposittled MOA AOA 3"
click at [377, 427] on div at bounding box center [422, 424] width 351 height 49
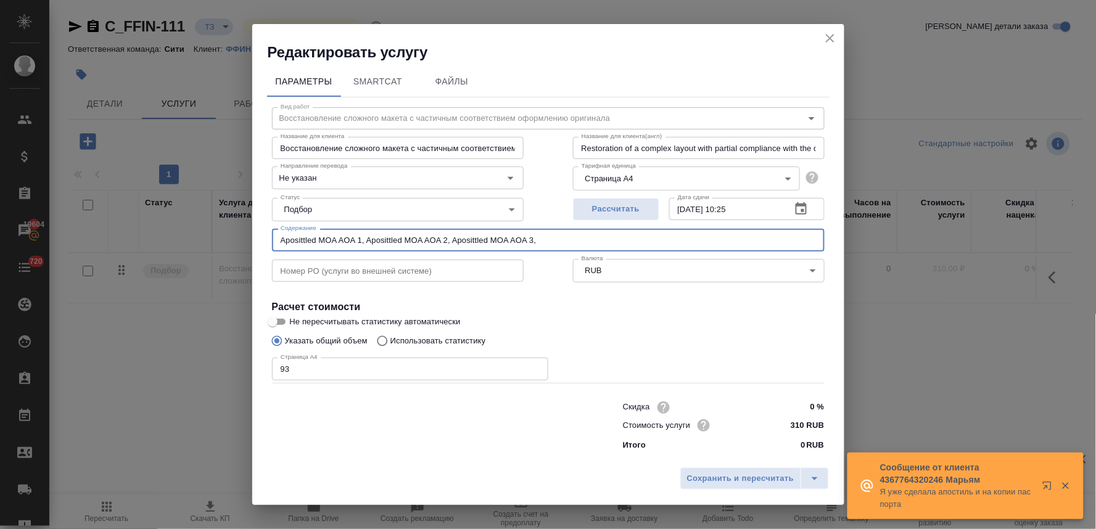
click at [558, 237] on input "Aposittled MOA AOA 1, Aposittled MOA AOA 2, Aposittled MOA AOA 3," at bounding box center [548, 240] width 552 height 22
paste input "Aposittled MOA AOA 4"
click at [729, 478] on span "Сохранить и пересчитать" at bounding box center [740, 479] width 107 height 14
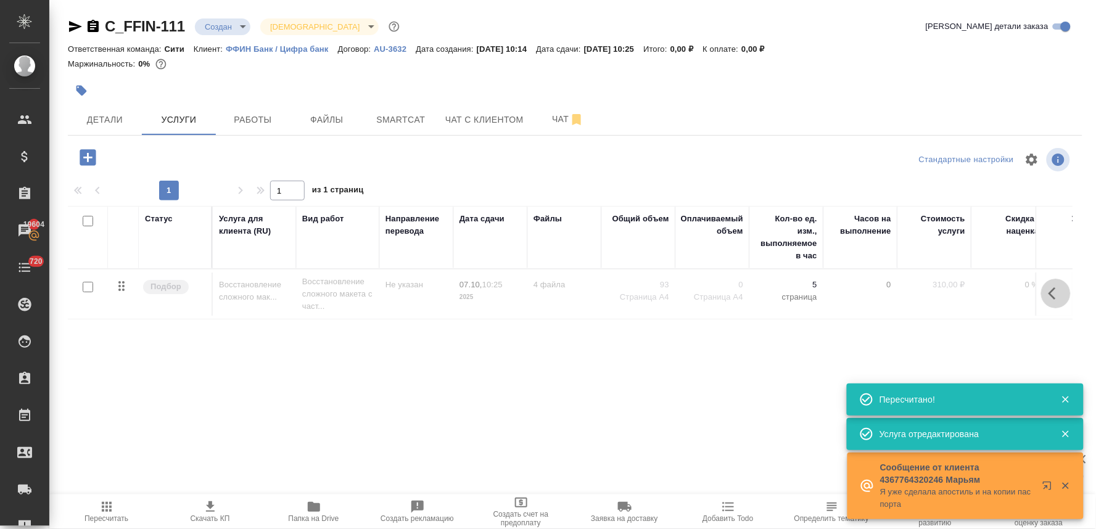
click at [1057, 297] on icon "button" at bounding box center [1055, 293] width 15 height 15
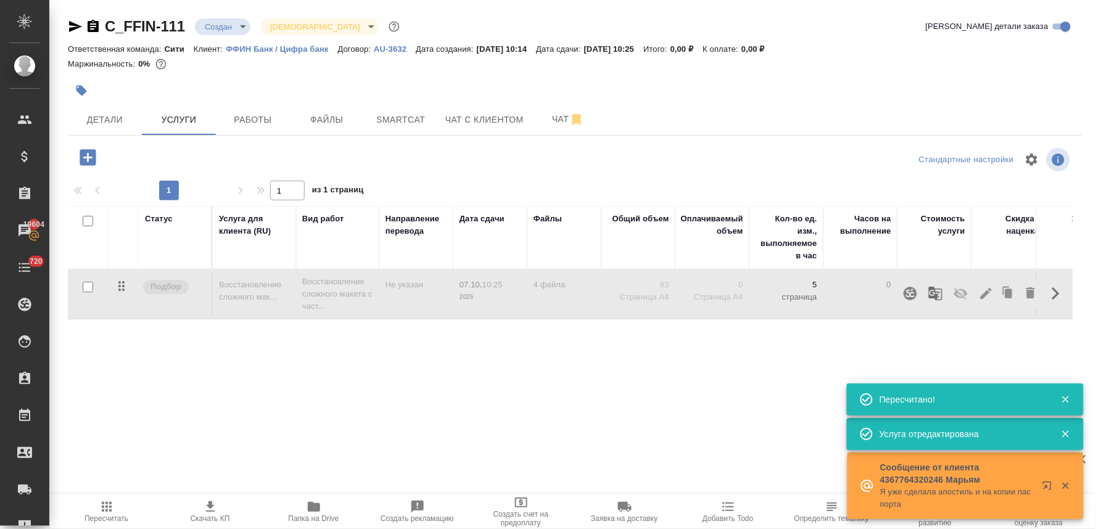
click at [959, 292] on icon "button" at bounding box center [961, 294] width 14 height 12
click at [99, 513] on icon "button" at bounding box center [106, 506] width 15 height 15
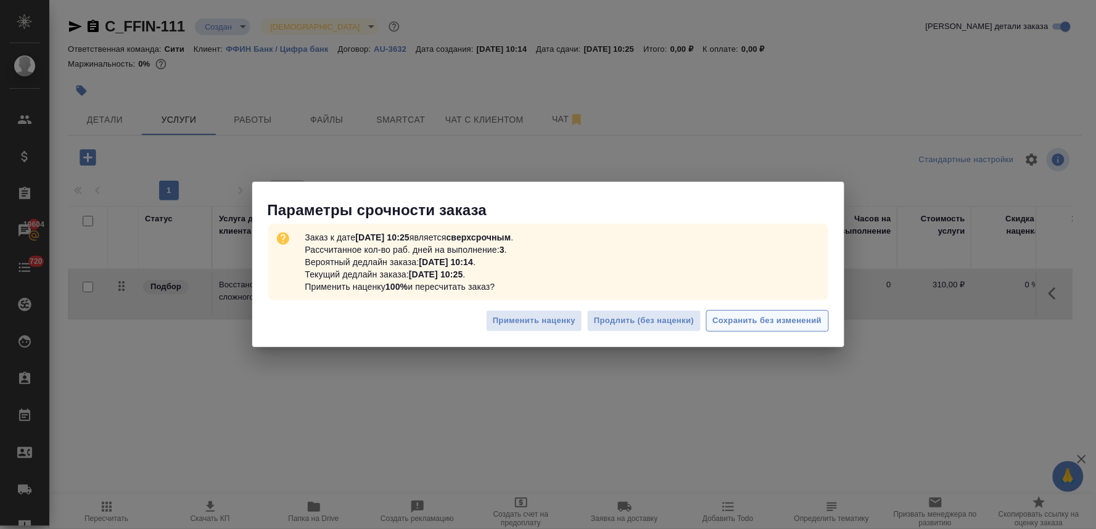
click at [775, 329] on button "Сохранить без изменений" at bounding box center [767, 321] width 123 height 22
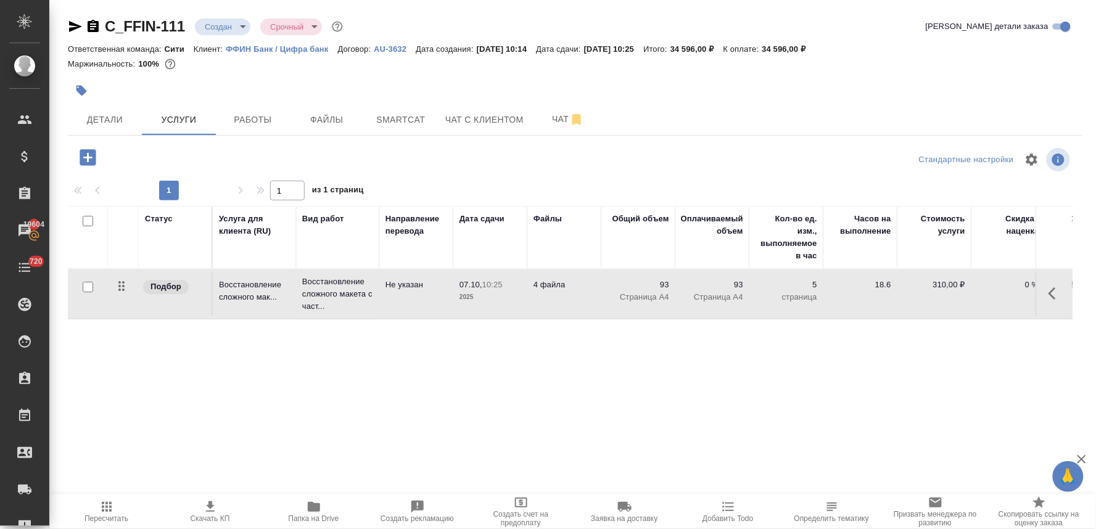
click at [339, 399] on div "Статус Услуга для клиента (RU) Вид работ Направление перевода Дата сдачи Файлы …" at bounding box center [570, 338] width 1004 height 265
click at [398, 392] on div "Статус Услуга для клиента (RU) Вид работ Направление перевода Дата сдачи Файлы …" at bounding box center [570, 338] width 1004 height 265
click at [1006, 94] on div at bounding box center [575, 90] width 1014 height 27
click at [332, 403] on div "Статус Услуга для клиента (RU) Вид работ Направление перевода Дата сдачи Файлы …" at bounding box center [570, 338] width 1004 height 265
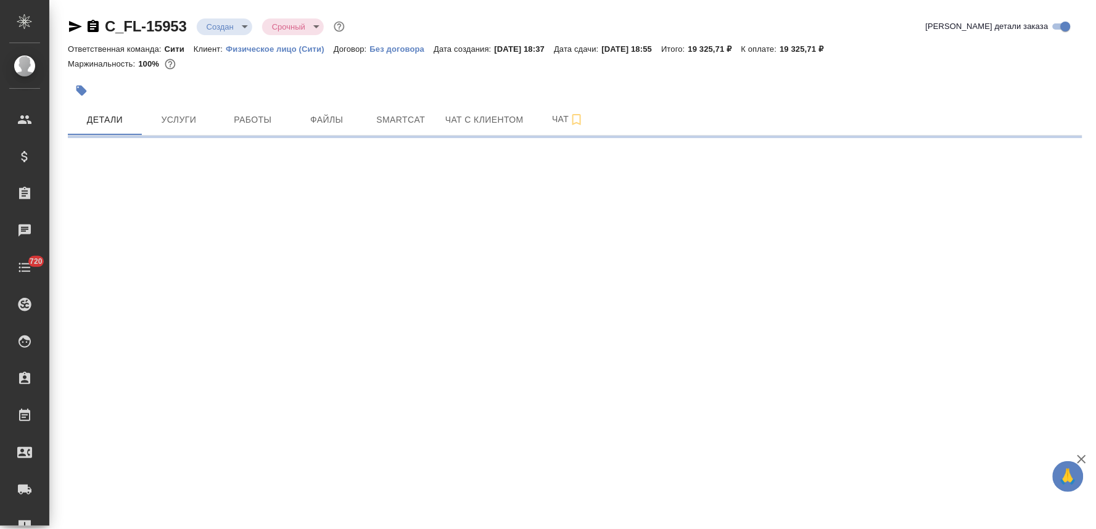
click at [215, 23] on body "🙏 .cls-1 fill:#fff; AWATERA [PERSON_NAME] Спецификации Заказы Чаты 720 Todo Про…" at bounding box center [548, 264] width 1096 height 529
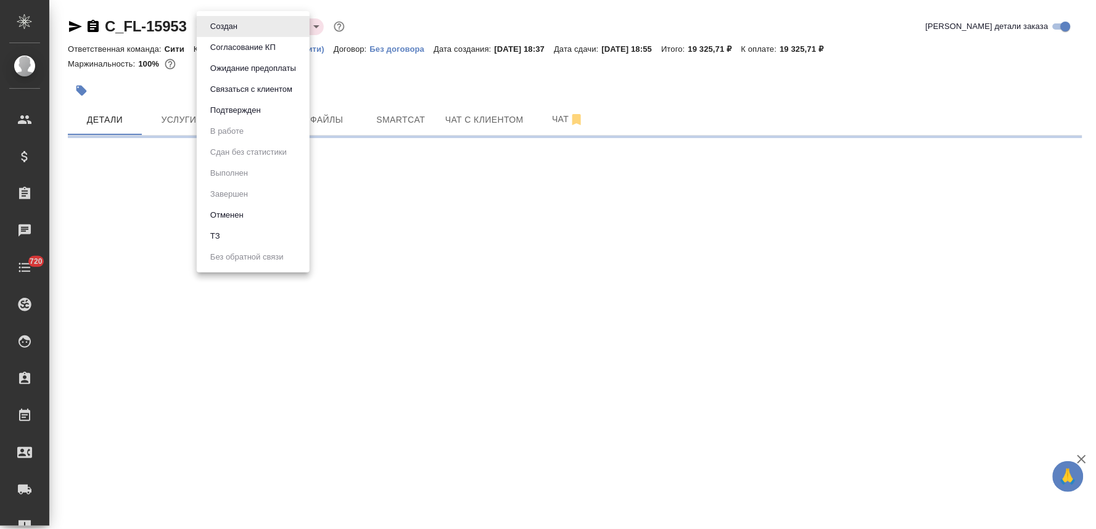
select select "RU"
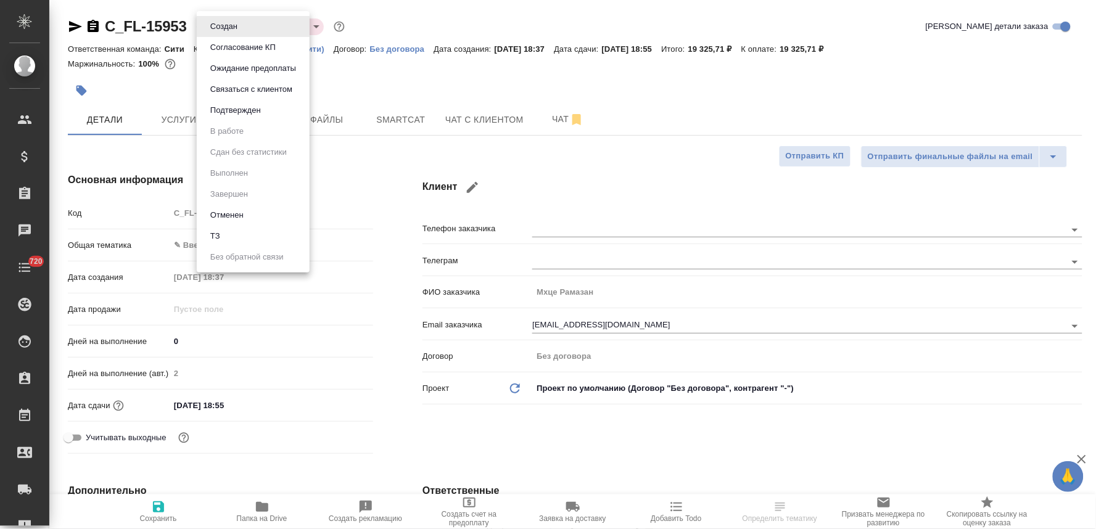
type textarea "x"
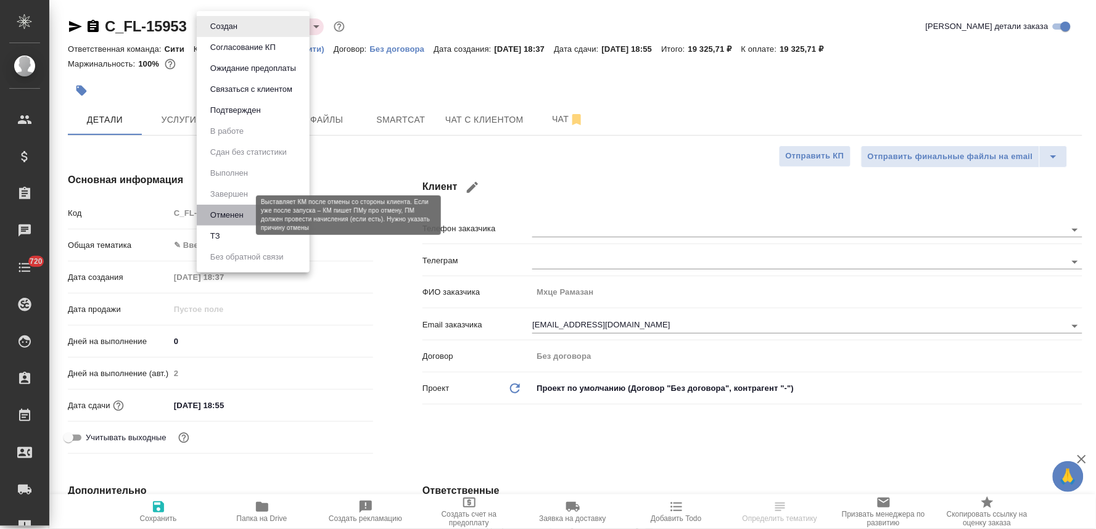
click at [244, 213] on button "Отменен" at bounding box center [227, 215] width 41 height 14
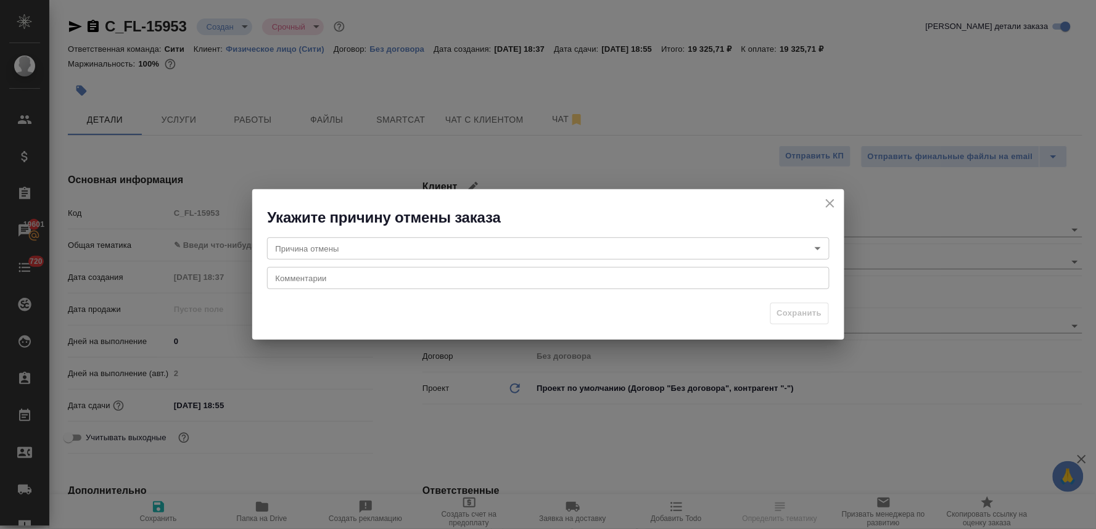
click at [343, 253] on body "🙏 .cls-1 fill:#fff; AWATERA Lyamina Nadezhda Клиенты Спецификации Заказы 19601 …" at bounding box center [548, 264] width 1096 height 529
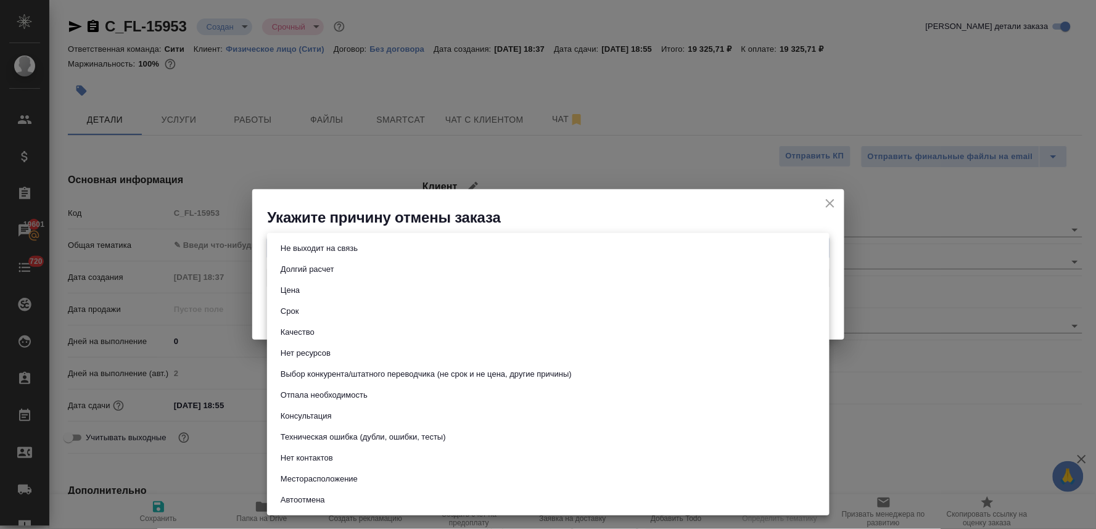
click at [344, 248] on button "Не выходит на связь" at bounding box center [319, 249] width 84 height 14
type input "stopContacting"
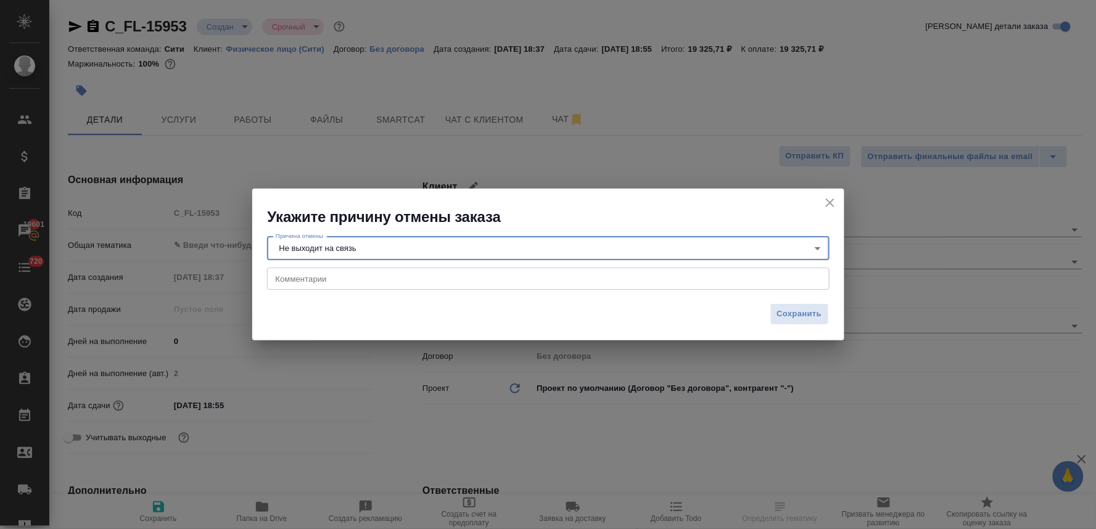
click at [345, 276] on textarea at bounding box center [548, 278] width 545 height 9
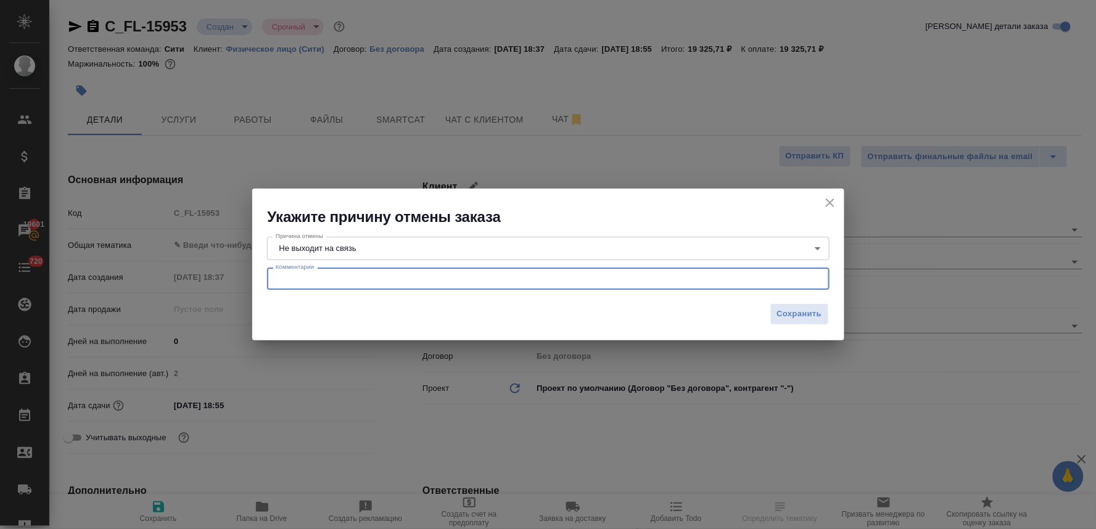
type textarea "-"
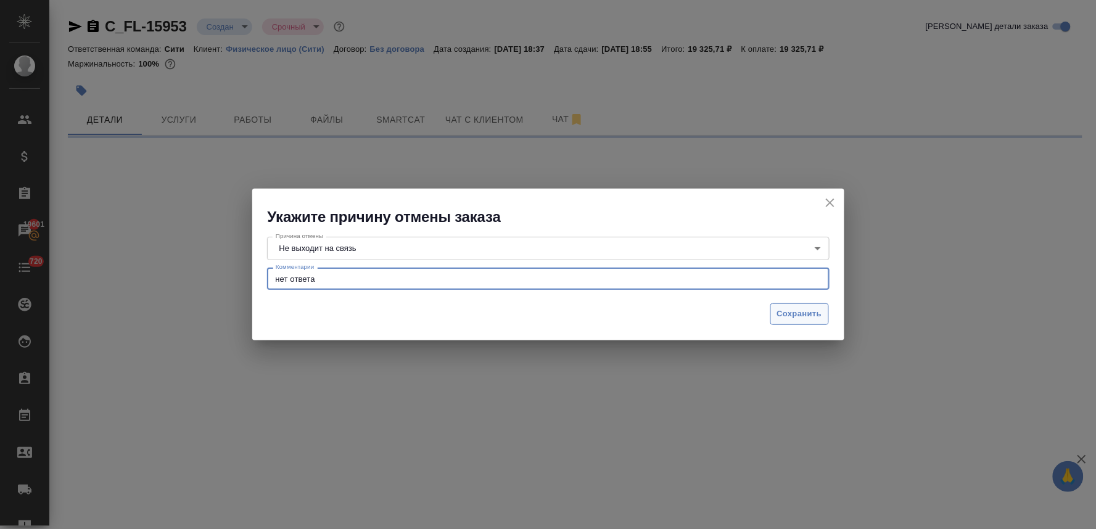
type textarea "нет ответа"
click at [799, 310] on span "Сохранить" at bounding box center [799, 314] width 45 height 14
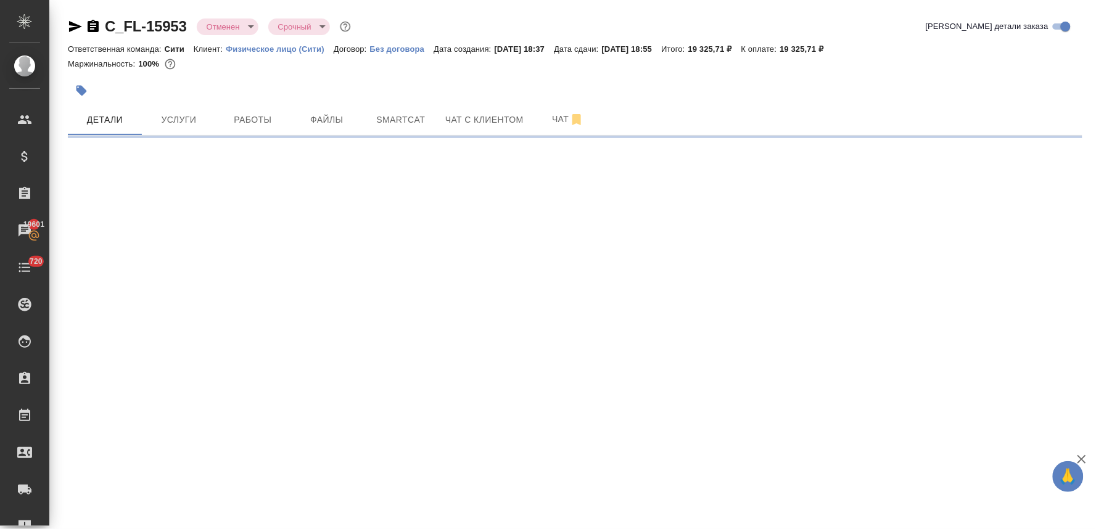
select select "RU"
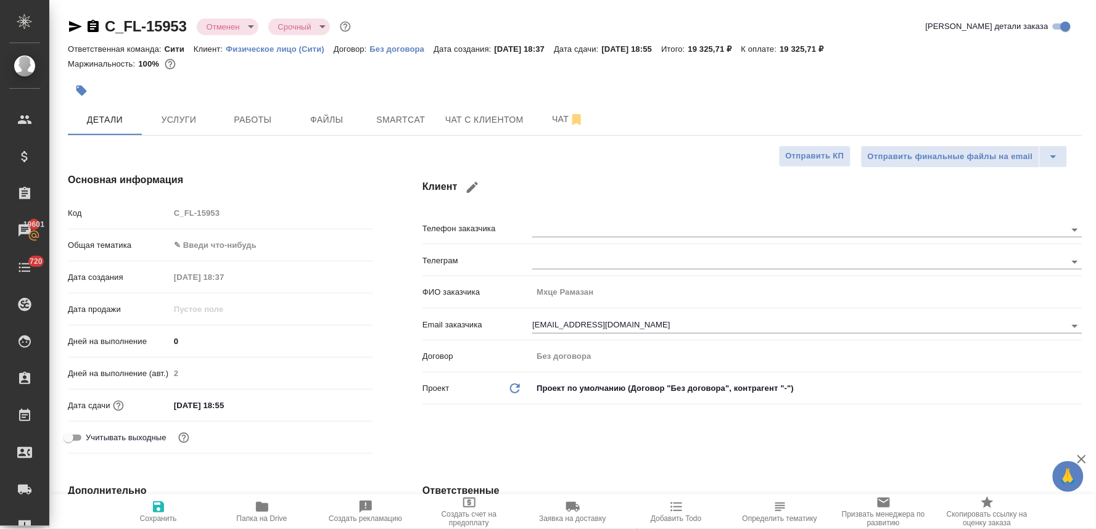
type textarea "x"
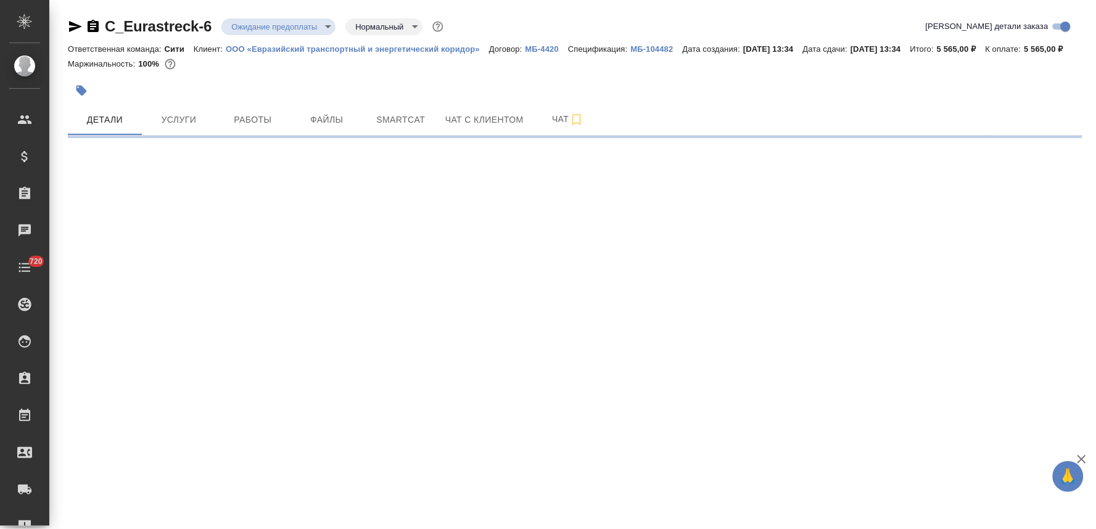
select select "RU"
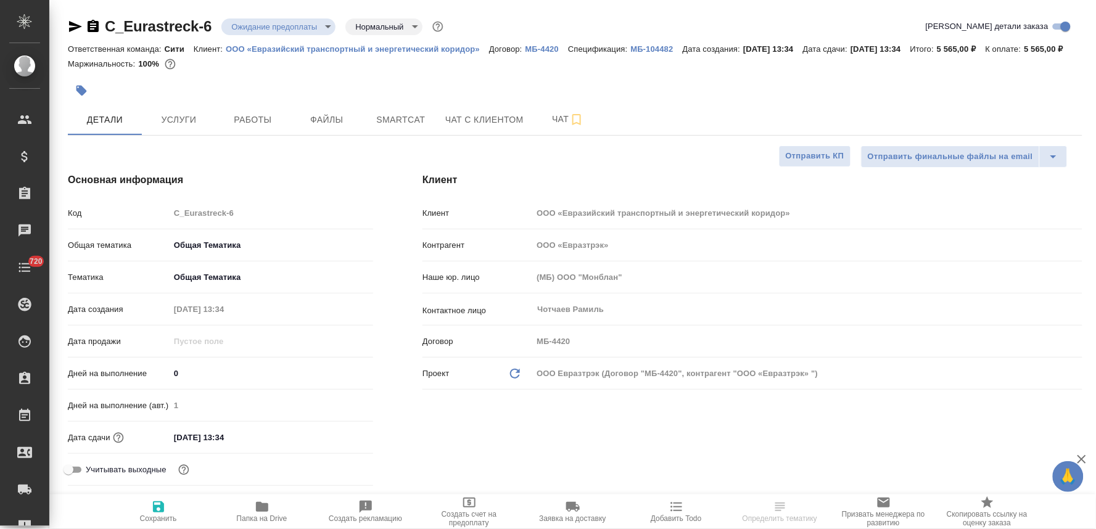
type textarea "x"
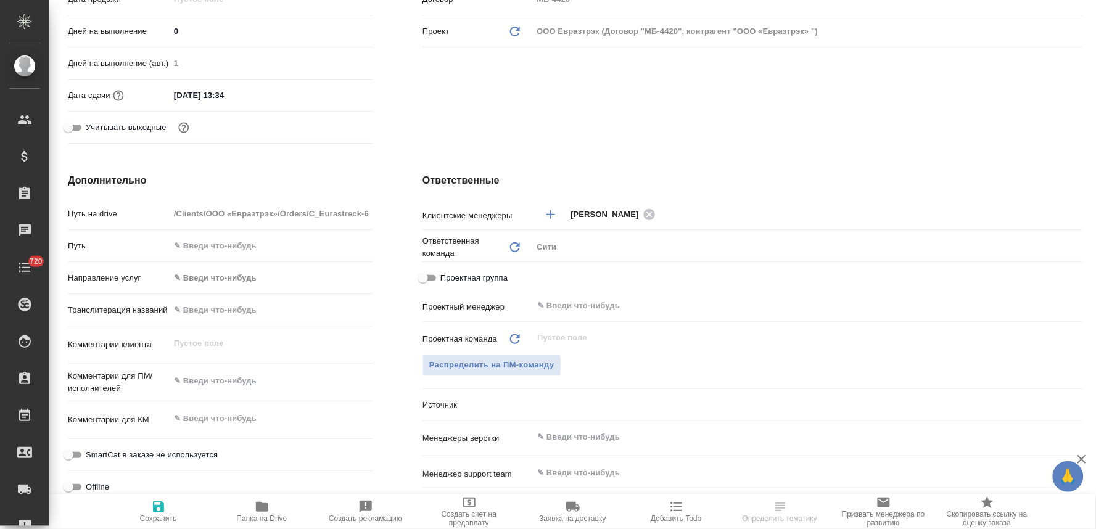
type textarea "x"
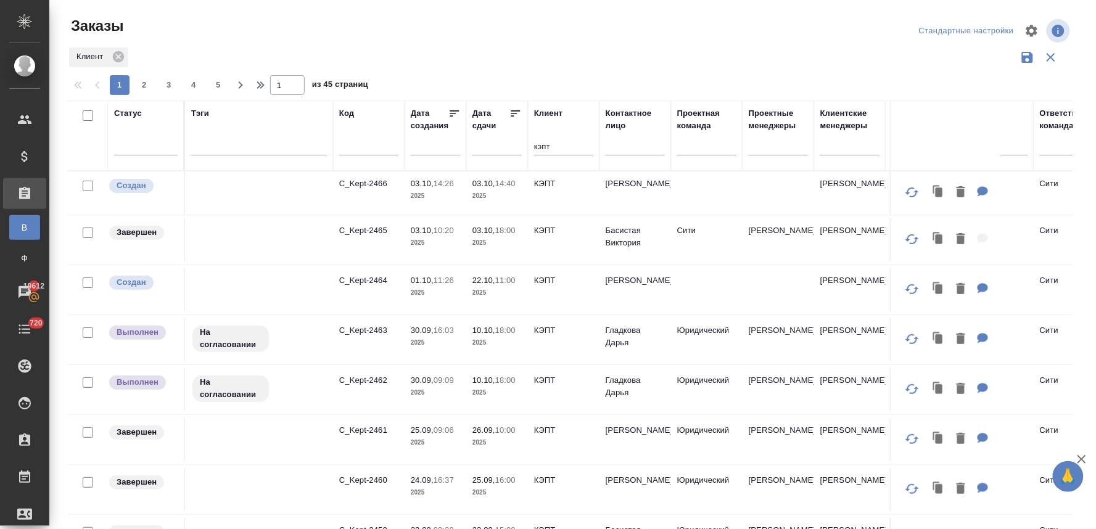
scroll to position [22, 0]
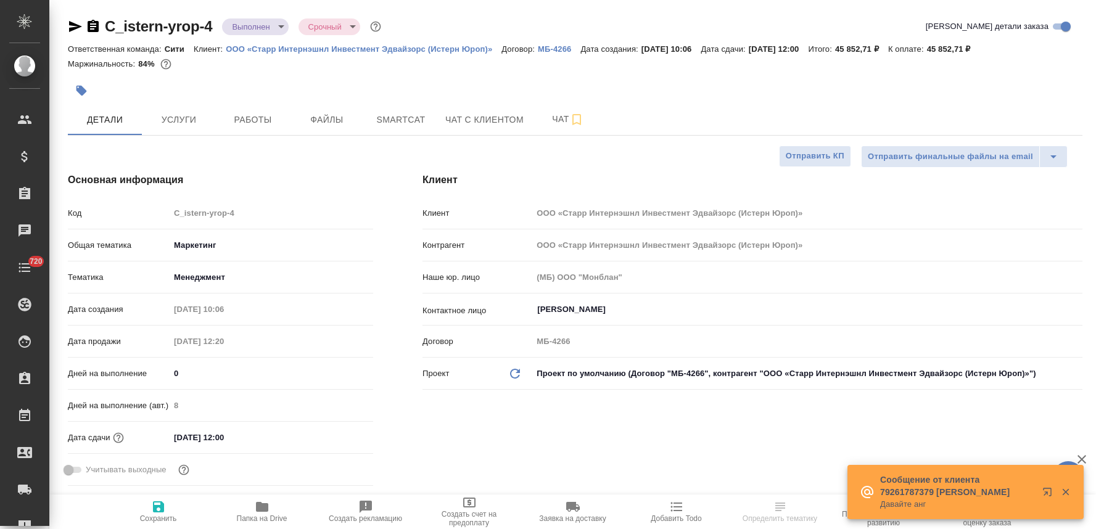
select select "RU"
click at [263, 509] on icon "button" at bounding box center [262, 507] width 12 height 10
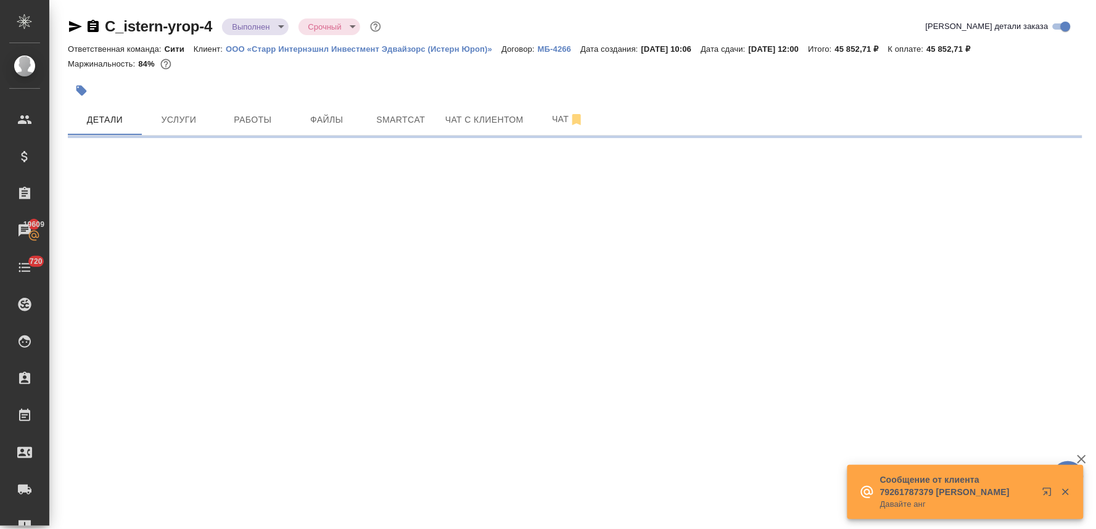
select select "RU"
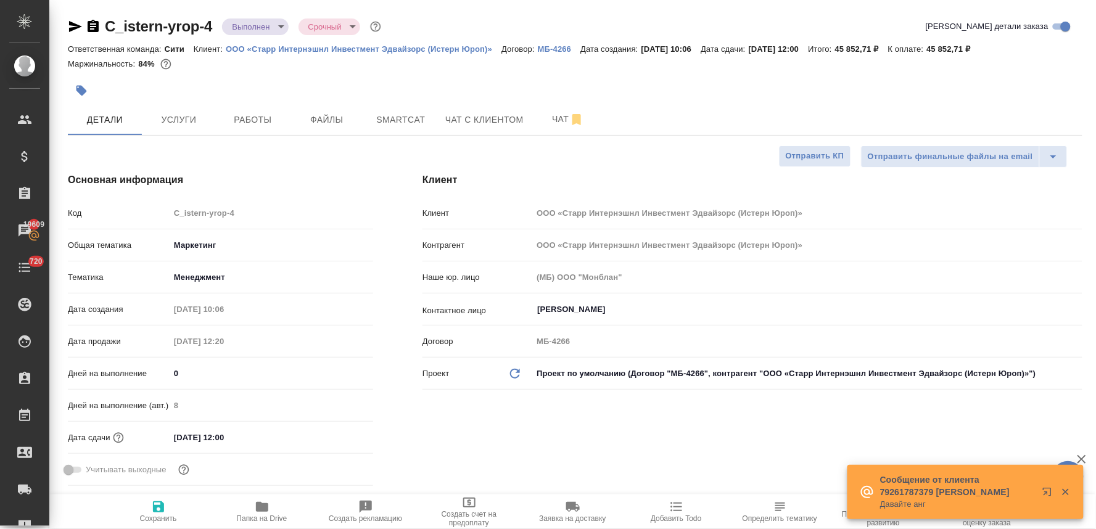
type textarea "x"
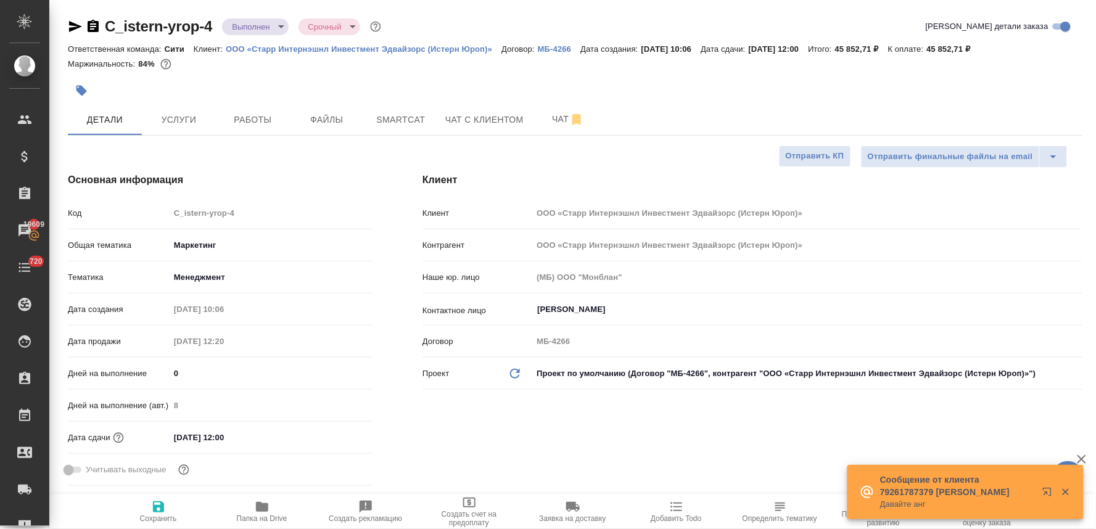
type textarea "x"
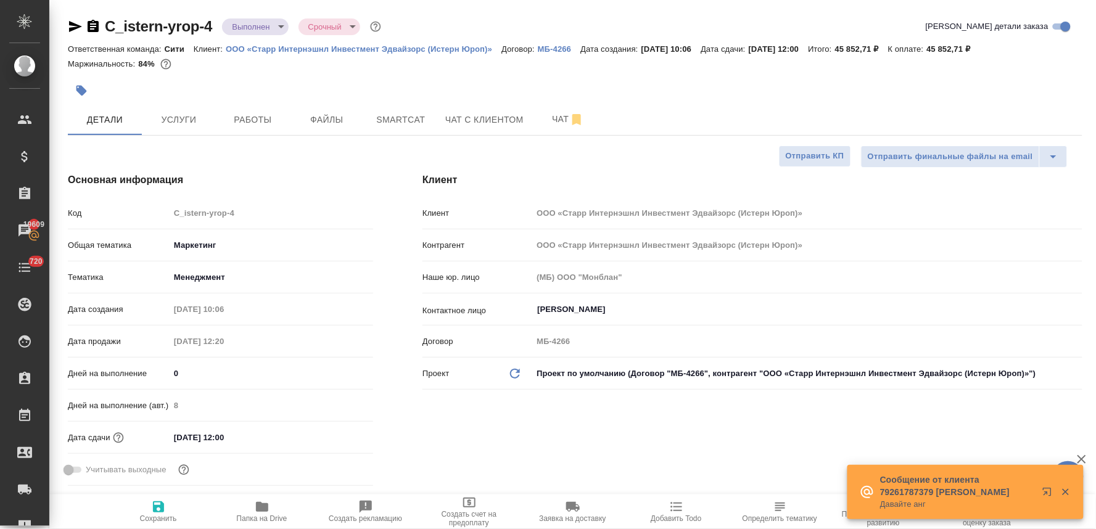
type textarea "x"
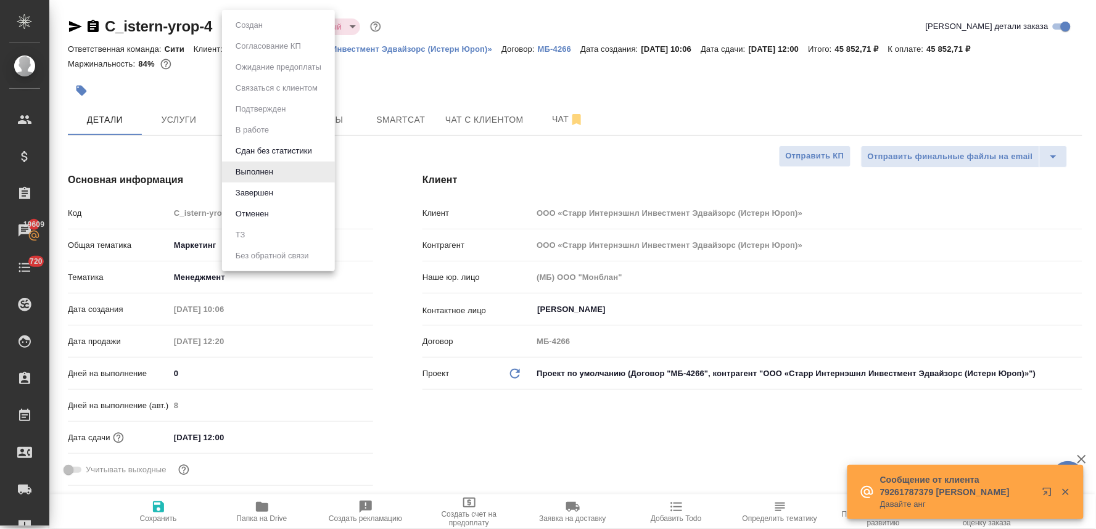
click at [269, 21] on body "🙏 .cls-1 fill:#fff; AWATERA Lyamina Nadezhda Клиенты Спецификации Заказы 19609 …" at bounding box center [548, 264] width 1096 height 529
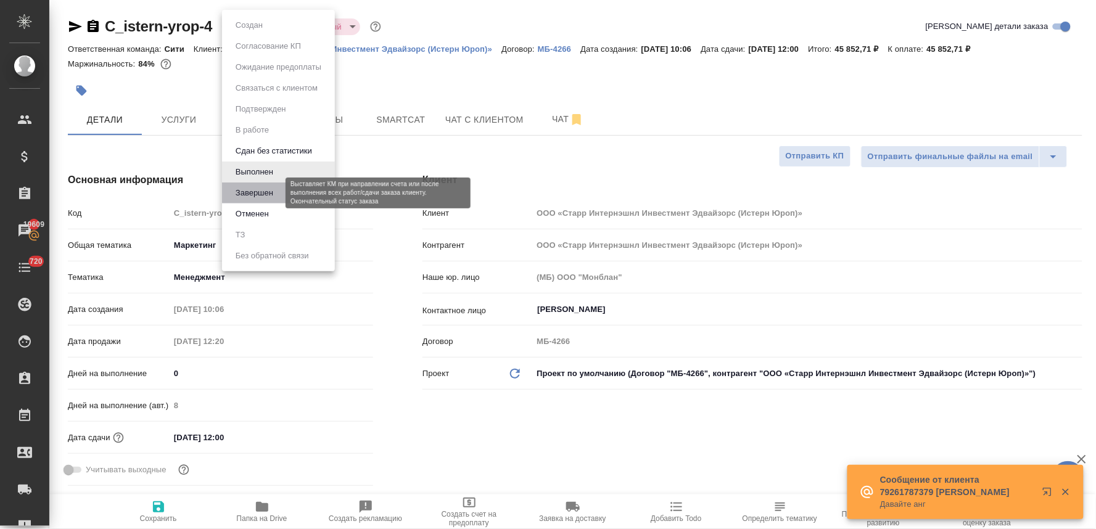
click at [274, 198] on button "Завершен" at bounding box center [254, 193] width 45 height 14
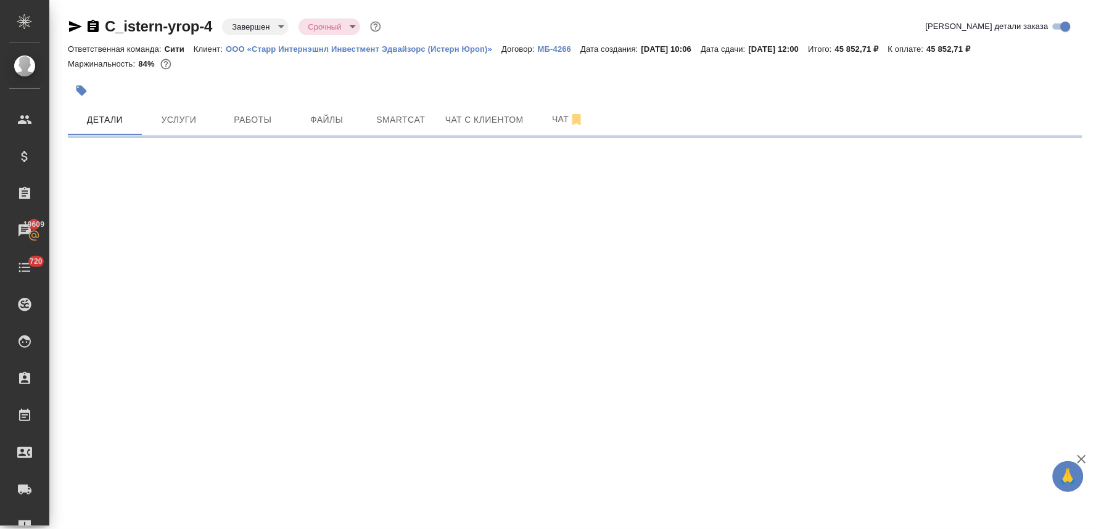
select select "RU"
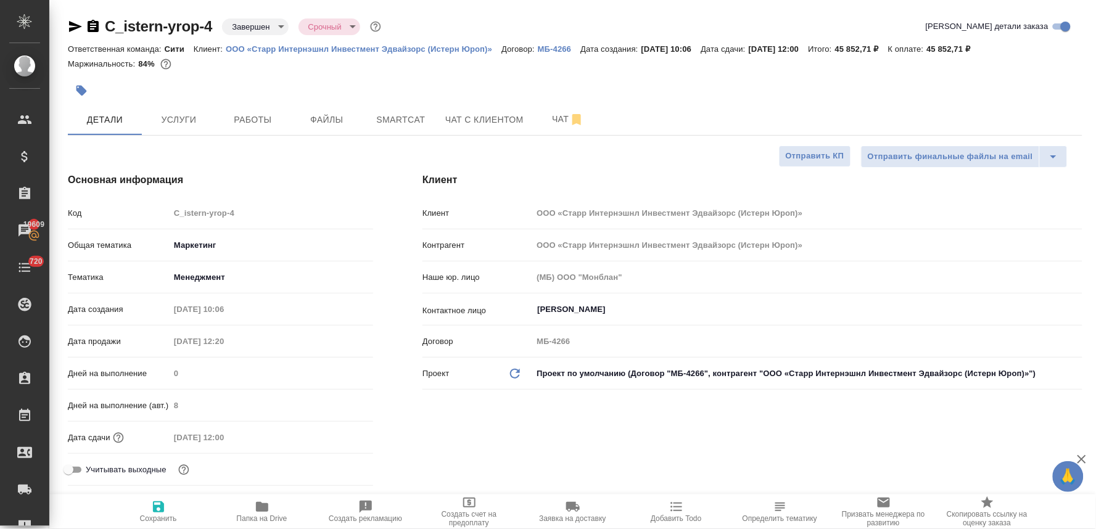
type textarea "x"
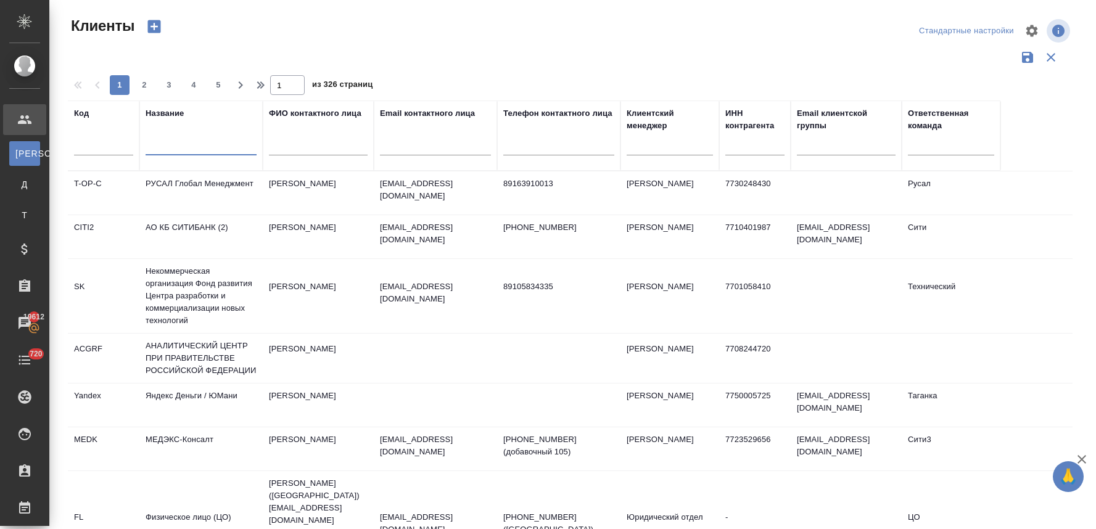
select select "RU"
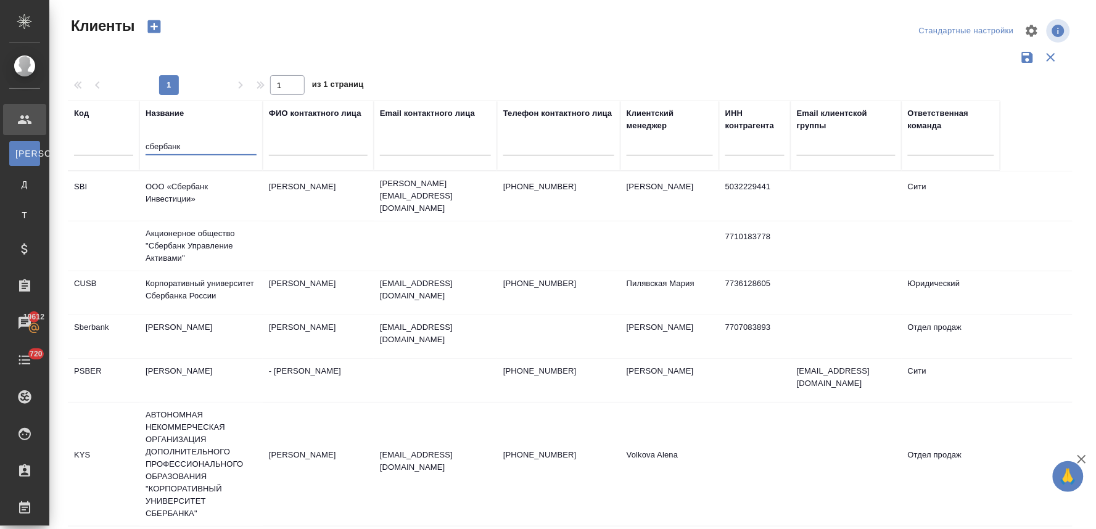
type input "сбербанк"
click at [182, 186] on td "ООО «Сбербанк Инвестиции»" at bounding box center [200, 195] width 123 height 43
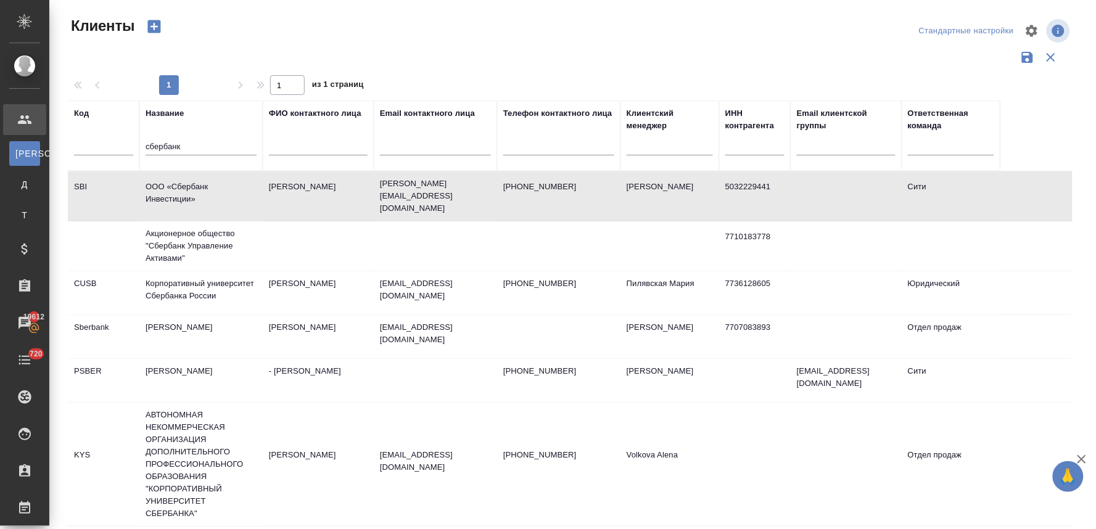
click at [182, 186] on td "ООО «Сбербанк Инвестиции»" at bounding box center [200, 195] width 123 height 43
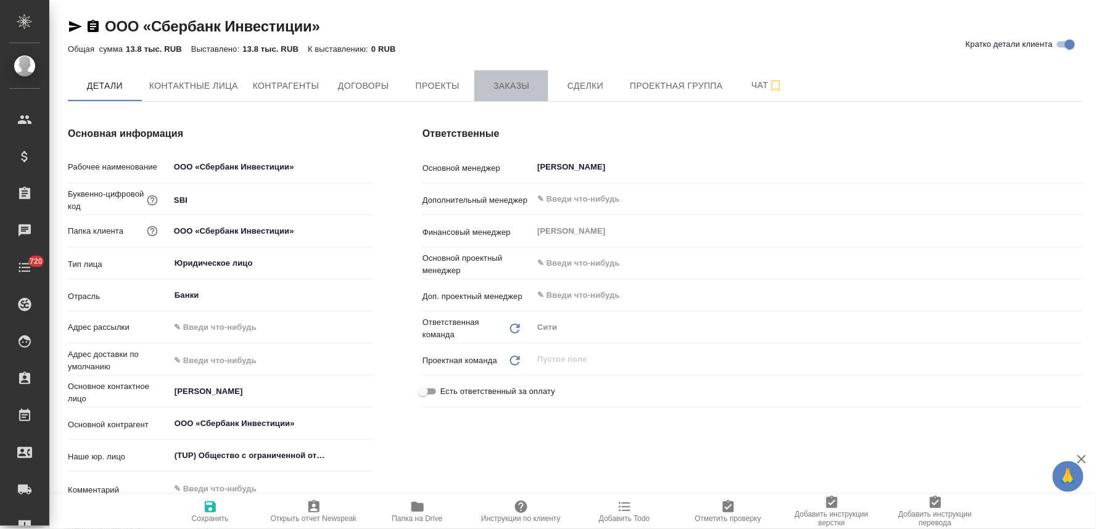
click at [520, 81] on span "Заказы" at bounding box center [511, 85] width 59 height 15
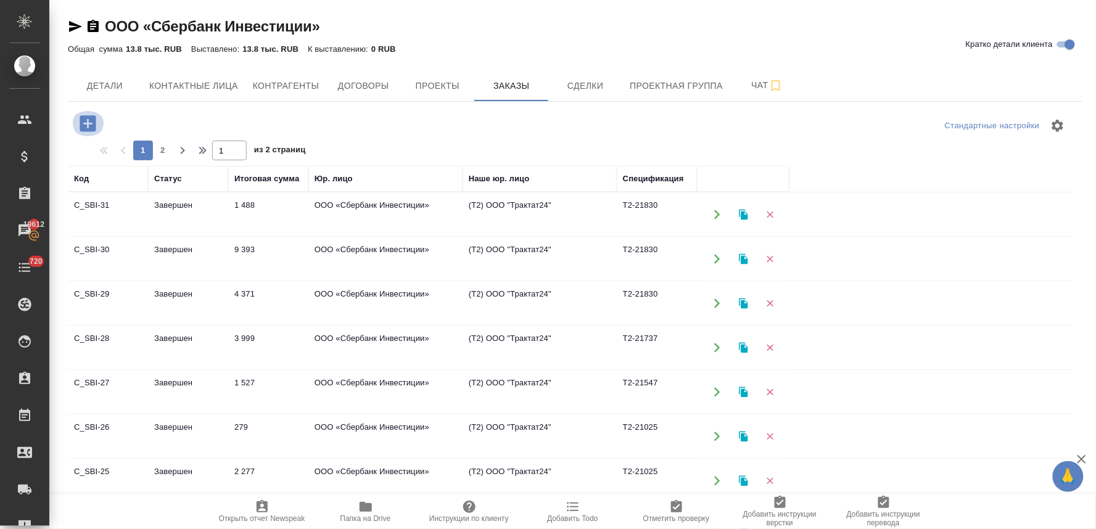
click at [78, 121] on icon "button" at bounding box center [88, 124] width 22 height 22
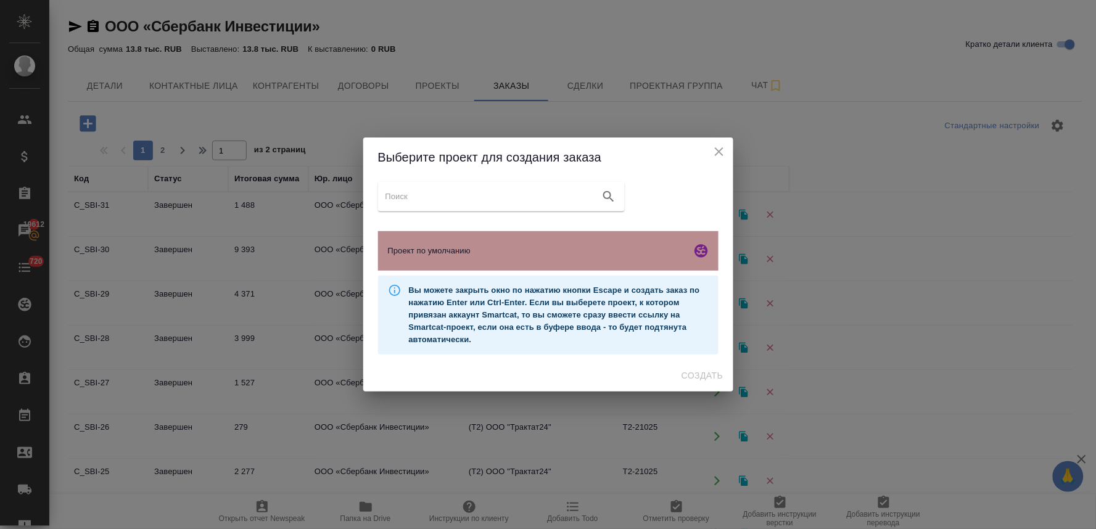
click at [465, 245] on span "Проект по умолчанию" at bounding box center [537, 251] width 298 height 12
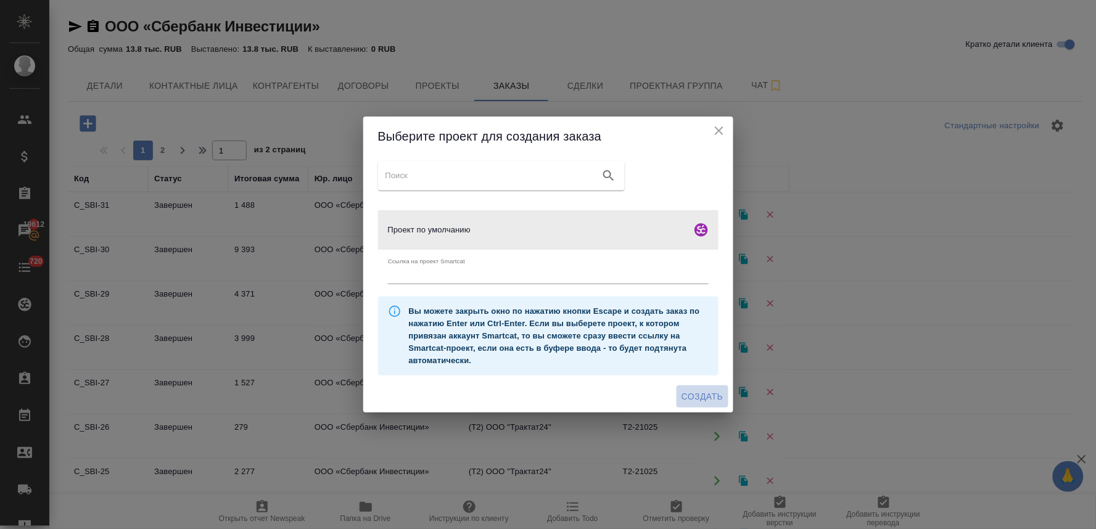
click at [703, 388] on button "Создать" at bounding box center [701, 396] width 51 height 23
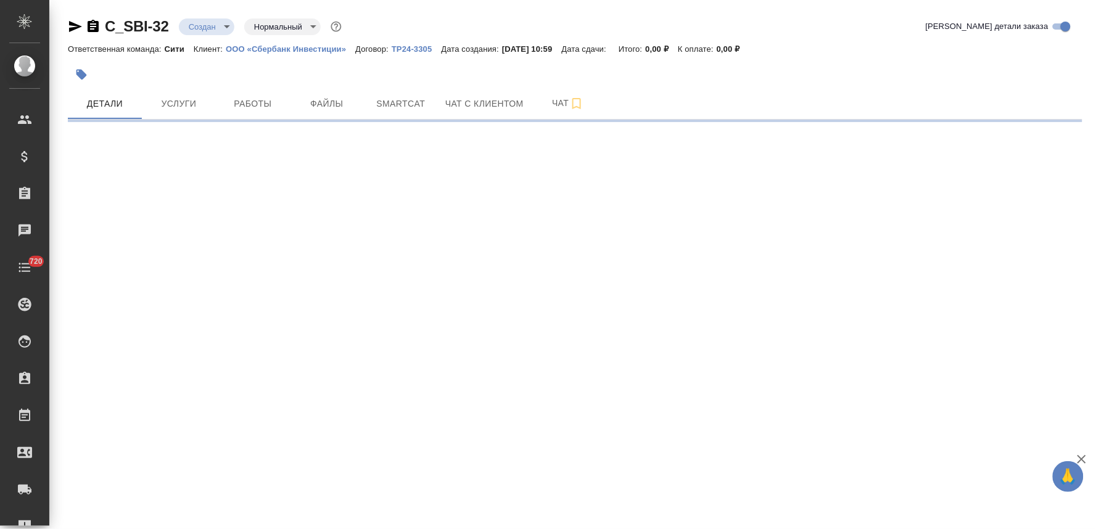
select select "RU"
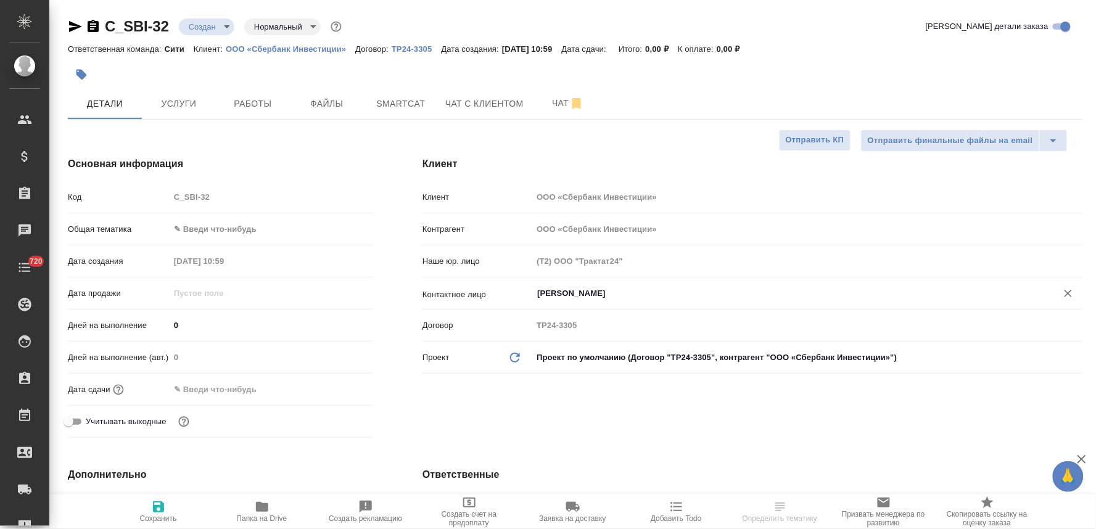
type textarea "x"
click at [163, 196] on div "Код C_SBI-32" at bounding box center [220, 197] width 305 height 22
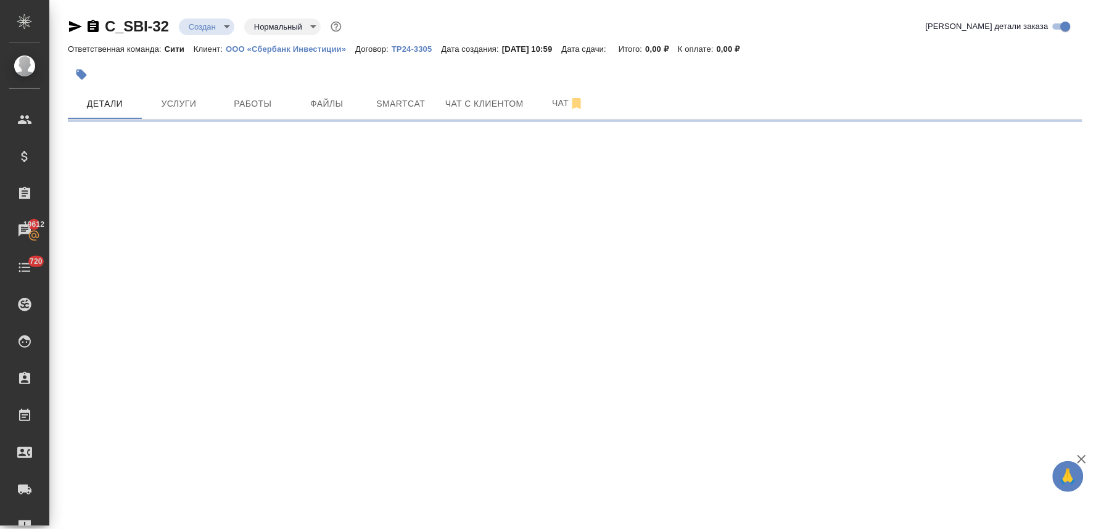
select select "RU"
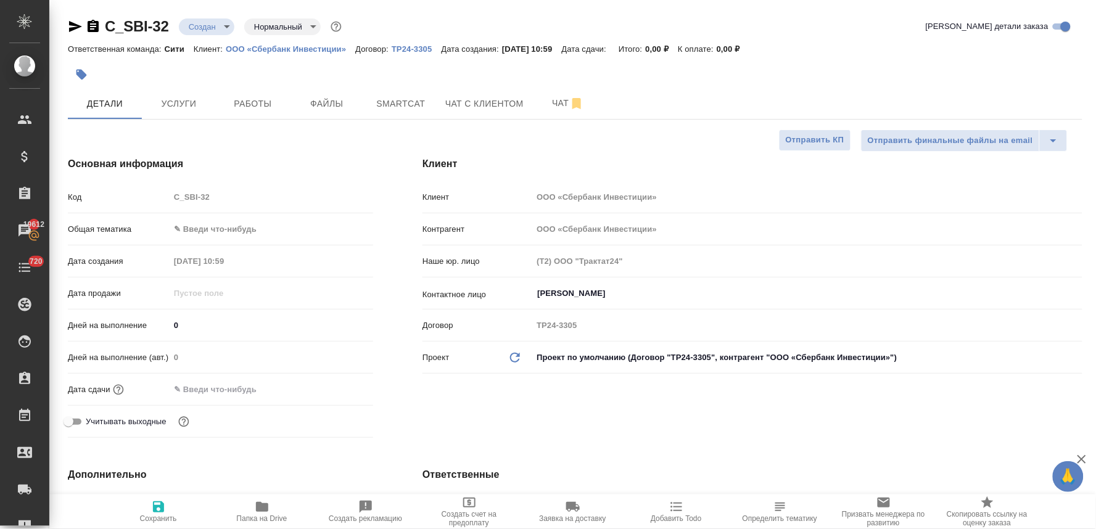
type textarea "x"
drag, startPoint x: 496, startPoint y: 446, endPoint x: 490, endPoint y: 430, distance: 17.2
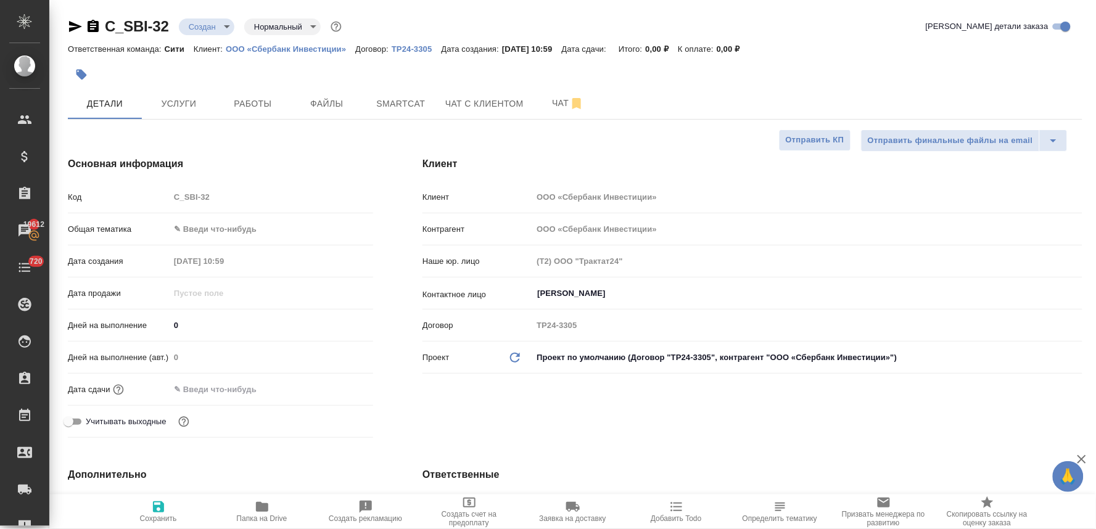
type textarea "x"
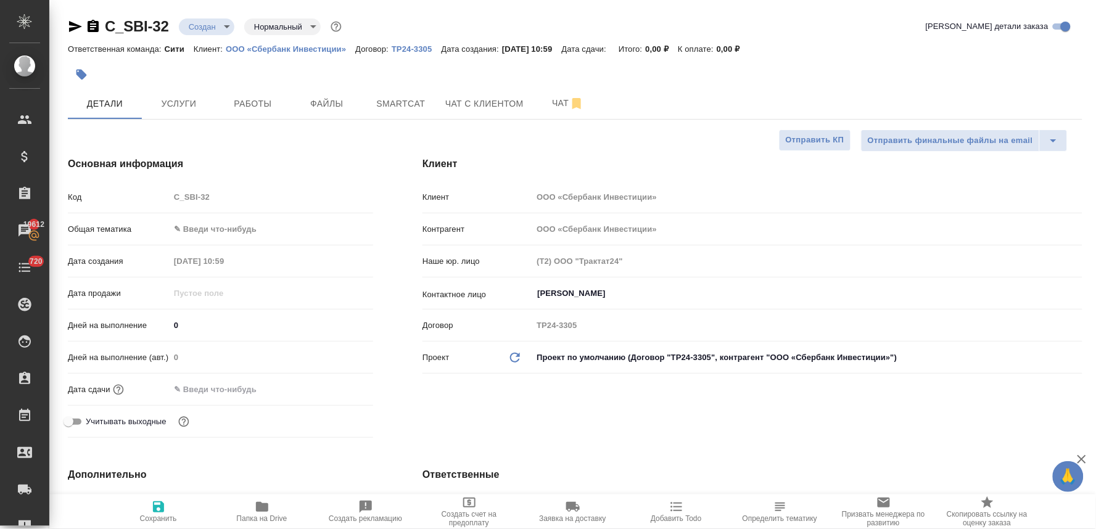
type textarea "x"
click at [334, 105] on span "Файлы" at bounding box center [326, 103] width 59 height 15
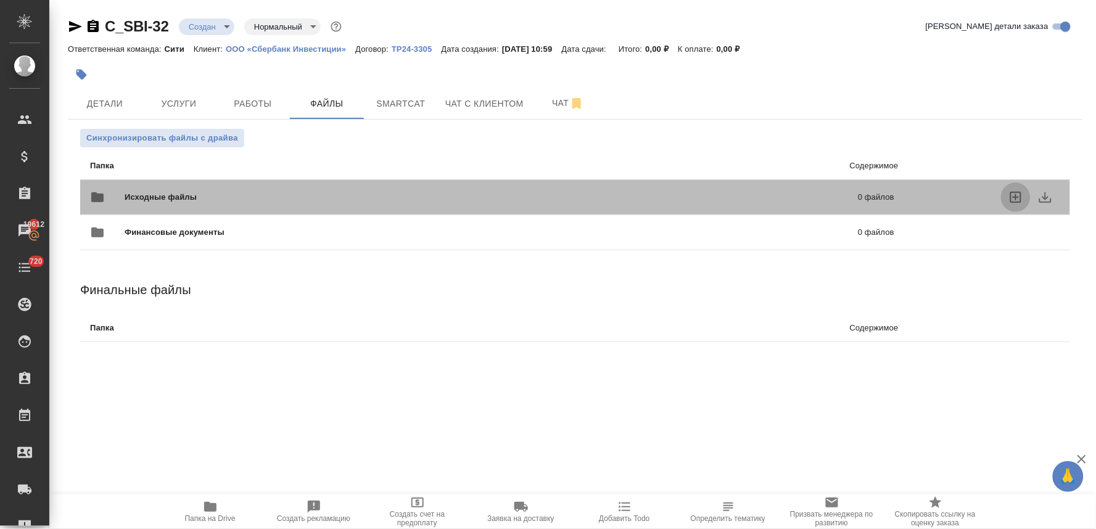
click at [1014, 195] on icon "uploadFiles" at bounding box center [1015, 197] width 15 height 15
click at [0, 0] on input "uploadFiles" at bounding box center [0, 0] width 0 height 0
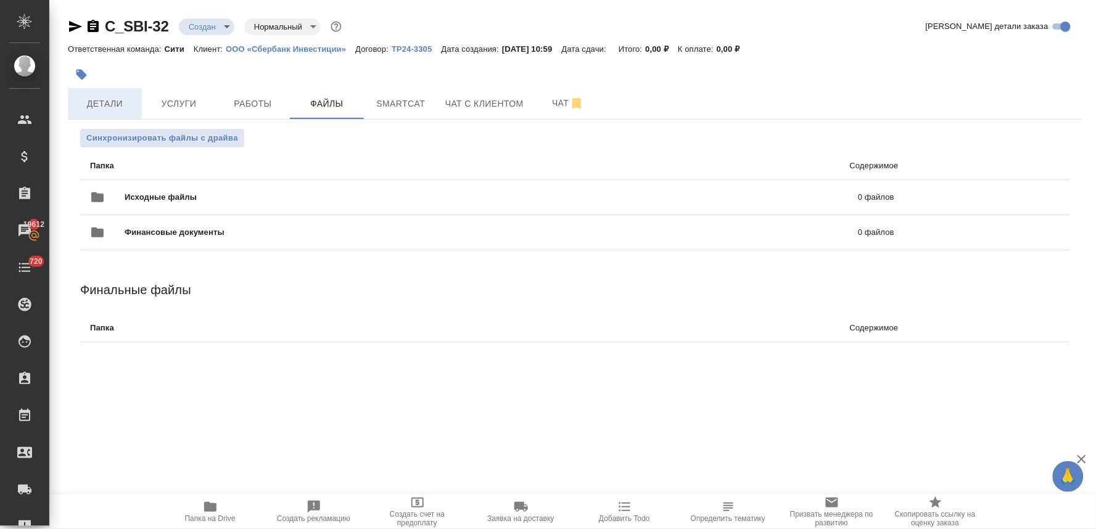
click at [121, 99] on span "Детали" at bounding box center [104, 103] width 59 height 15
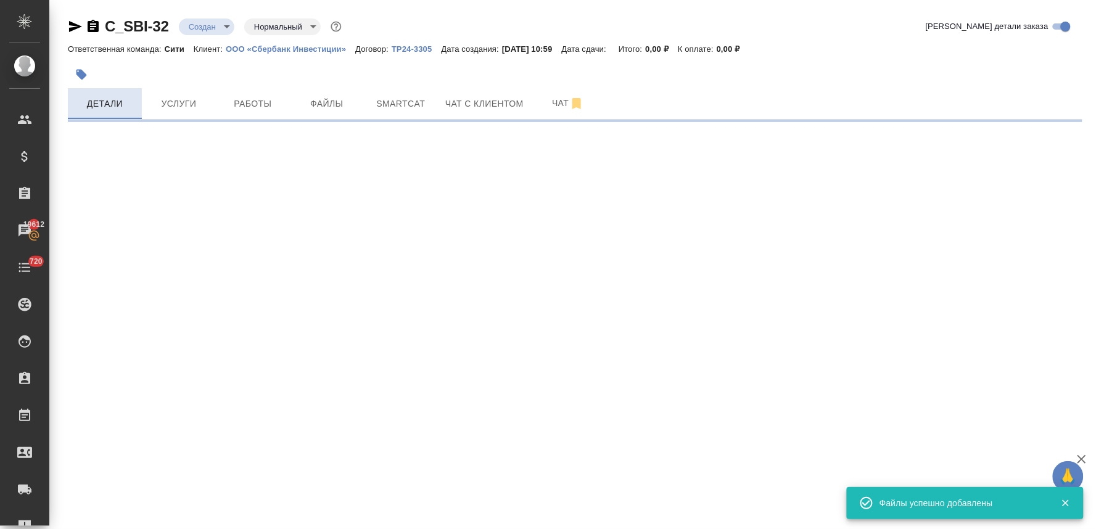
select select "RU"
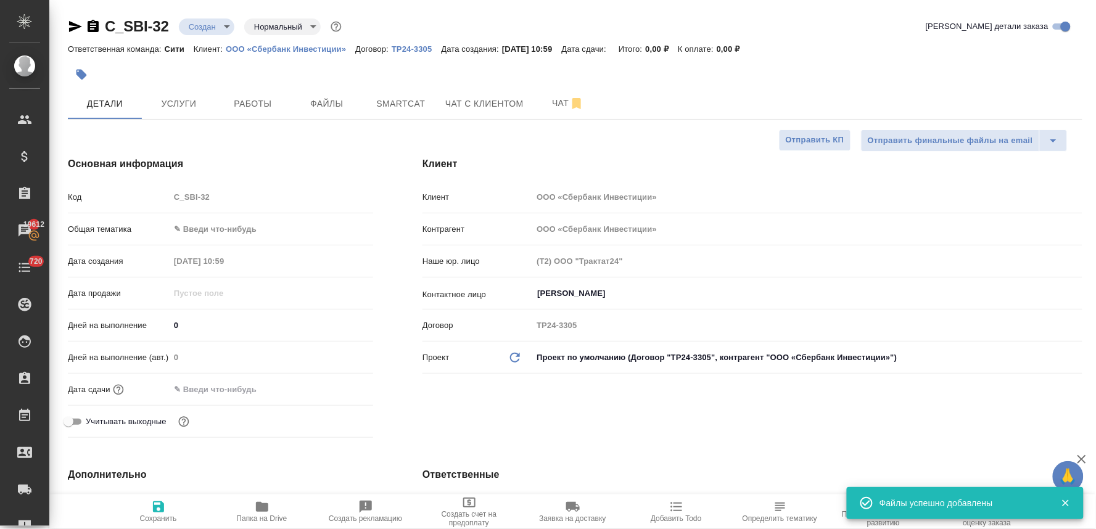
type textarea "x"
click at [236, 389] on input "text" at bounding box center [224, 389] width 108 height 18
click at [337, 388] on icon "button" at bounding box center [337, 388] width 15 height 15
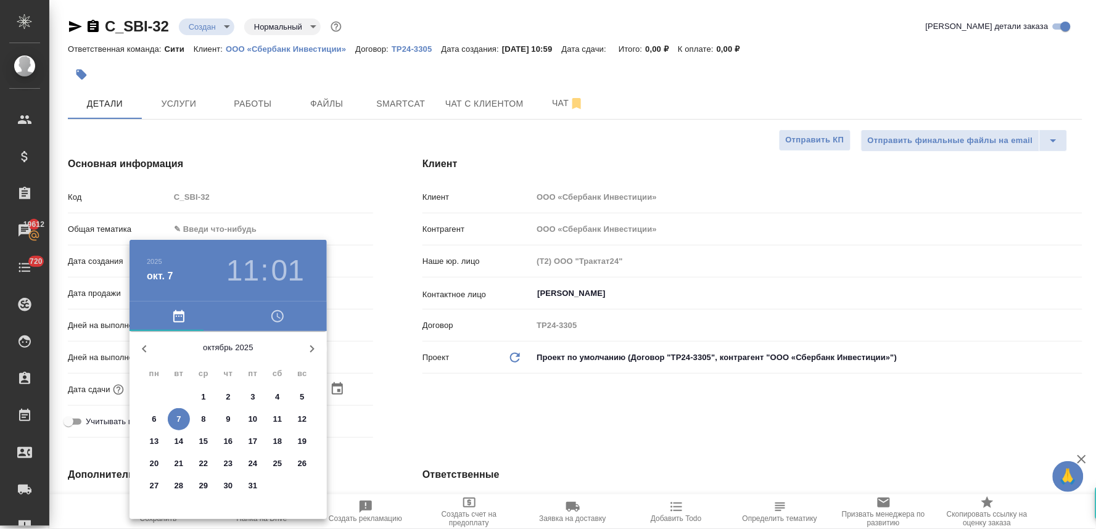
click at [270, 316] on icon "button" at bounding box center [277, 316] width 15 height 15
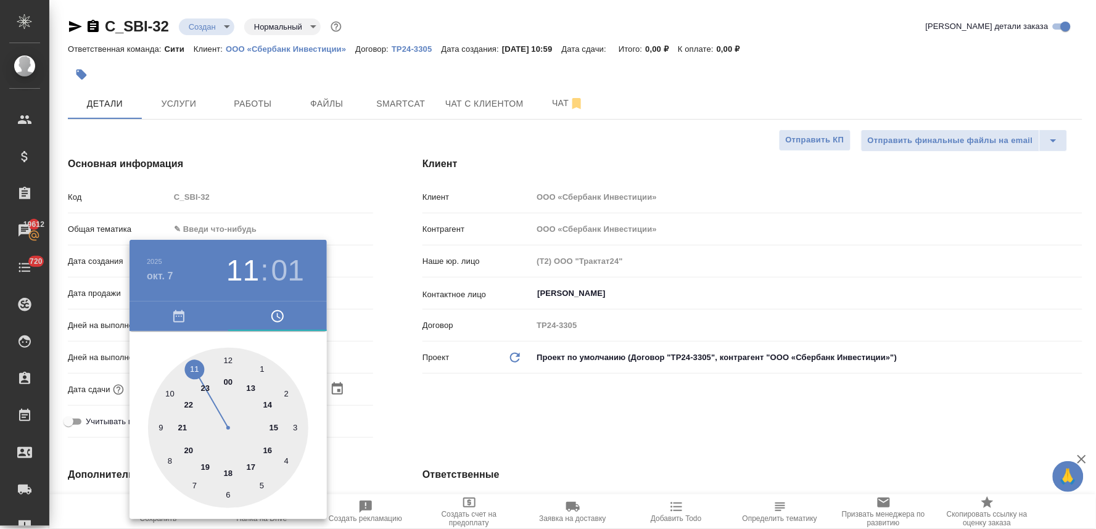
click at [197, 368] on div at bounding box center [228, 428] width 160 height 160
type input "[DATE] 11:01"
type textarea "x"
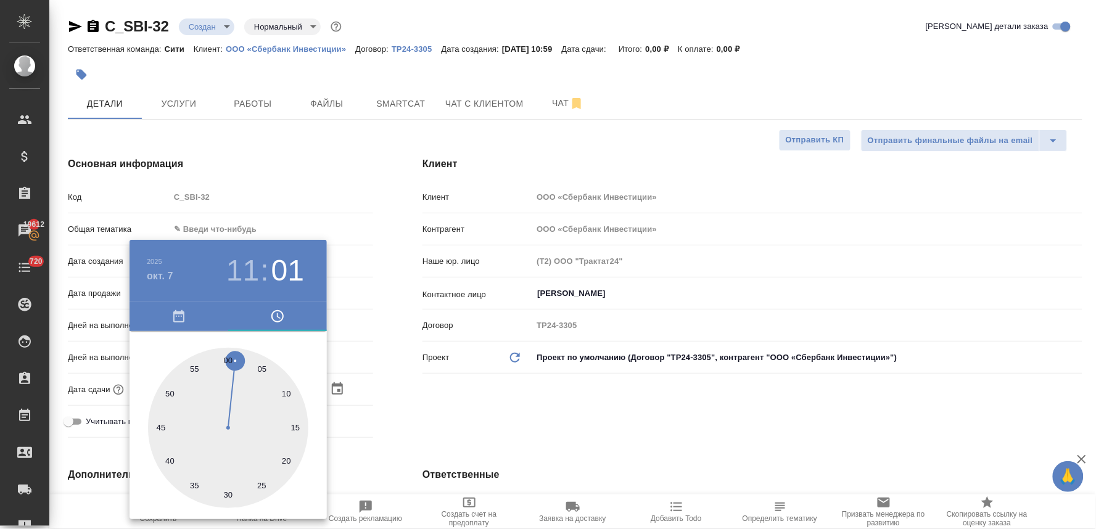
click at [286, 390] on div at bounding box center [228, 428] width 160 height 160
type input "[DATE] 11:10"
type textarea "x"
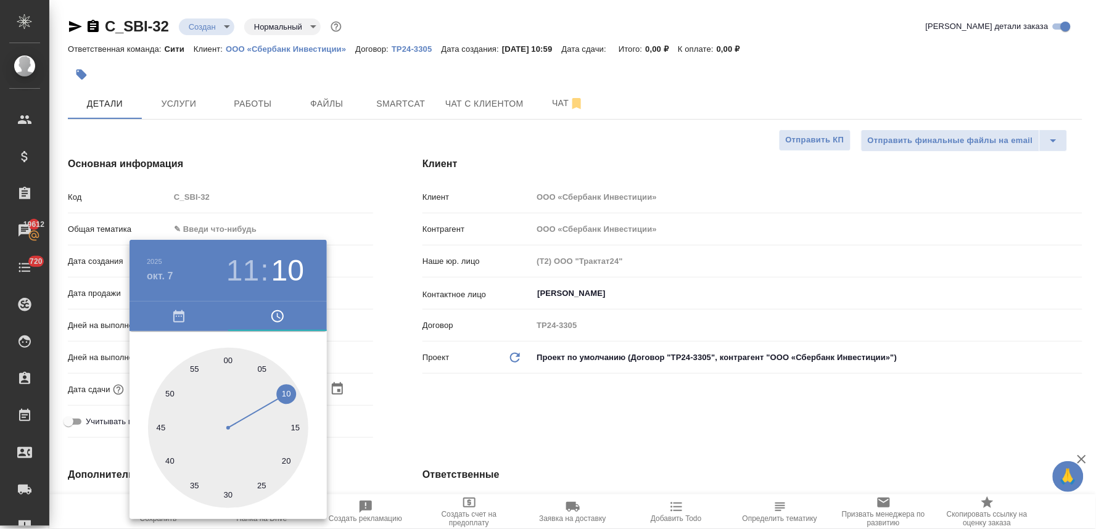
click at [413, 413] on div at bounding box center [548, 264] width 1096 height 529
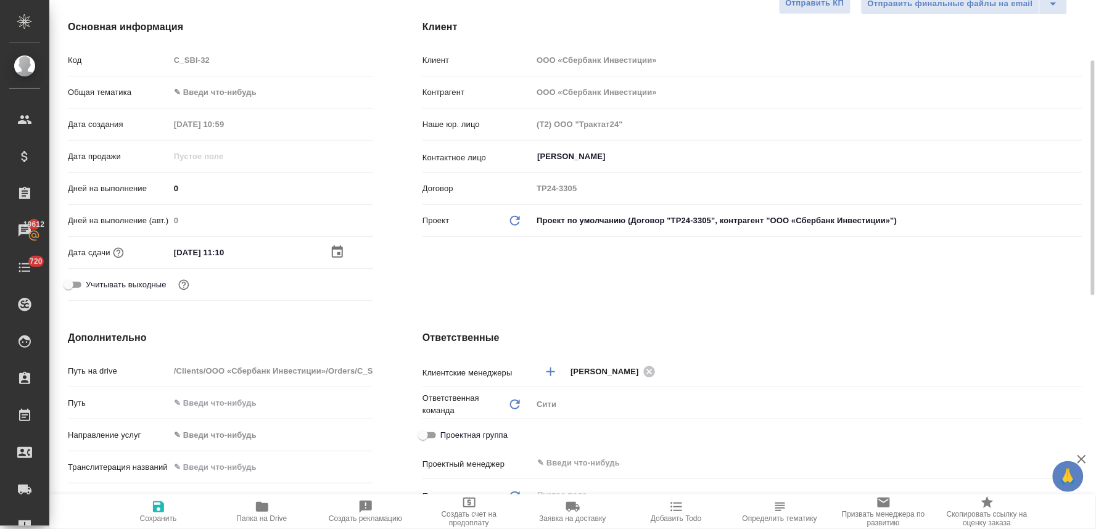
scroll to position [274, 0]
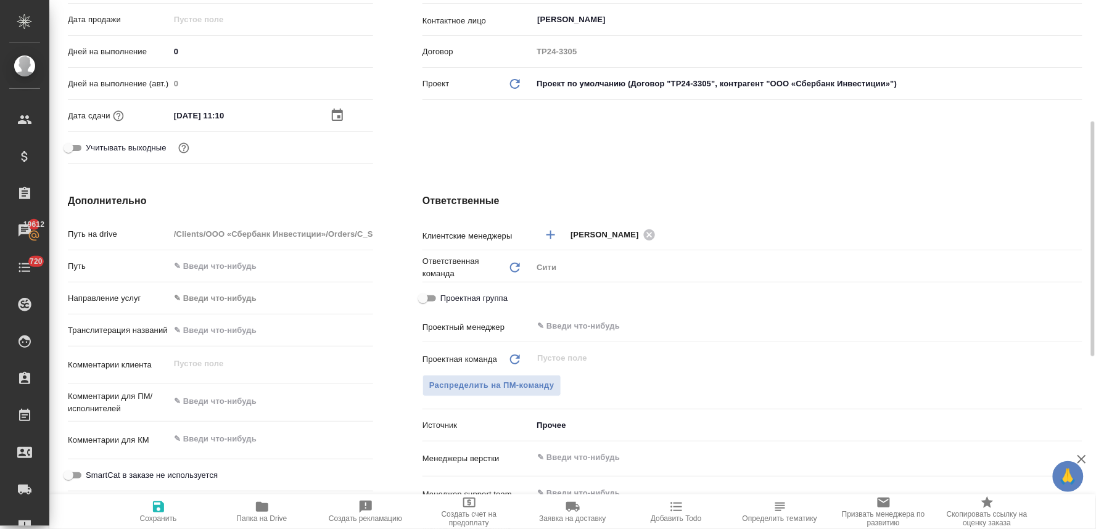
type textarea "x"
click at [248, 404] on textarea at bounding box center [271, 401] width 203 height 21
type textarea "с"
type textarea "x"
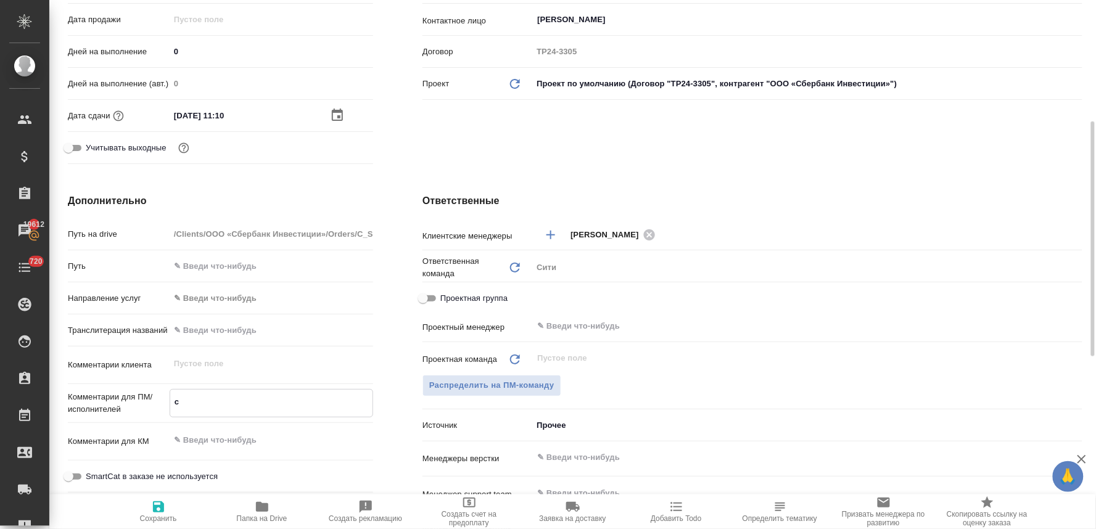
type textarea "x"
type textarea "п"
type textarea "x"
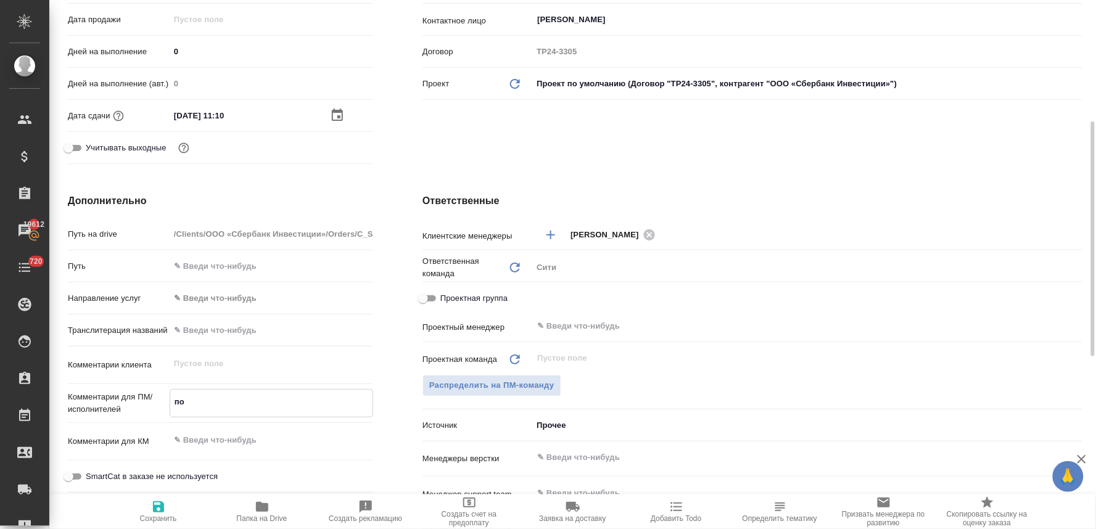
type textarea "пос"
type textarea "x"
type textarea "посчита"
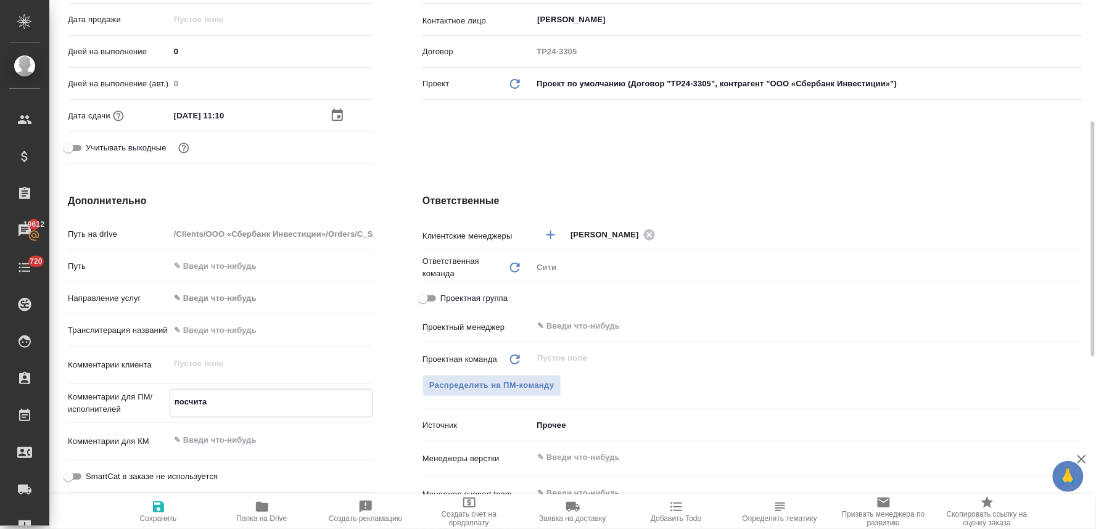
type textarea "x"
type textarea "посчитай"
type textarea "x"
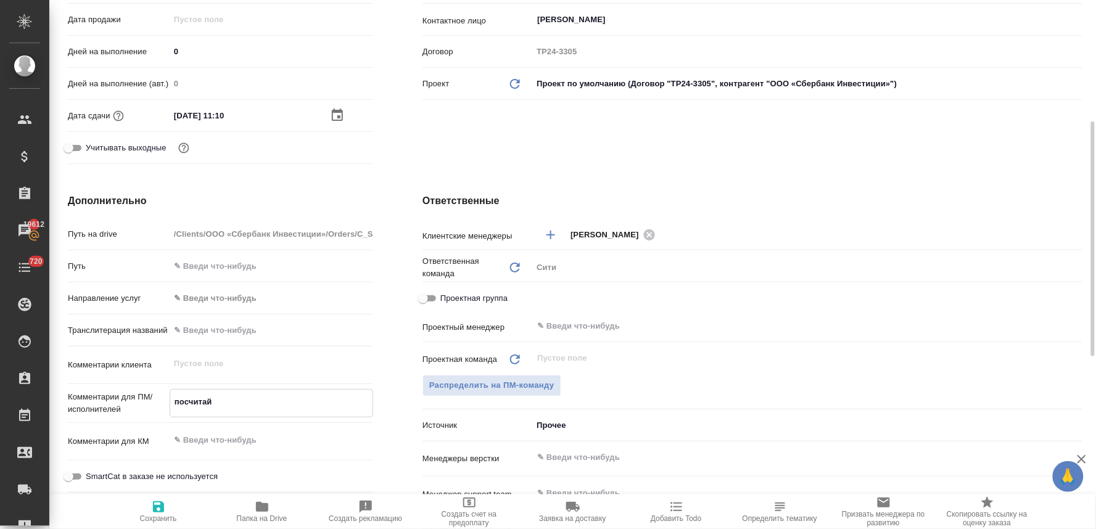
type textarea "посчитайт"
type textarea "x"
type textarea "посчитайте"
type textarea "x"
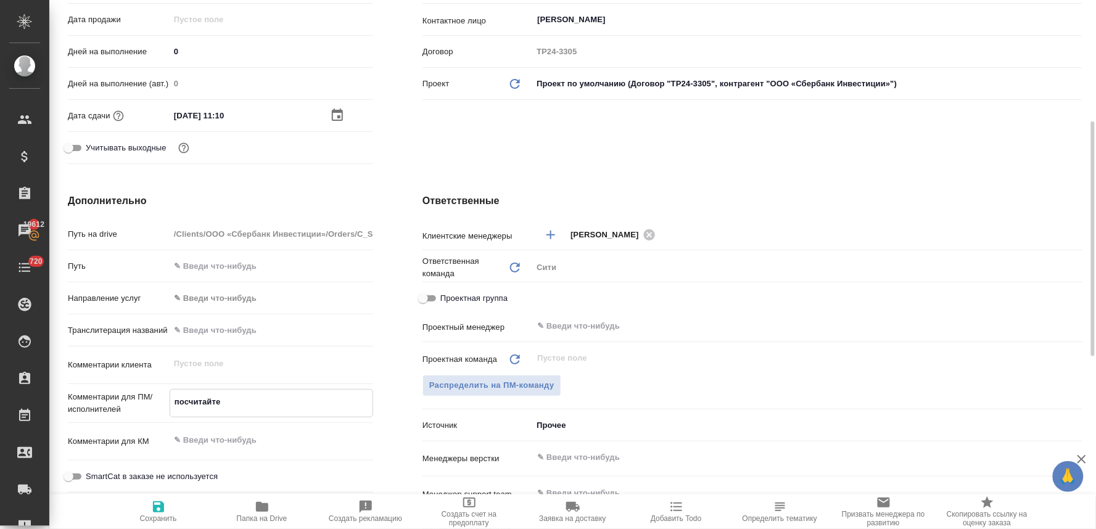
type textarea "x"
type textarea "посчитайте"
type textarea "x"
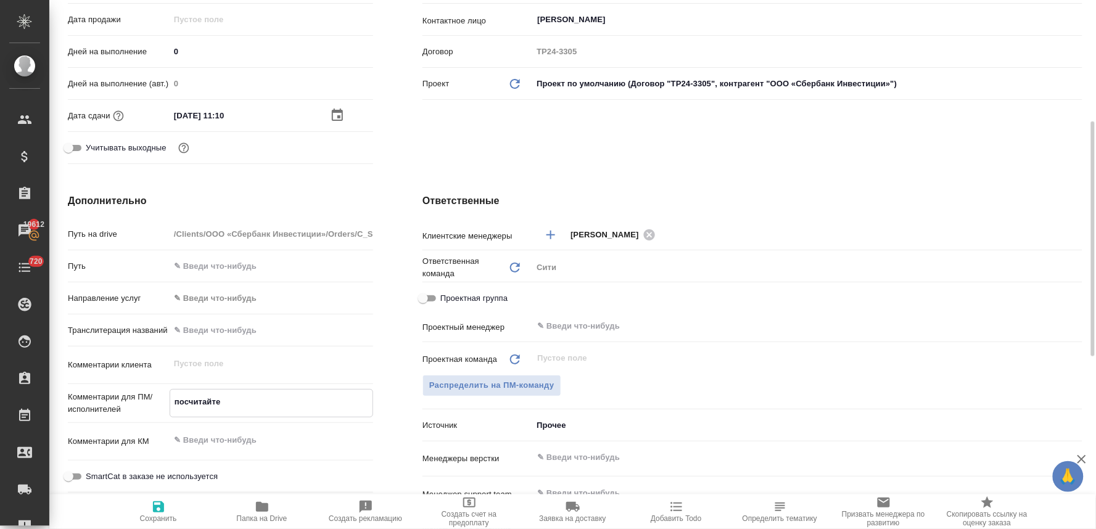
type textarea "x"
type textarea "посчитайте т"
type textarea "x"
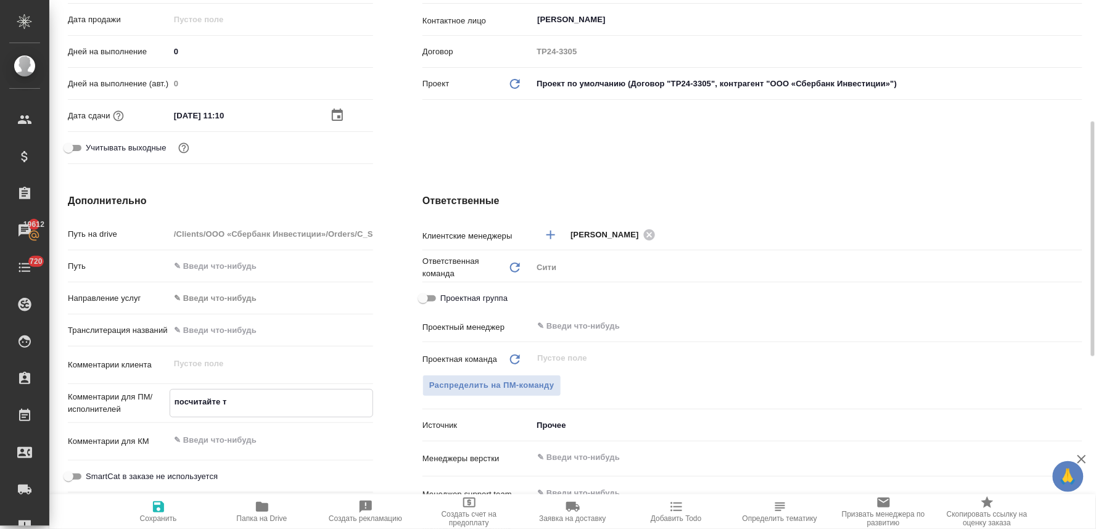
type textarea "посчитайте ти"
type textarea "x"
type textarea "посчитайте тик"
type textarea "x"
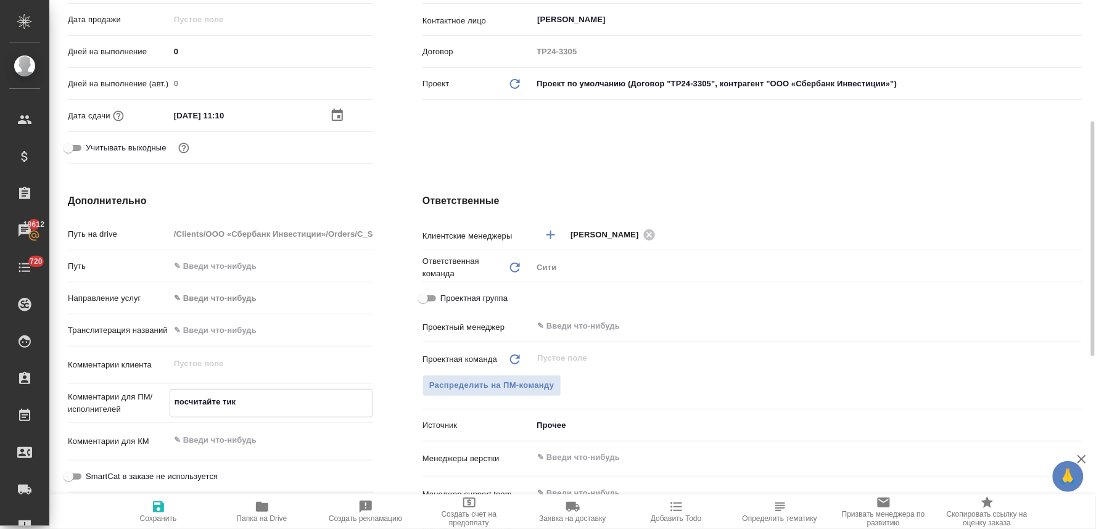
type textarea "посчитайте тике"
type textarea "x"
type textarea "посчитайте тикет"
type textarea "x"
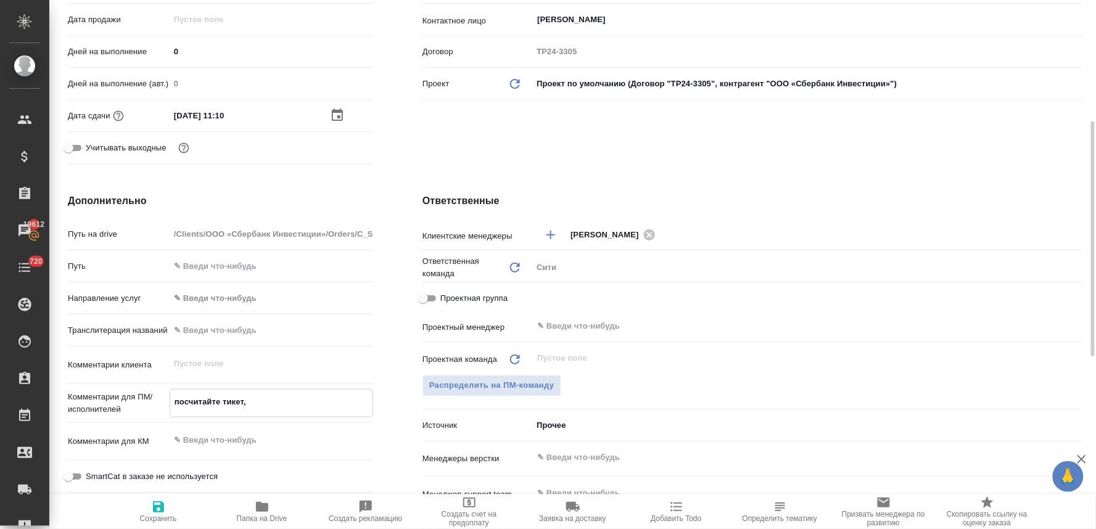
type textarea "посчитайте тикет,"
type textarea "x"
type textarea "посчитайте тикет, по"
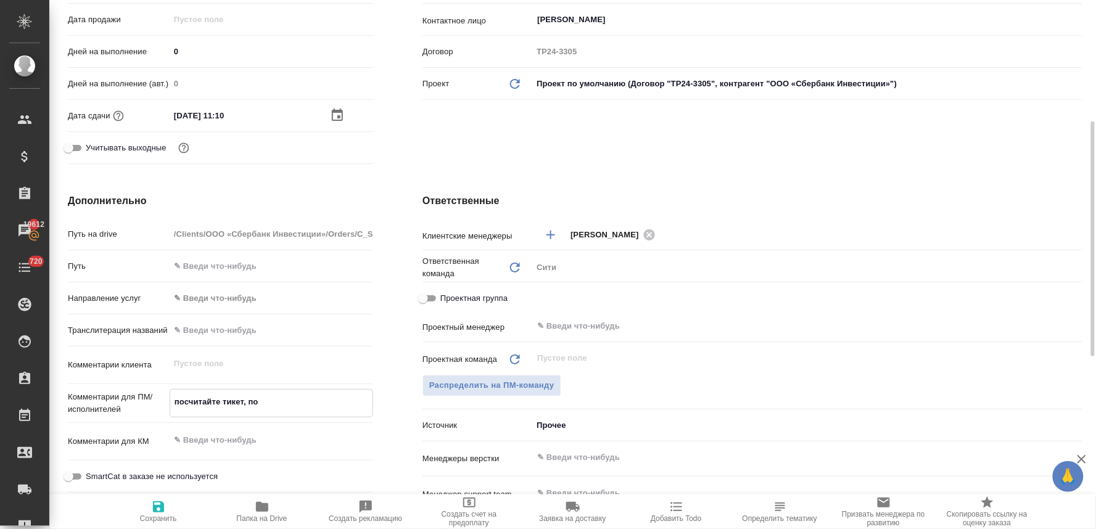
type textarea "x"
type textarea "посчитайте тикет, пож"
type textarea "x"
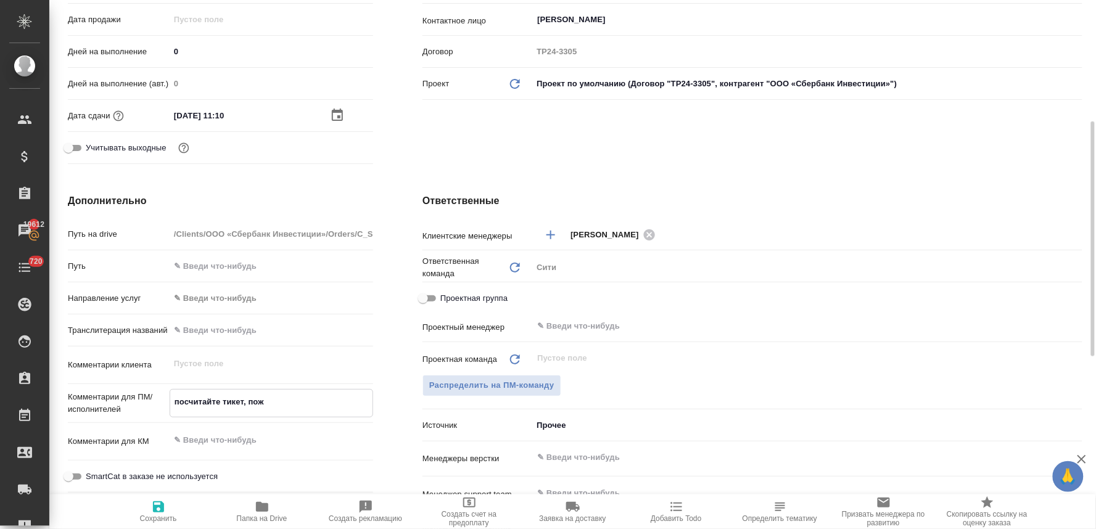
type textarea "x"
type textarea "посчитайте тикет, пожалу"
type textarea "x"
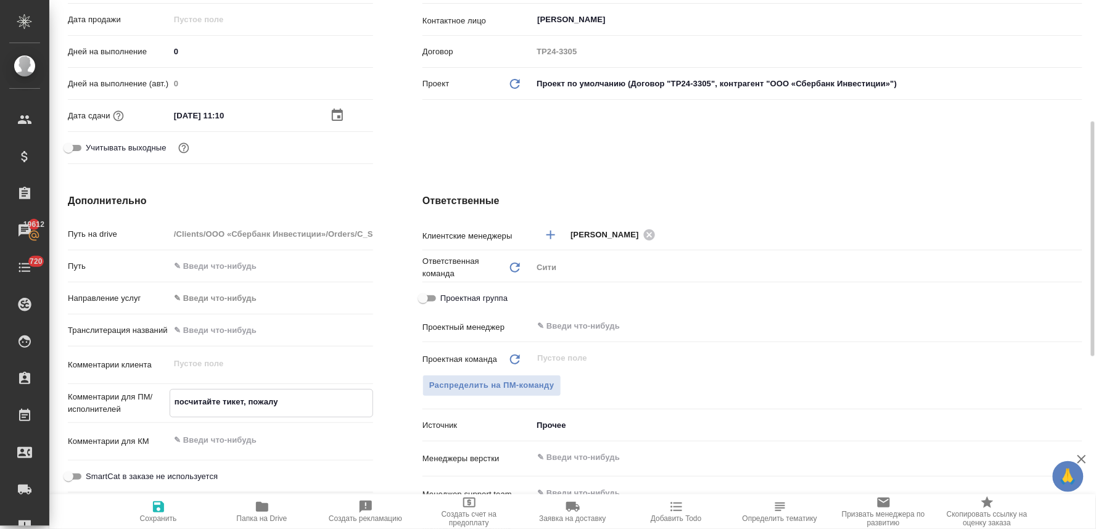
type textarea "x"
type textarea "посчитайте тикет, пожалуй"
type textarea "x"
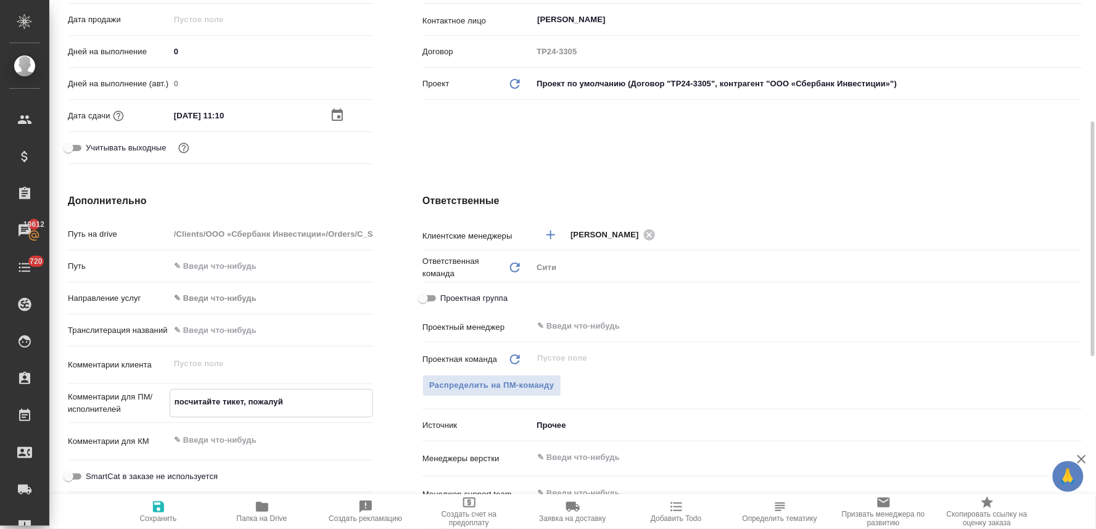
type textarea "посчитайте тикет, пожалуйс"
type textarea "x"
type textarea "посчитайте тикет, пожалуйста"
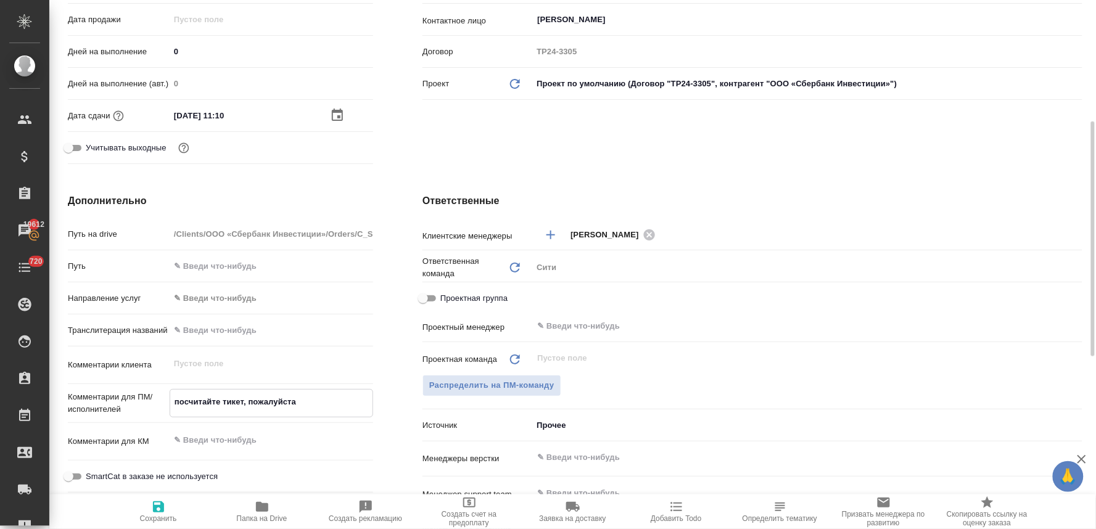
type textarea "x"
type textarea "посчитайте тикет, пожалуйста"
click at [636, 459] on input "text" at bounding box center [786, 457] width 501 height 15
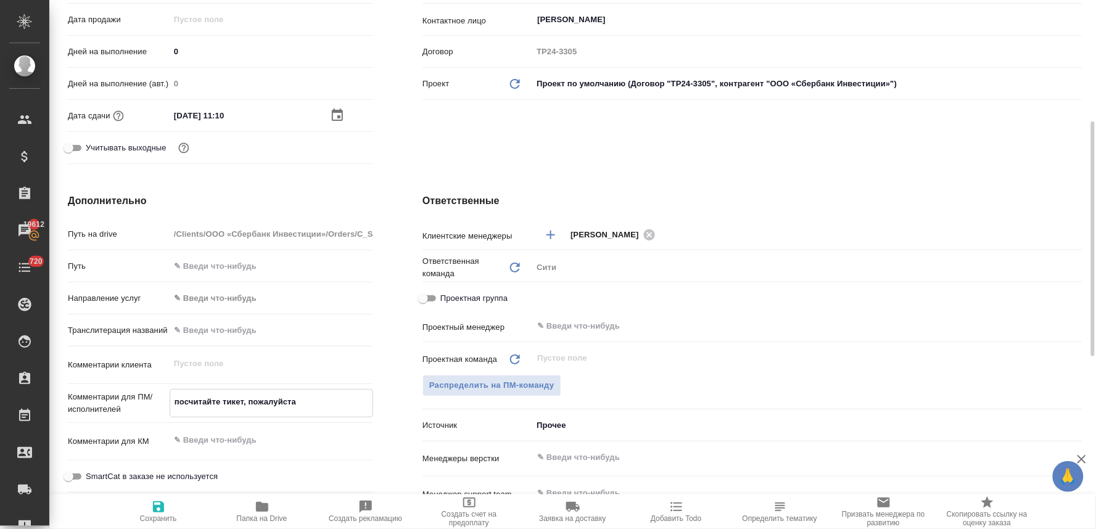
type textarea "x"
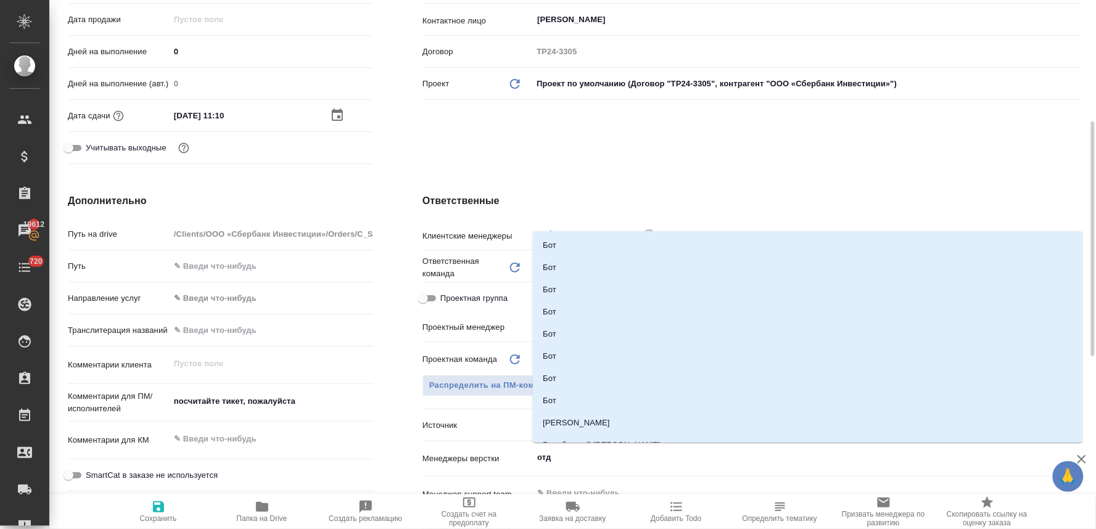
type input "отде"
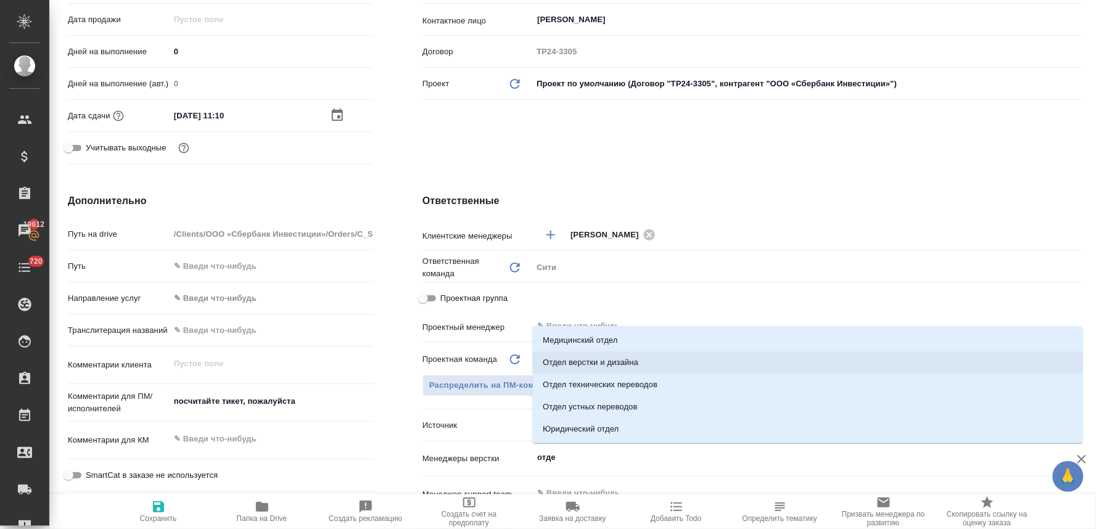
click at [609, 360] on li "Отдел верстки и дизайна" at bounding box center [808, 362] width 550 height 22
type textarea "x"
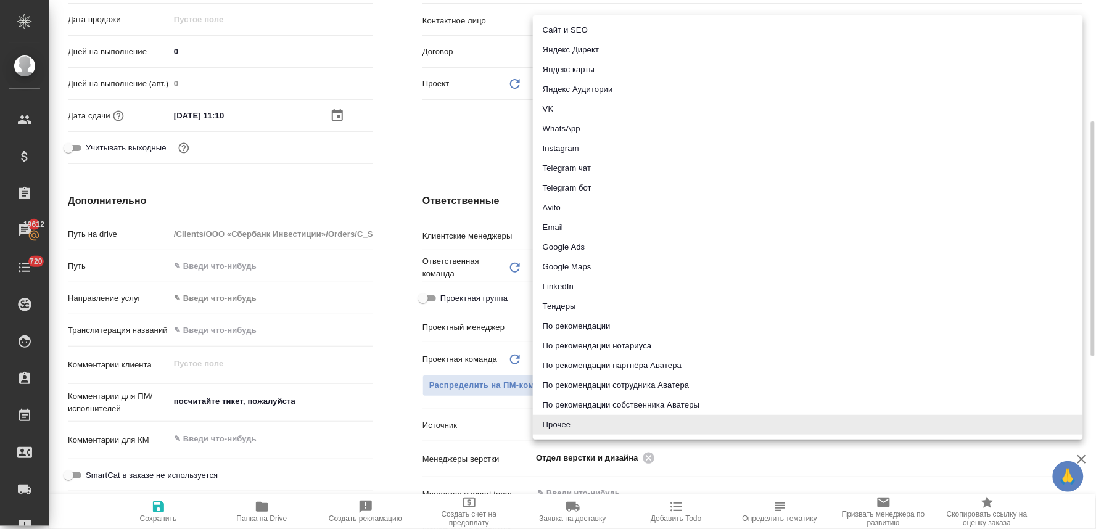
click at [593, 422] on body "🙏 .cls-1 fill:#fff; AWATERA [PERSON_NAME] Спецификации Заказы 19612 Чаты 720 To…" at bounding box center [548, 264] width 1096 height 529
click at [583, 230] on li "Email" at bounding box center [808, 228] width 550 height 20
type textarea "x"
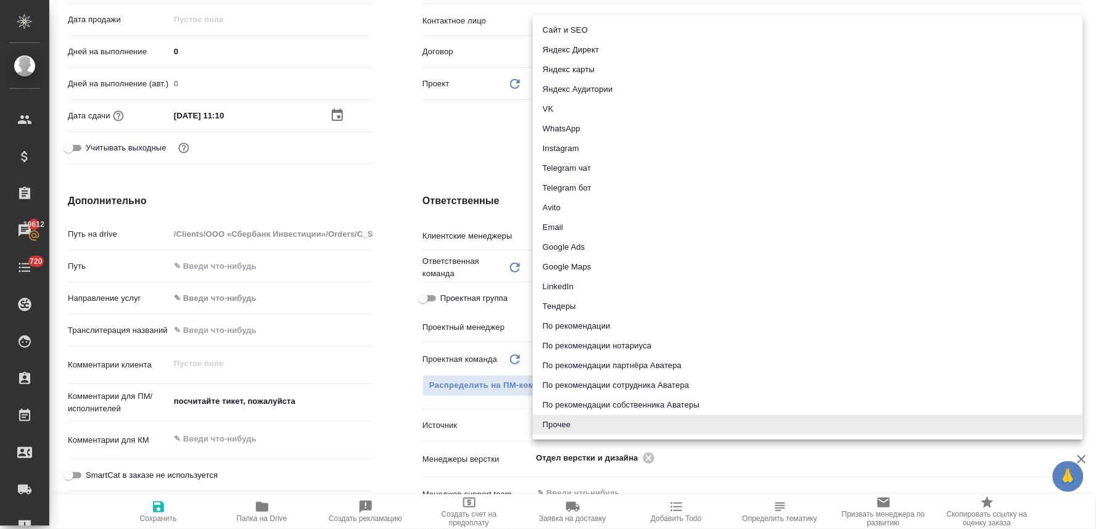
type input "emailAds"
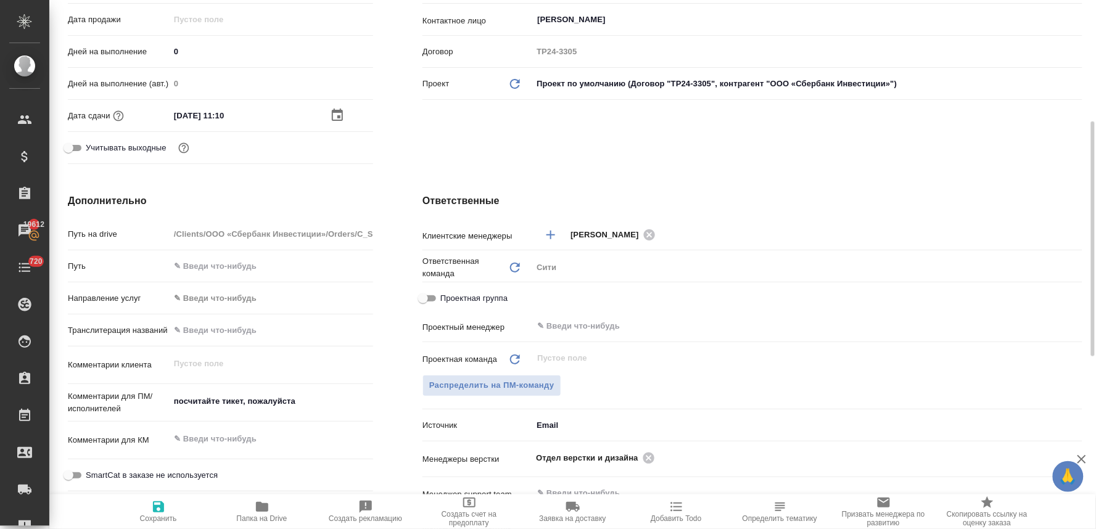
click at [152, 512] on icon "button" at bounding box center [158, 506] width 15 height 15
type textarea "x"
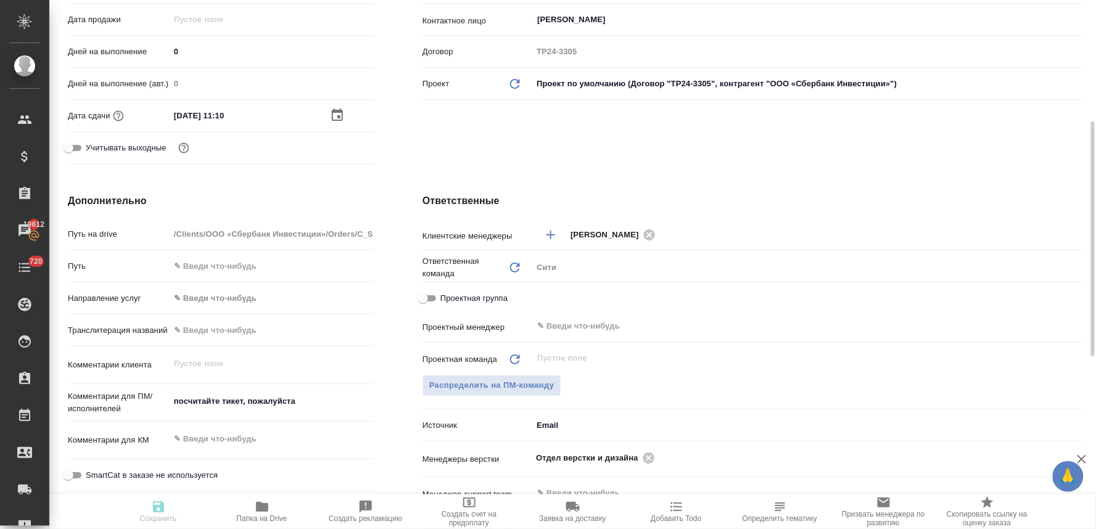
type textarea "x"
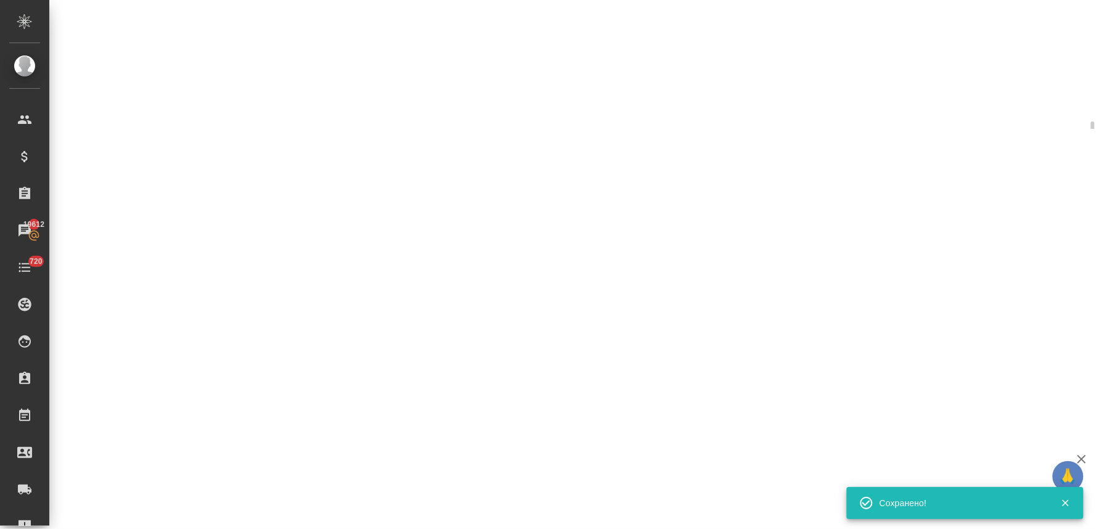
select select "RU"
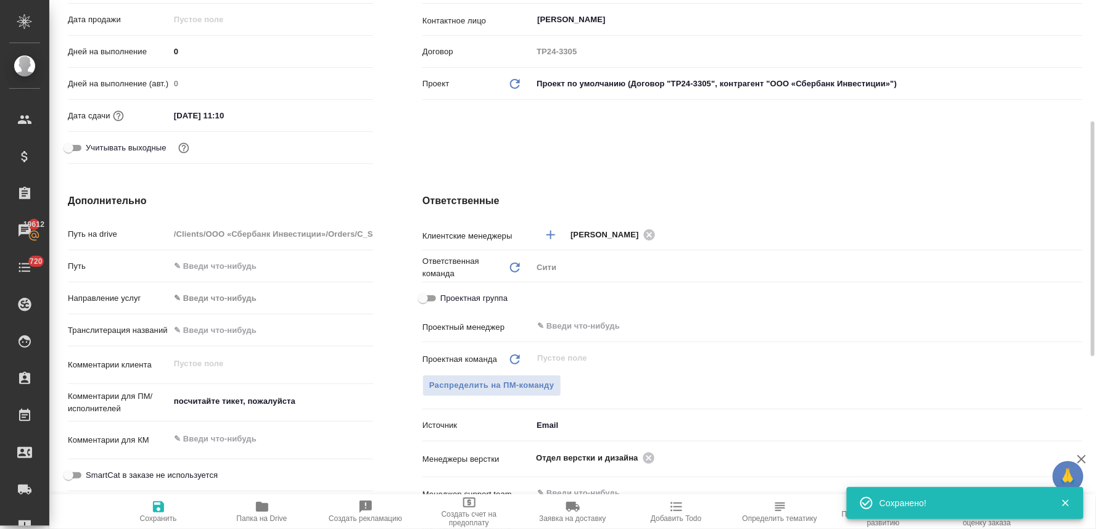
type textarea "x"
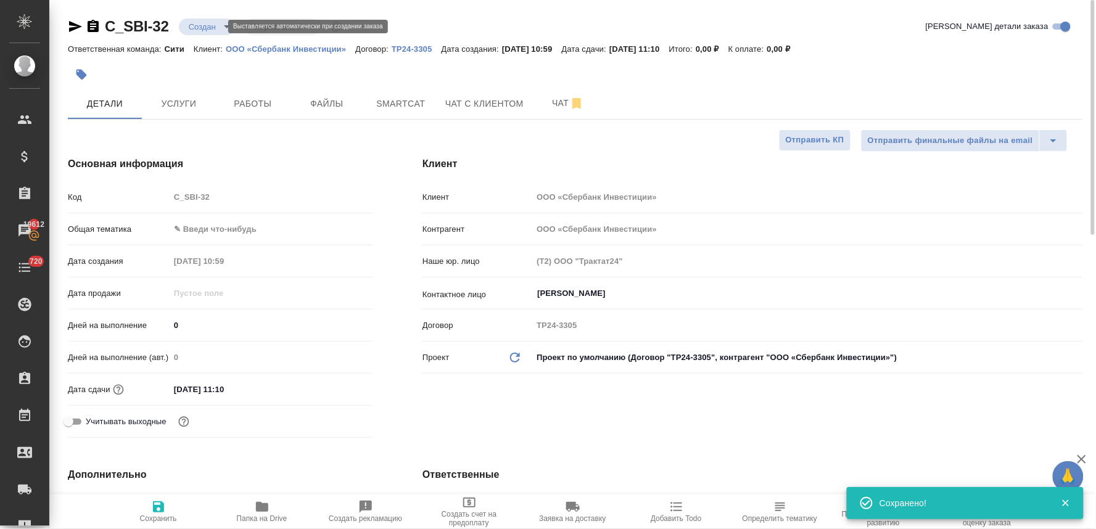
click at [213, 25] on body "🙏 .cls-1 fill:#fff; AWATERA [PERSON_NAME] Спецификации Заказы 19612 Чаты 720 To…" at bounding box center [548, 264] width 1096 height 529
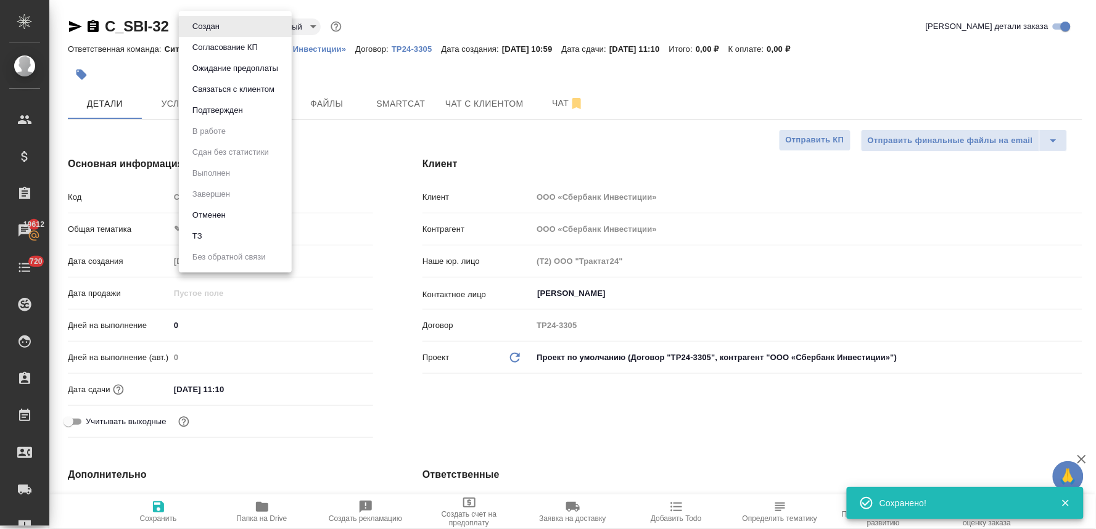
click at [229, 237] on li "ТЗ" at bounding box center [235, 236] width 113 height 21
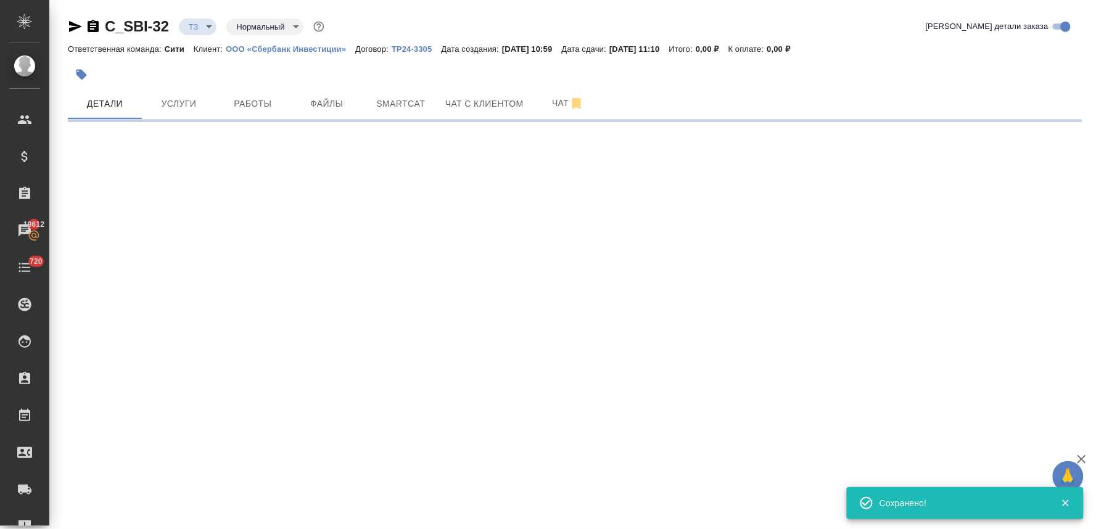
select select "RU"
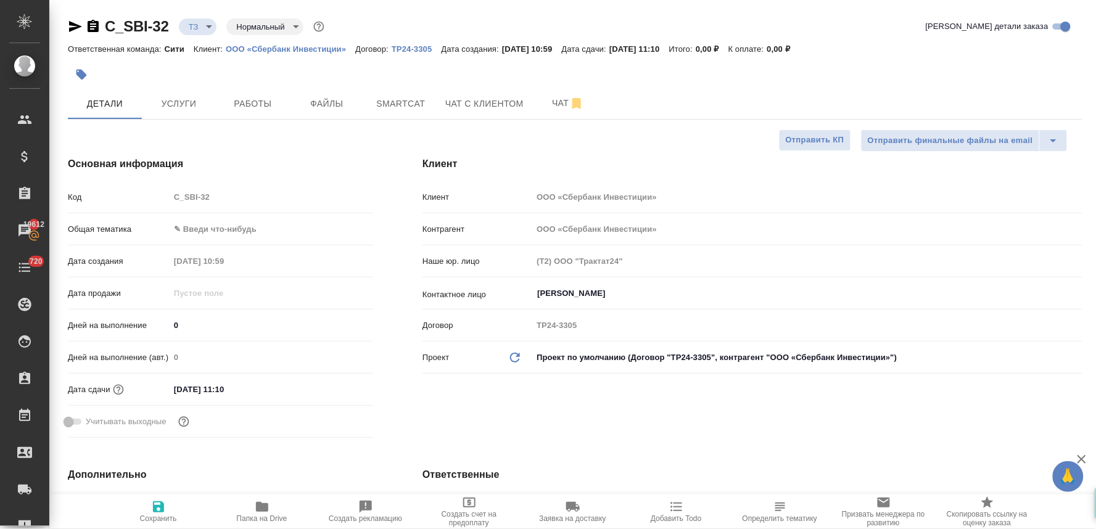
type textarea "x"
click at [921, 47] on div "Ответственная команда: Сити Клиент: ООО «Сбербанк Инвестиции» Договор: ТР24-330…" at bounding box center [575, 48] width 1014 height 15
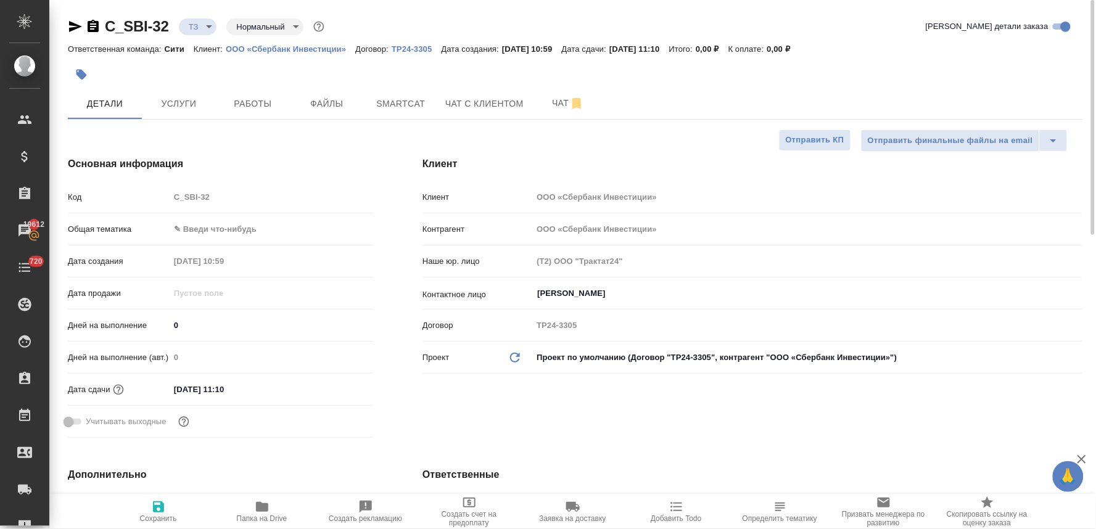
click at [158, 201] on div "Код C_SBI-32" at bounding box center [220, 197] width 305 height 22
type textarea "x"
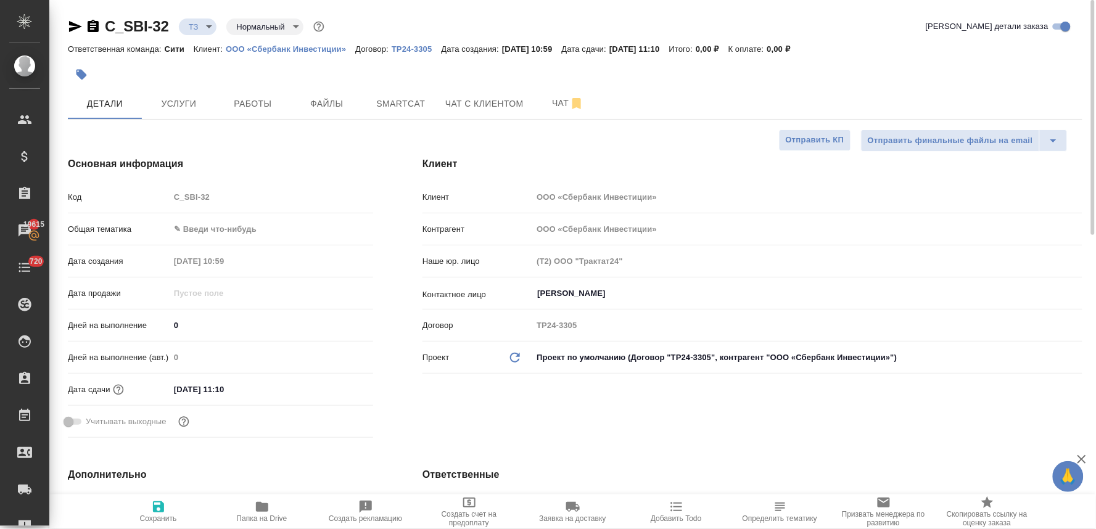
type textarea "x"
click at [182, 107] on span "Услуги" at bounding box center [178, 103] width 59 height 15
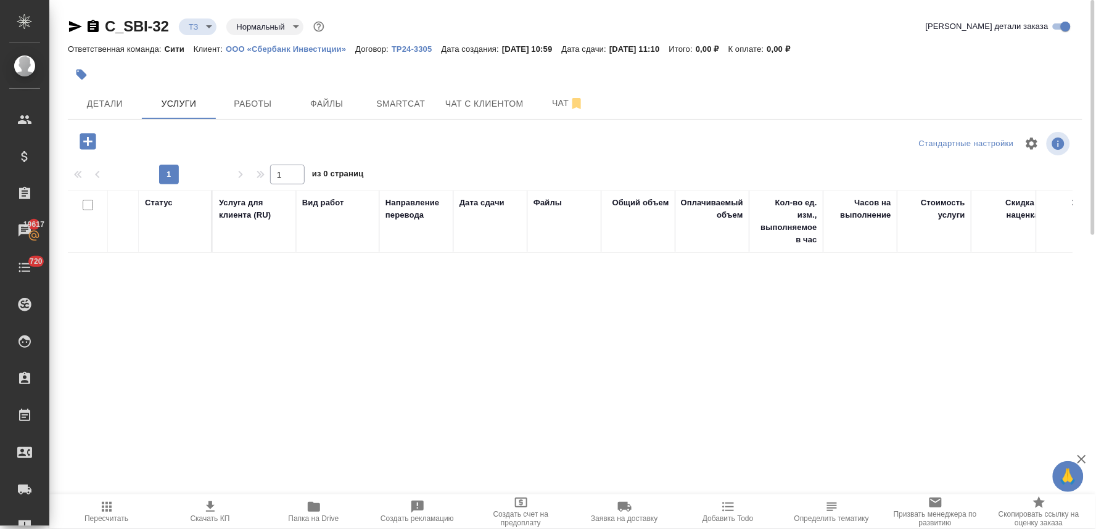
click at [88, 134] on icon "button" at bounding box center [88, 141] width 16 height 16
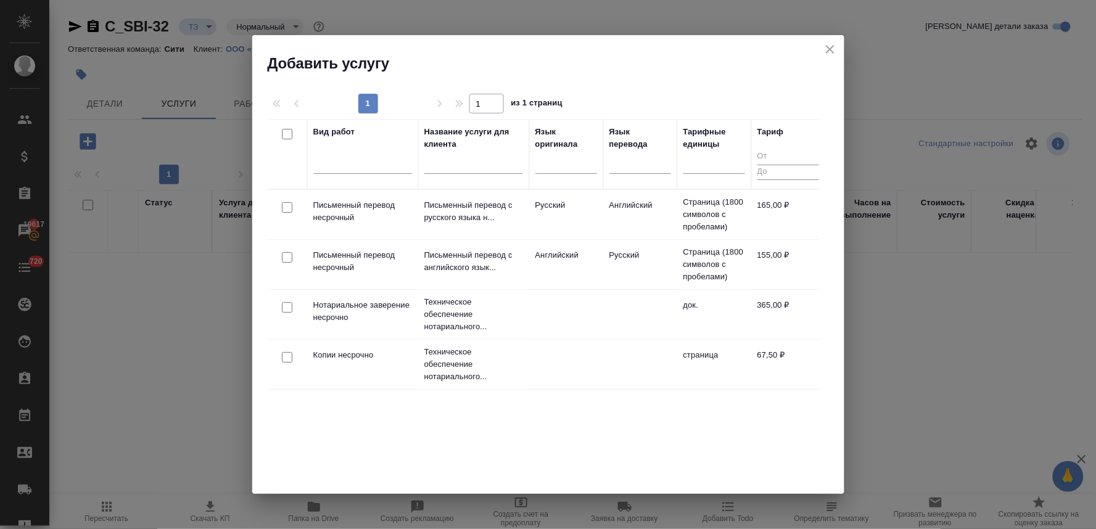
click at [287, 259] on input "checkbox" at bounding box center [287, 257] width 10 height 10
checkbox input "true"
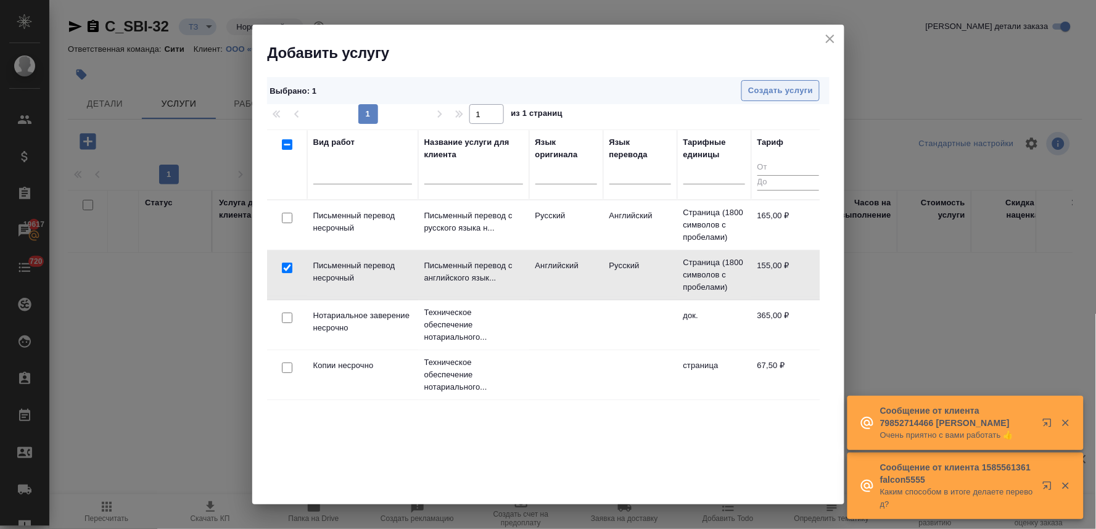
click at [783, 97] on span "Создать услуги" at bounding box center [780, 91] width 65 height 14
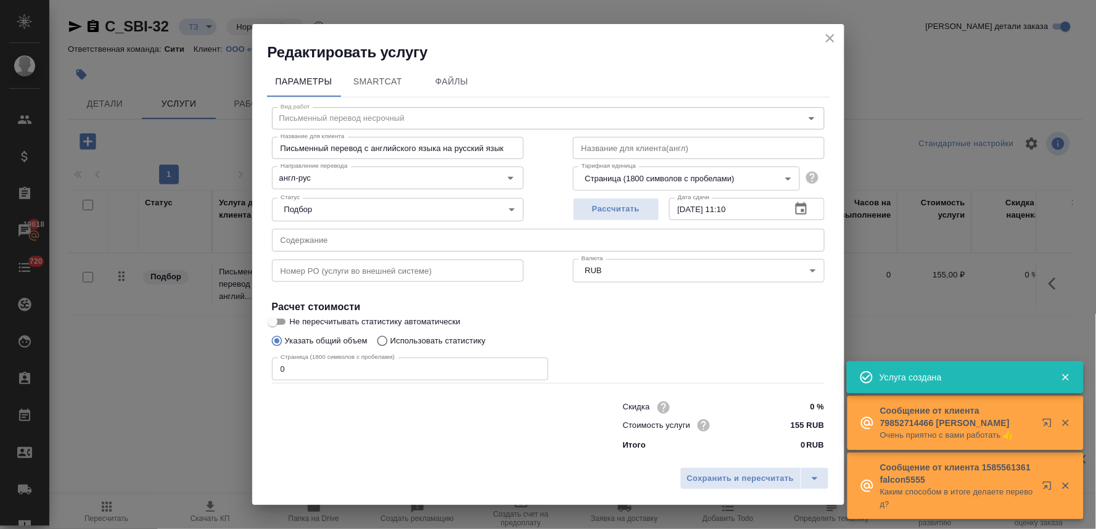
drag, startPoint x: 383, startPoint y: 461, endPoint x: 388, endPoint y: 402, distance: 58.8
click at [387, 455] on div "Редактировать услугу Параметры SmartCat Файлы Вид работ Письменный перевод неср…" at bounding box center [548, 265] width 592 height 482
click at [343, 237] on input "text" at bounding box center [548, 240] width 552 height 22
paste input "[DATE] A&R Vimbox CLA II"
type input "[DATE] A&R Vimbox CLA II"
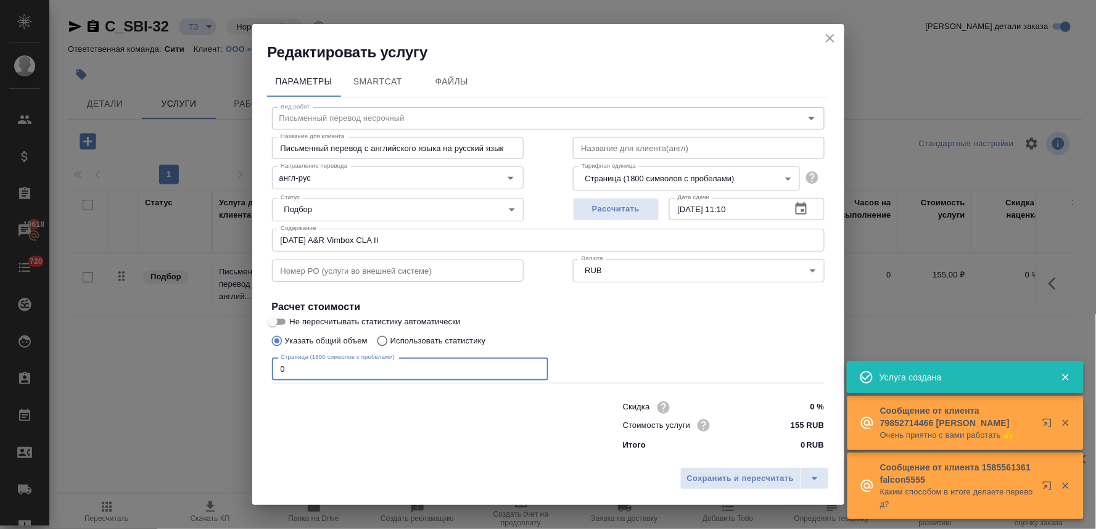
drag, startPoint x: 303, startPoint y: 372, endPoint x: 231, endPoint y: 366, distance: 73.0
click at [232, 366] on div "Редактировать услугу Параметры SmartCat Файлы Вид работ Письменный перевод неср…" at bounding box center [548, 264] width 1096 height 529
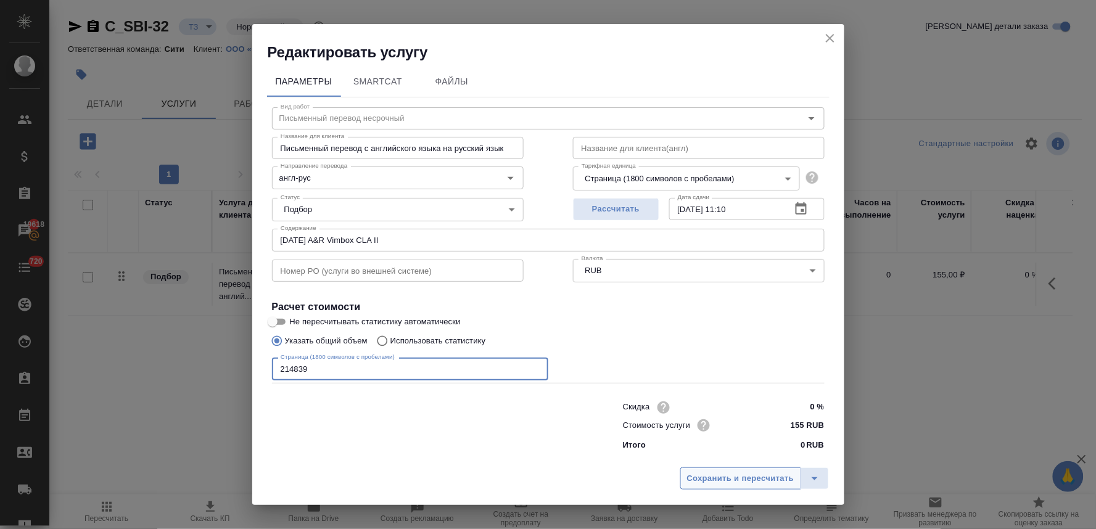
type input "214839"
click at [778, 477] on span "Сохранить и пересчитать" at bounding box center [740, 479] width 107 height 14
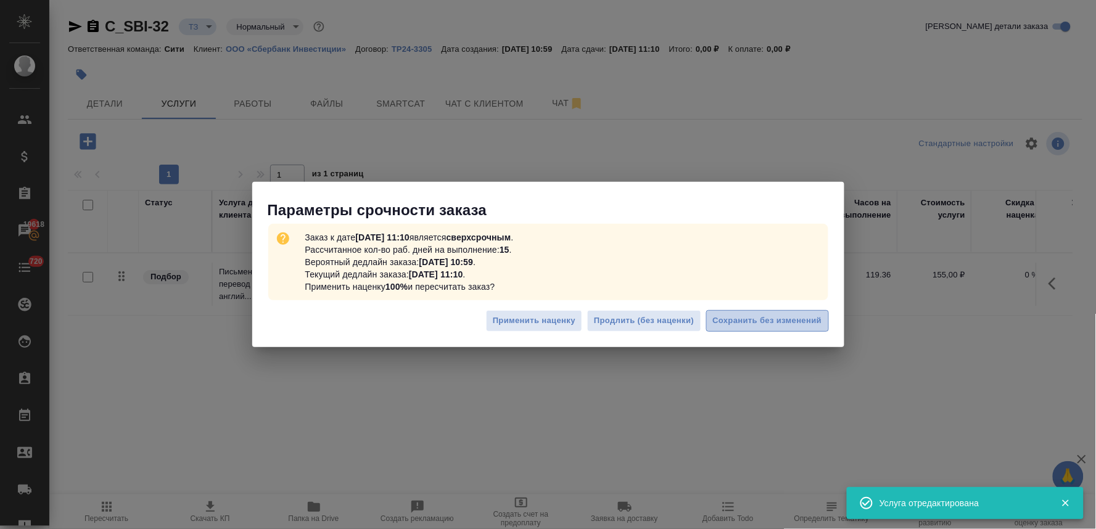
click at [725, 321] on span "Сохранить без изменений" at bounding box center [767, 321] width 109 height 14
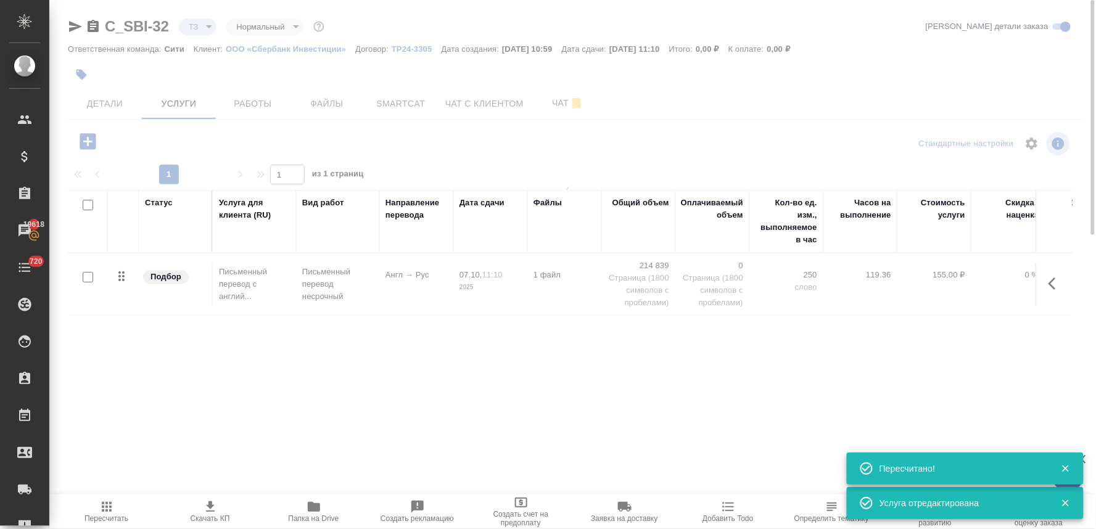
type input "new"
type input "urgent"
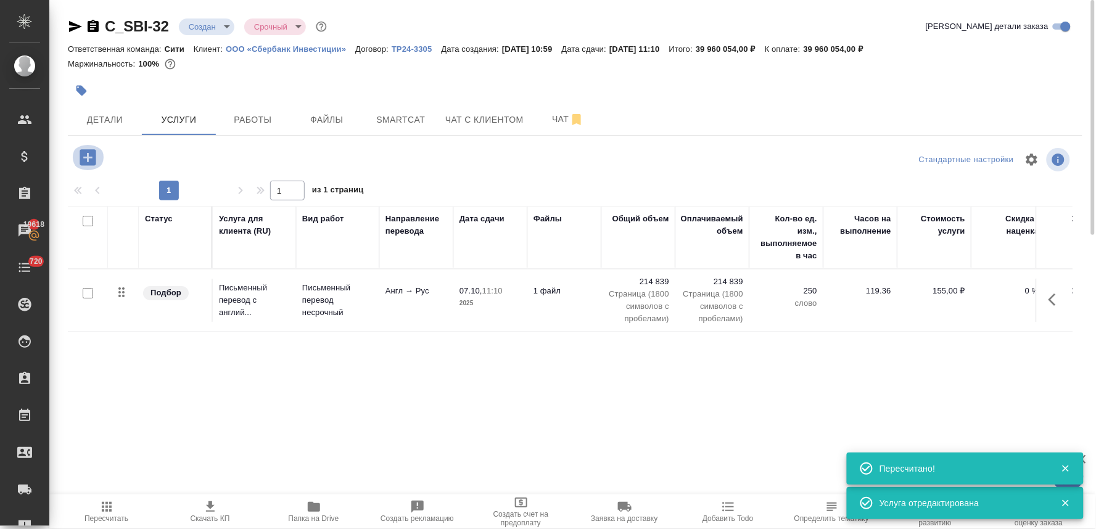
click at [89, 154] on icon "button" at bounding box center [88, 157] width 16 height 16
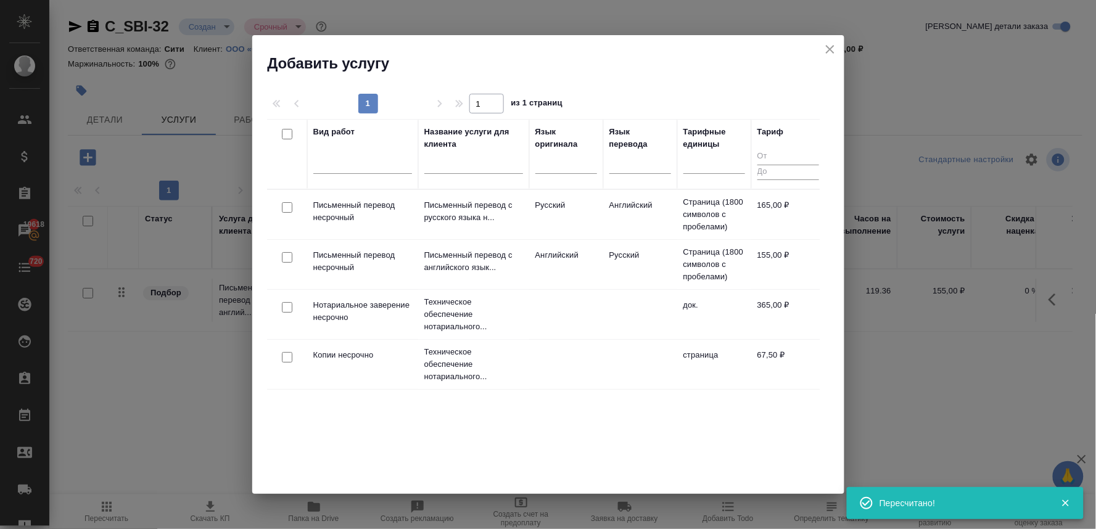
click at [288, 309] on input "checkbox" at bounding box center [287, 307] width 10 height 10
checkbox input "true"
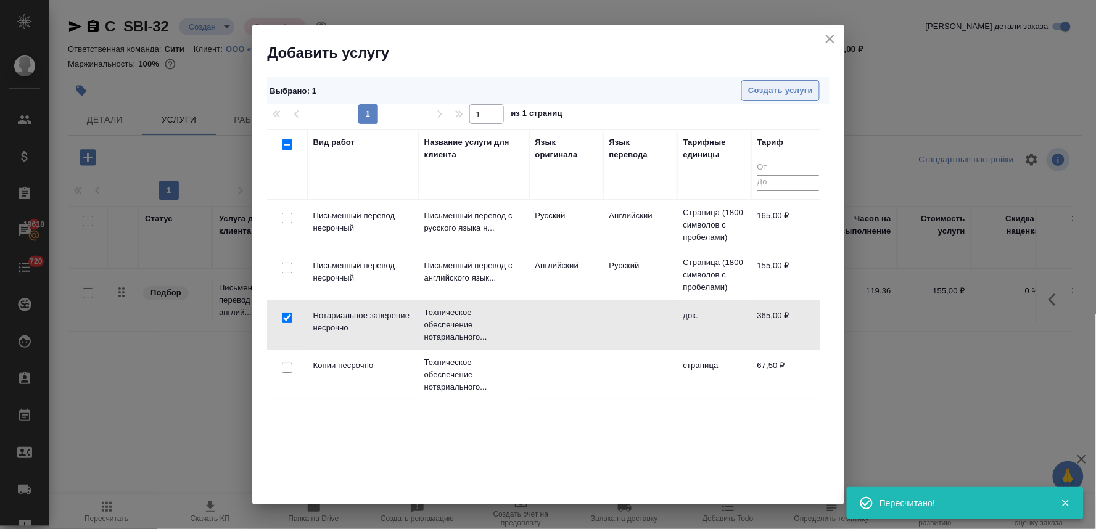
click at [784, 90] on span "Создать услуги" at bounding box center [780, 91] width 65 height 14
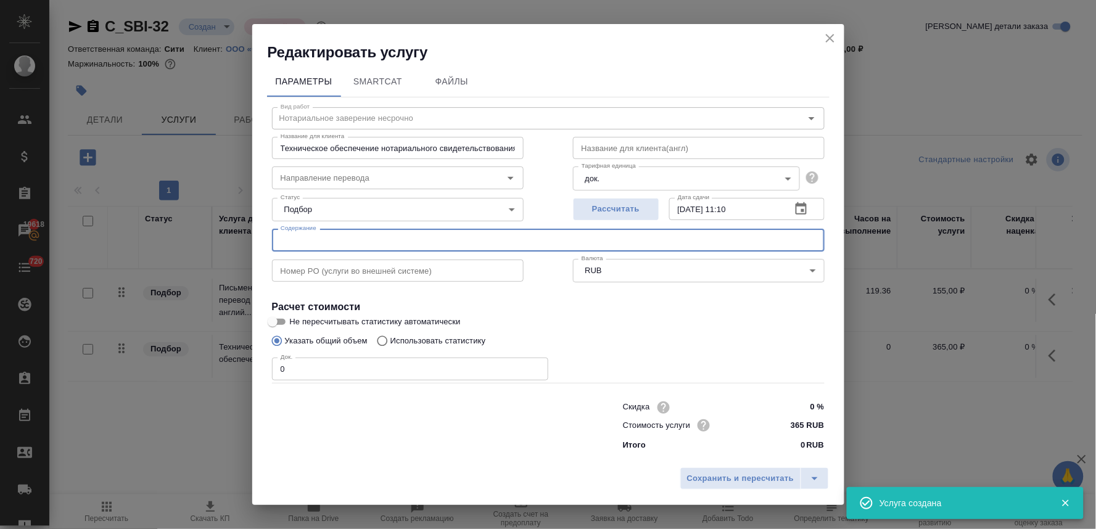
click at [337, 240] on input "text" at bounding box center [548, 240] width 552 height 22
paste input "[DATE] A&R Vimbox CLA II"
type input "[DATE] A&R Vimbox CLA II"
drag, startPoint x: 294, startPoint y: 369, endPoint x: 248, endPoint y: 366, distance: 46.3
click at [244, 367] on div "Редактировать услугу Параметры SmartCat Файлы Вид работ Нотариальное заверение …" at bounding box center [548, 264] width 1096 height 529
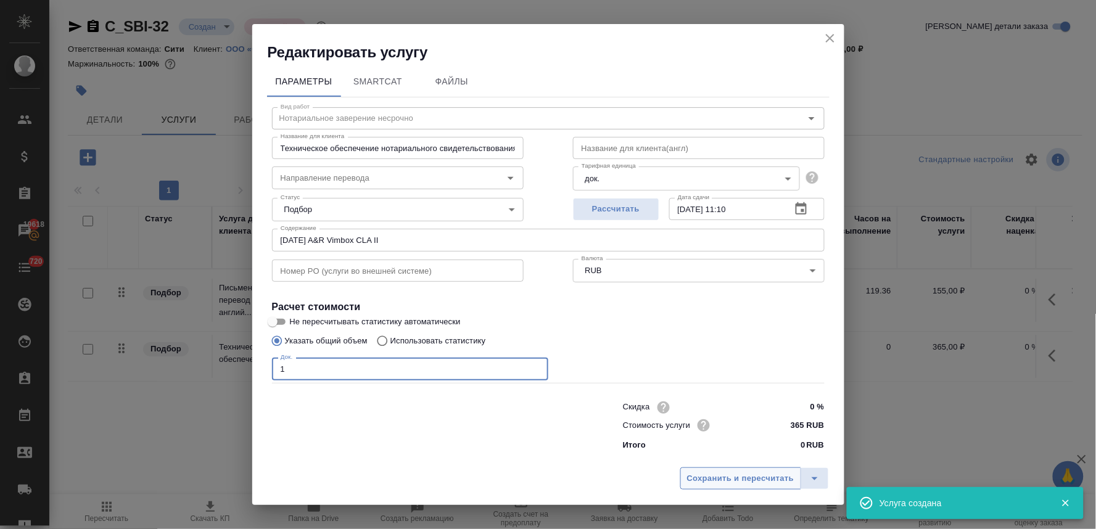
type input "1"
click at [736, 475] on span "Сохранить и пересчитать" at bounding box center [740, 479] width 107 height 14
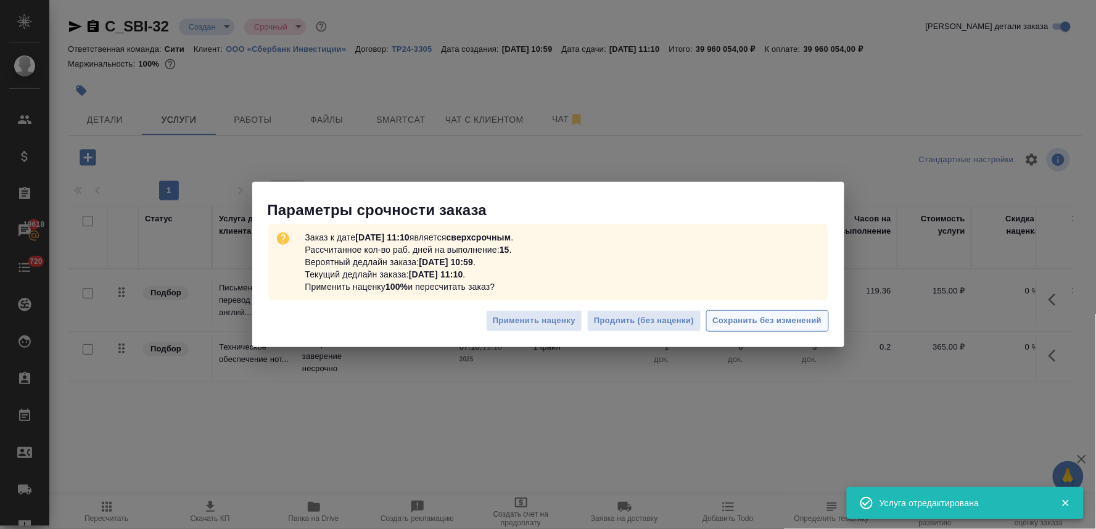
click at [736, 319] on span "Сохранить без изменений" at bounding box center [767, 321] width 109 height 14
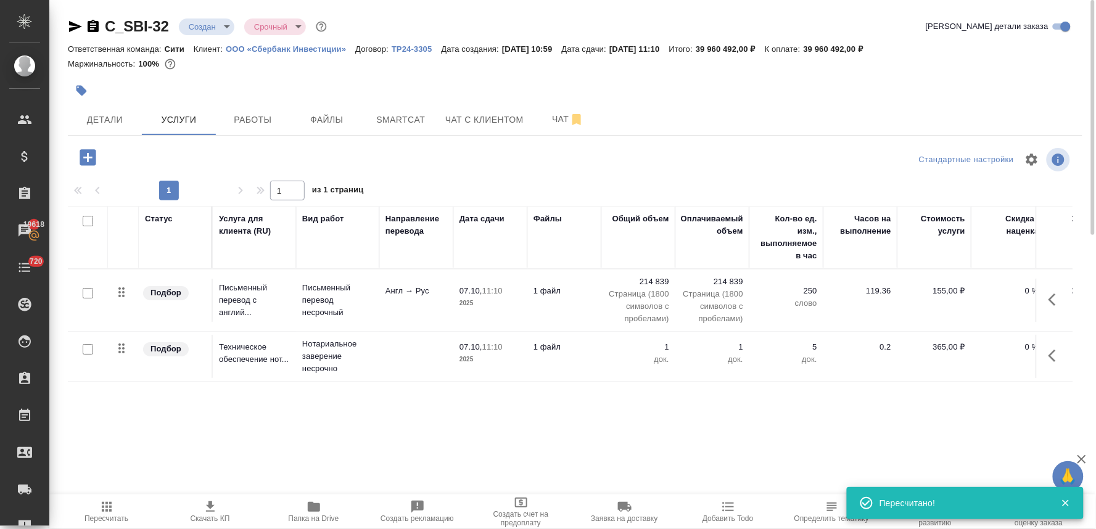
click at [649, 305] on p "Страница (1800 символов с пробелами)" at bounding box center [638, 306] width 62 height 37
click at [649, 305] on td "214 839 Страница (1800 символов с пробелами)" at bounding box center [638, 300] width 74 height 62
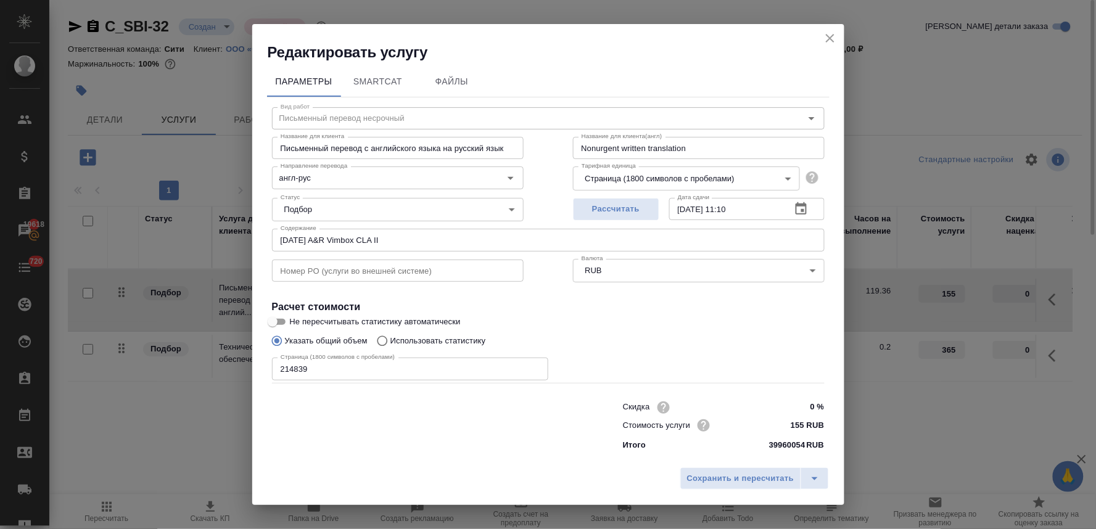
click at [671, 174] on body "🙏 .cls-1 fill:#fff; AWATERA Lyamina Nadezhda Клиенты Спецификации Заказы 19618 …" at bounding box center [548, 264] width 1096 height 529
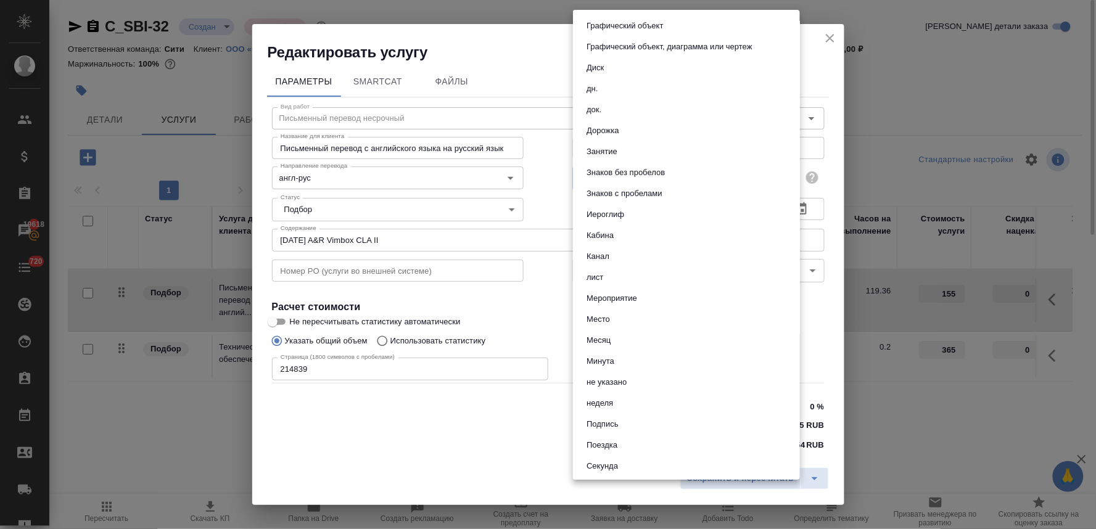
scroll to position [107, 0]
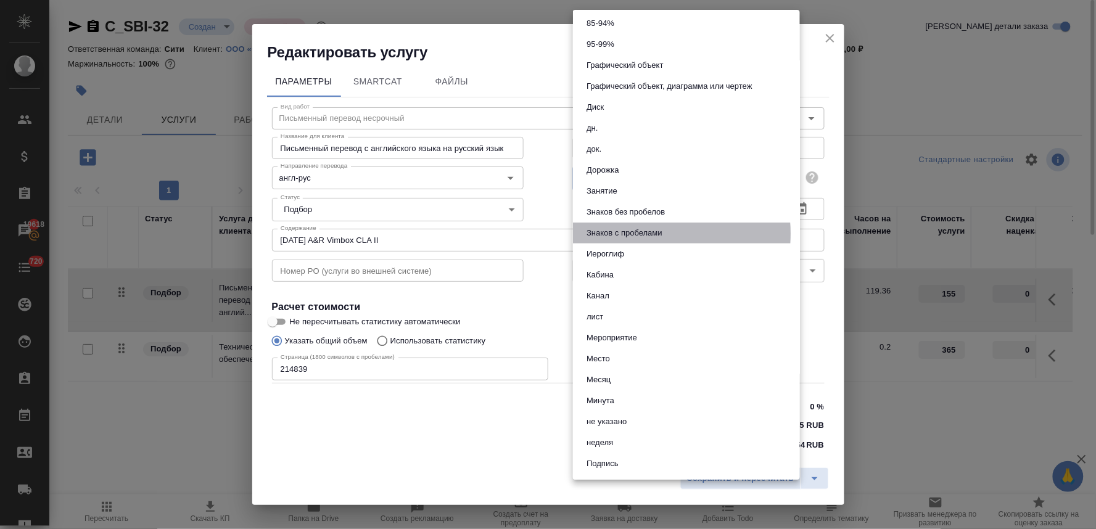
click at [636, 233] on button "Знаков с пробелами" at bounding box center [624, 233] width 83 height 14
type input "5ecc3eb601299b59f9a1aec2"
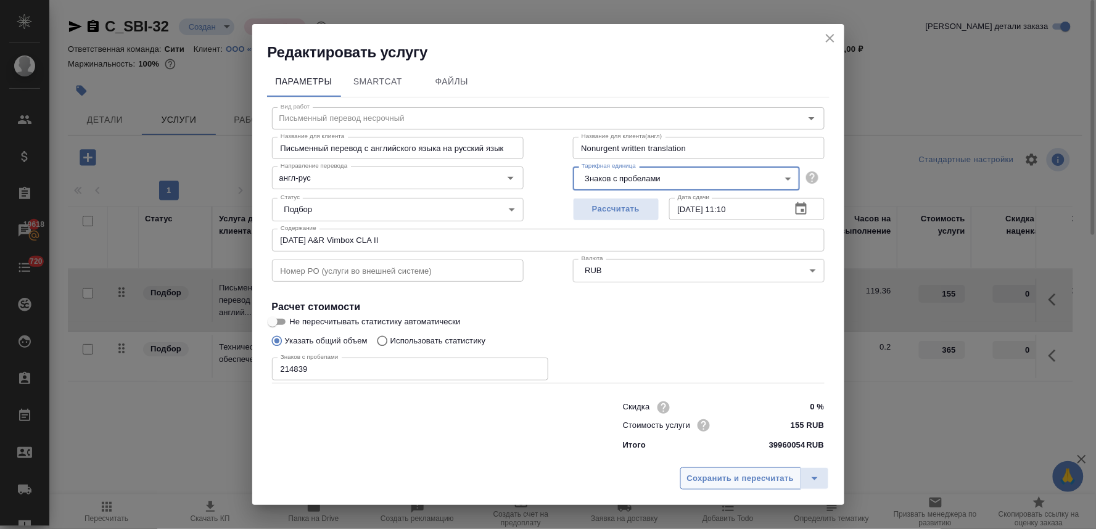
click at [722, 483] on span "Сохранить и пересчитать" at bounding box center [740, 479] width 107 height 14
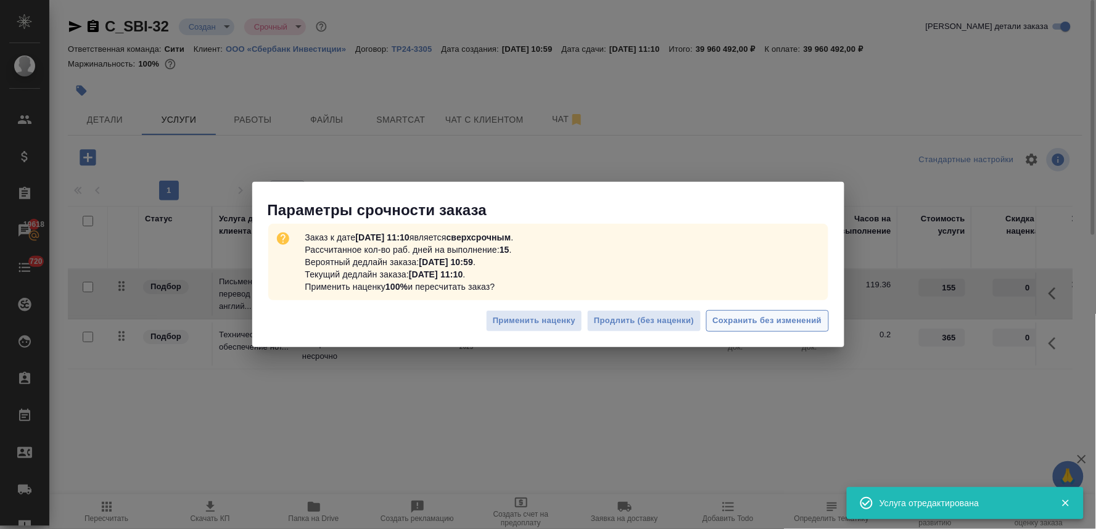
click at [757, 322] on span "Сохранить без изменений" at bounding box center [767, 321] width 109 height 14
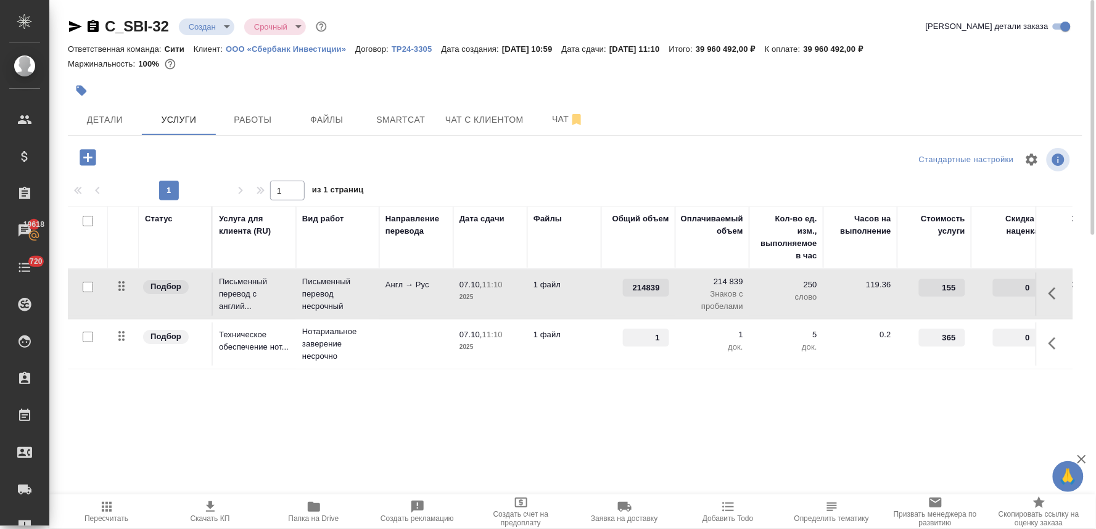
click at [640, 285] on input "214839" at bounding box center [646, 288] width 46 height 18
drag, startPoint x: 628, startPoint y: 286, endPoint x: 774, endPoint y: 279, distance: 146.3
click at [774, 279] on tr "Подбор Письменный перевод с англий... Письменный перевод несрочный Англ → Рус 0…" at bounding box center [649, 294] width 1162 height 50
type input "120"
click at [760, 411] on div "Статус Услуга для клиента (RU) Вид работ Направление перевода Дата сдачи Файлы …" at bounding box center [570, 338] width 1004 height 265
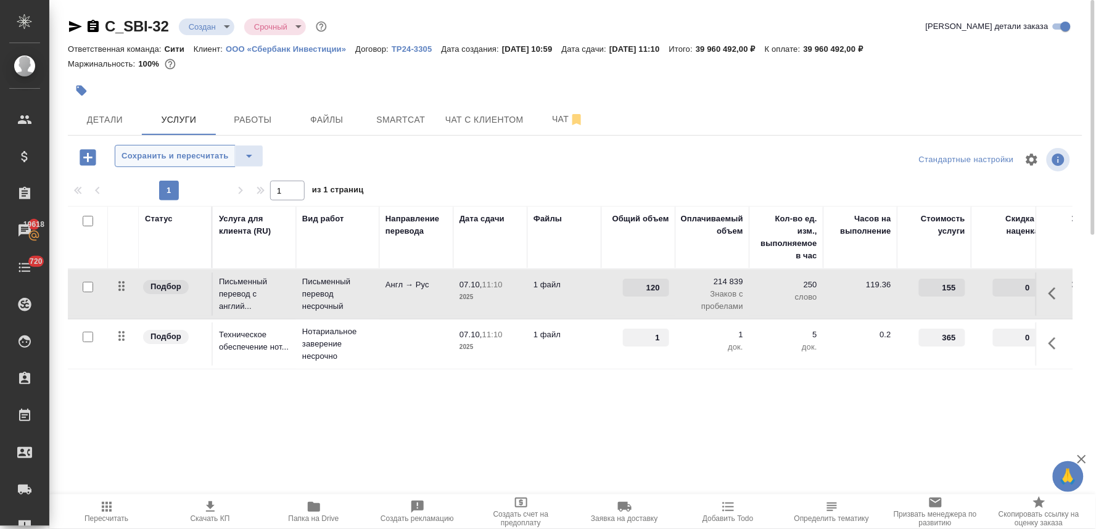
click at [173, 152] on span "Сохранить и пересчитать" at bounding box center [174, 156] width 107 height 14
click at [550, 118] on span "Чат" at bounding box center [567, 119] width 59 height 15
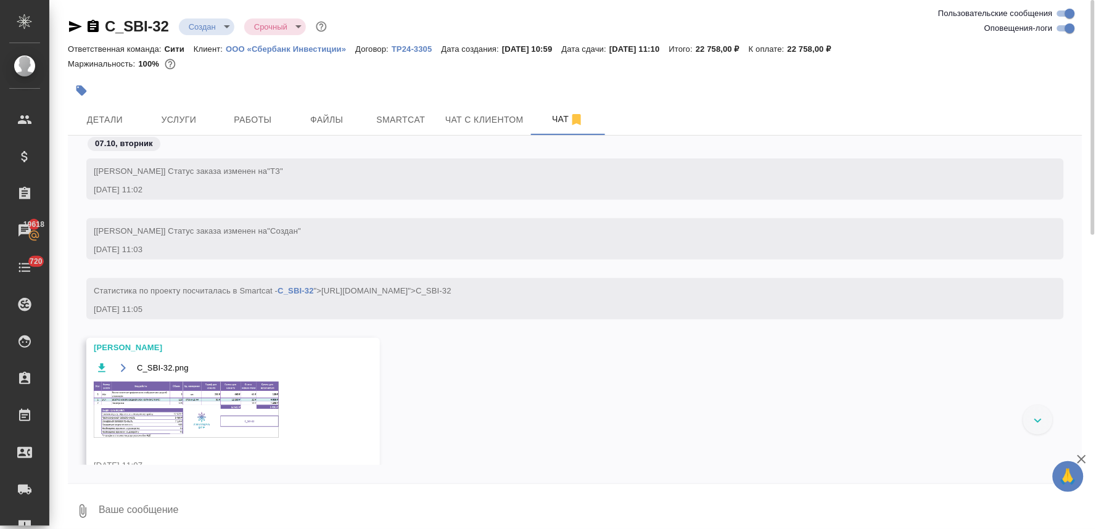
click at [213, 408] on img at bounding box center [186, 410] width 185 height 56
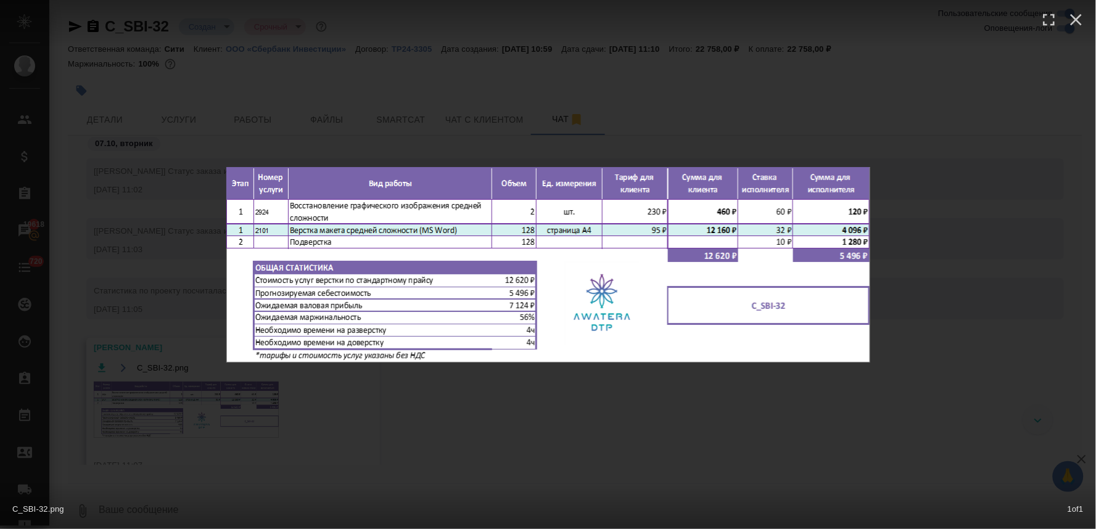
click at [546, 444] on div "C_SBI-32.png 1 of 1" at bounding box center [548, 264] width 1096 height 529
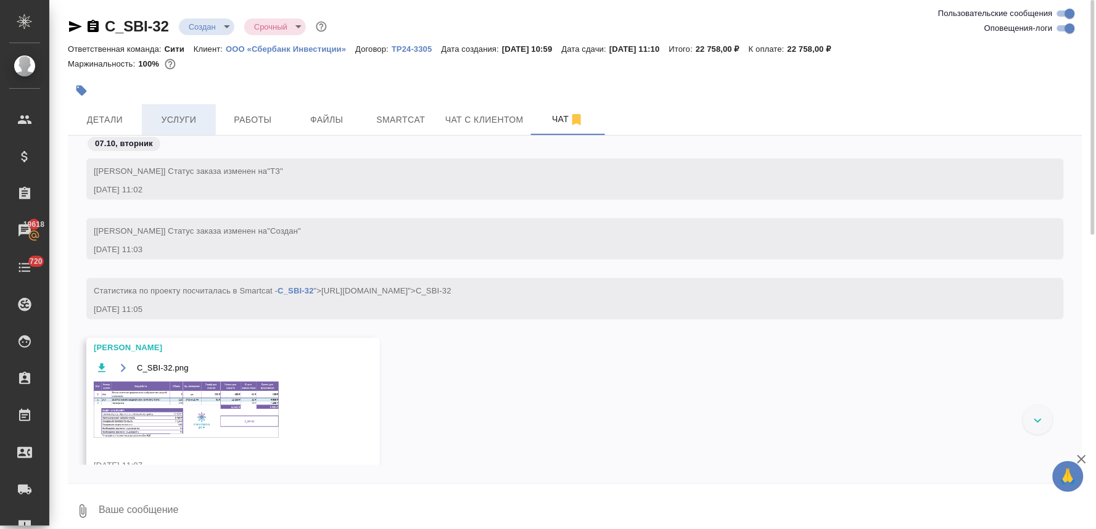
click at [186, 120] on span "Услуги" at bounding box center [178, 119] width 59 height 15
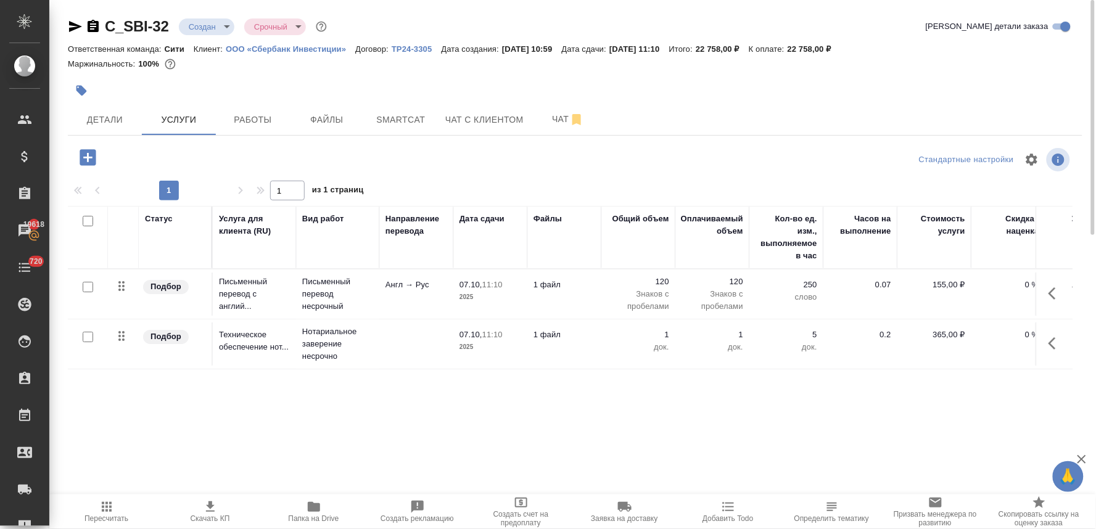
click at [662, 280] on p "120" at bounding box center [638, 282] width 62 height 12
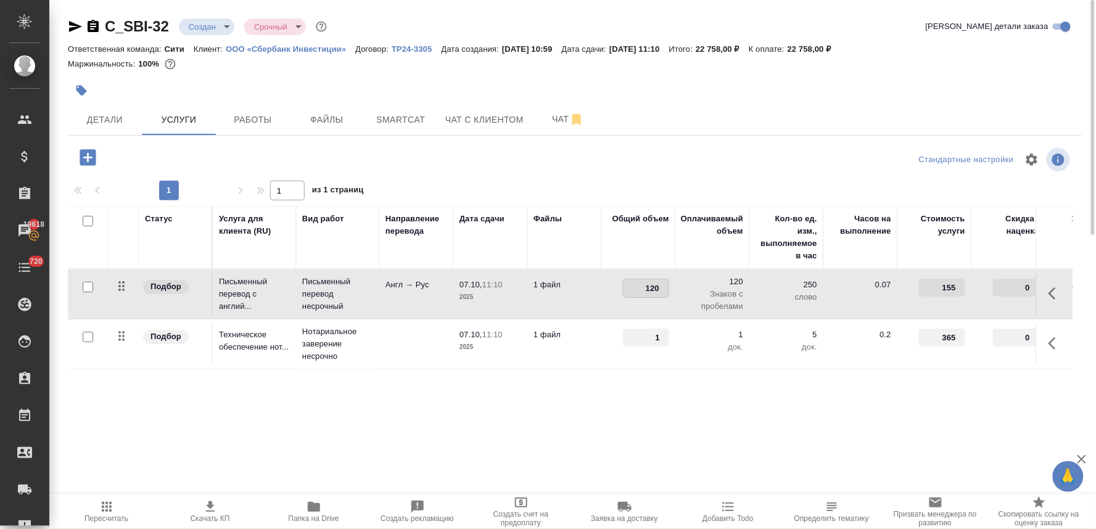
click at [651, 287] on input "120" at bounding box center [645, 288] width 45 height 18
type input "130"
click at [568, 451] on div "Статус Услуга для клиента (RU) Вид работ Направление перевода Дата сдачи Файлы …" at bounding box center [570, 338] width 1004 height 265
click at [190, 155] on span "Сохранить и пересчитать" at bounding box center [174, 156] width 107 height 14
click at [657, 300] on p "Знаков с пробелами" at bounding box center [638, 300] width 62 height 25
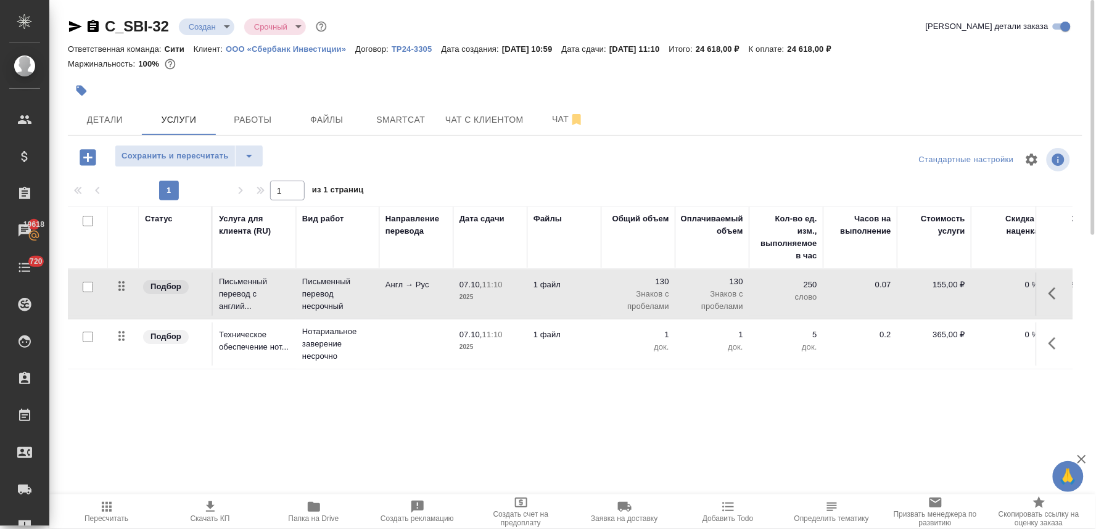
click at [657, 300] on td "130 Знаков с пробелами" at bounding box center [638, 293] width 74 height 49
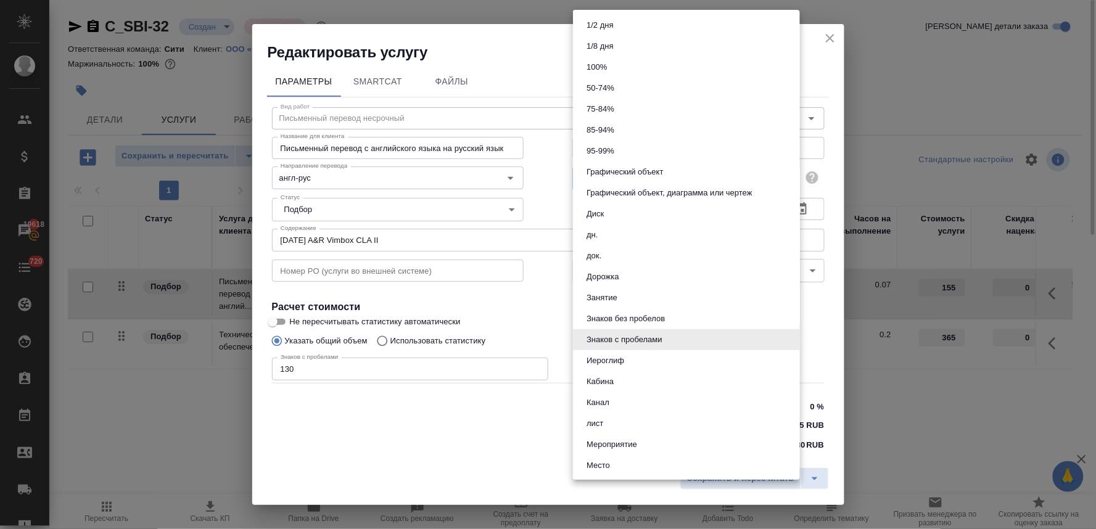
click at [631, 175] on body "🙏 .cls-1 fill:#fff; AWATERA Lyamina Nadezhda Клиенты Спецификации Заказы 19618 …" at bounding box center [548, 264] width 1096 height 529
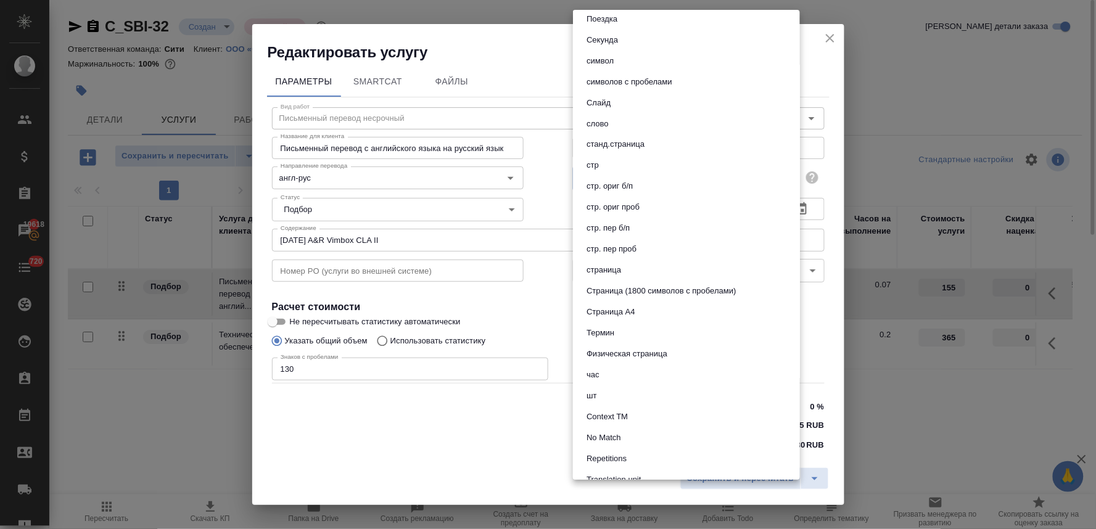
scroll to position [586, 0]
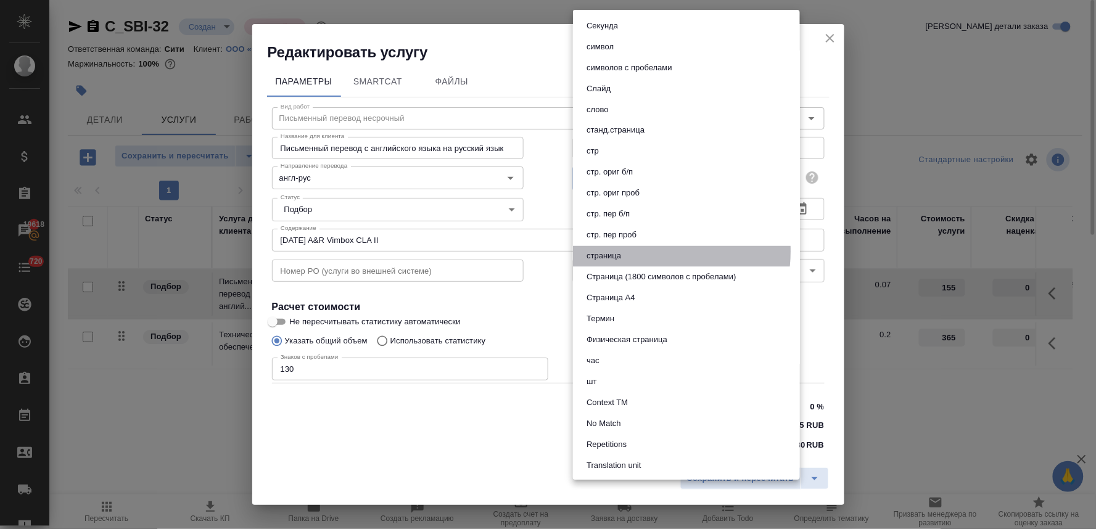
click at [630, 250] on li "страница" at bounding box center [686, 256] width 227 height 21
type input "5a8b1489cc6b4906c91bfdb2"
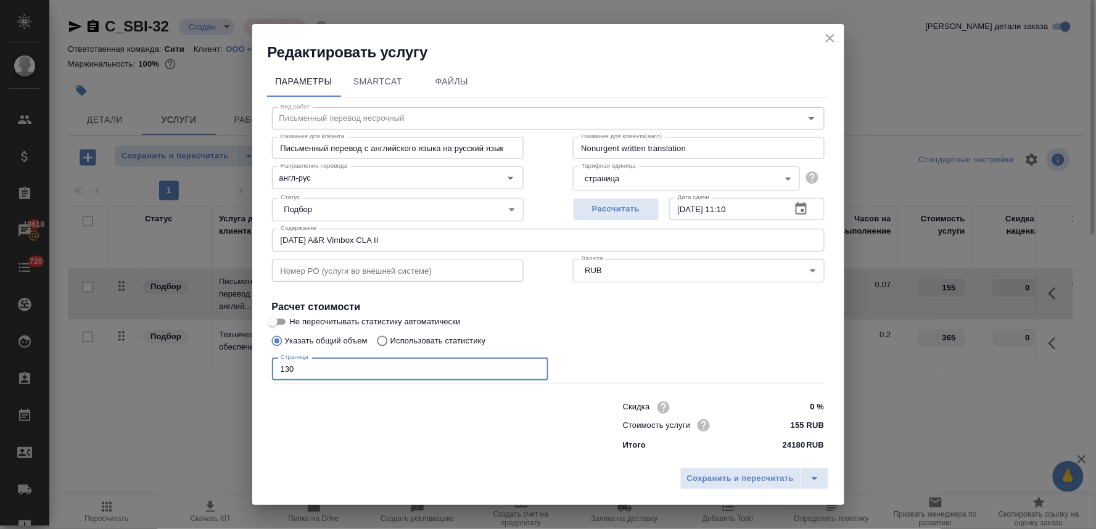
click at [313, 364] on input "130" at bounding box center [410, 369] width 276 height 22
type input "121"
click at [737, 481] on span "Сохранить и пересчитать" at bounding box center [740, 479] width 107 height 14
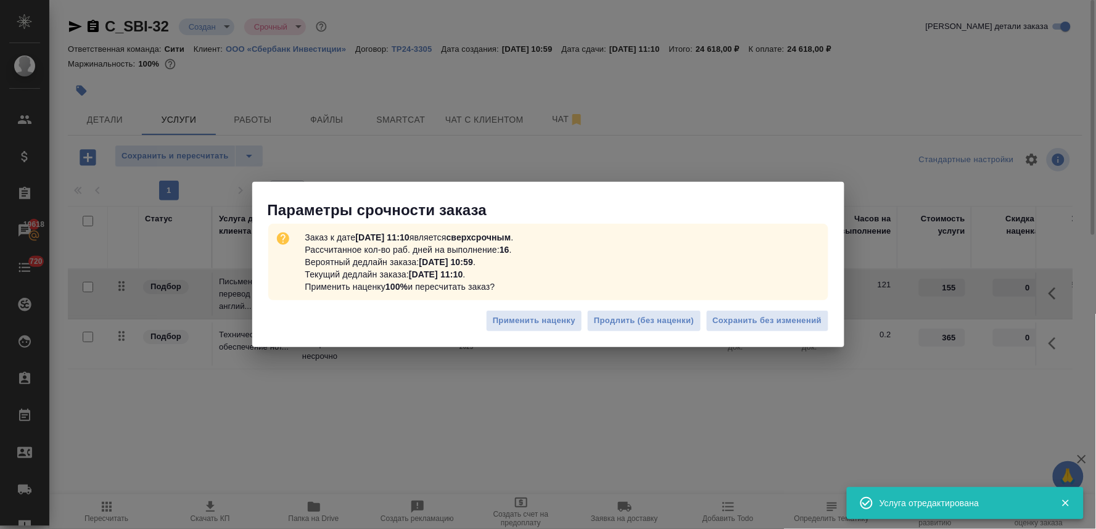
type input "121"
click at [743, 316] on span "Сохранить без изменений" at bounding box center [767, 321] width 109 height 14
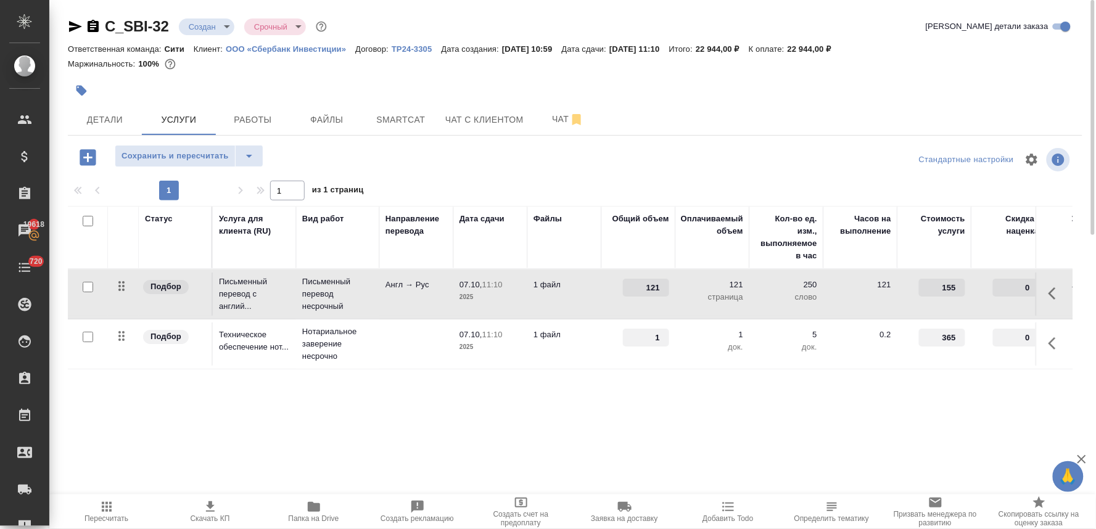
click at [609, 403] on div "Статус Услуга для клиента (RU) Вид работ Направление перевода Дата сдачи Файлы …" at bounding box center [570, 338] width 1004 height 265
click at [100, 511] on icon "button" at bounding box center [106, 506] width 15 height 15
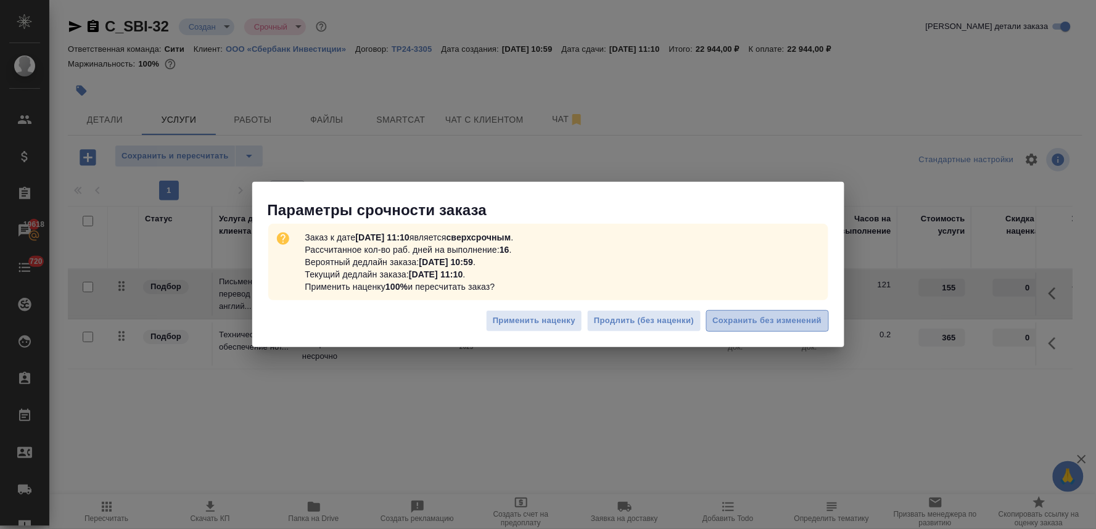
click at [777, 322] on span "Сохранить без изменений" at bounding box center [767, 321] width 109 height 14
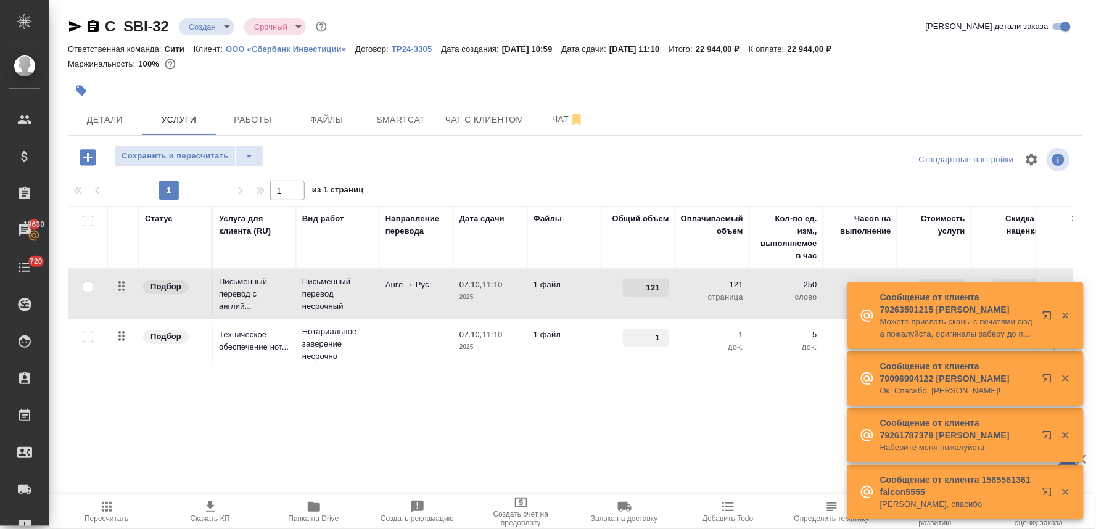
click at [294, 427] on div "Статус Услуга для клиента (RU) Вид работ Направление перевода Дата сдачи Файлы …" at bounding box center [570, 338] width 1004 height 265
